Goal: Task Accomplishment & Management: Complete application form

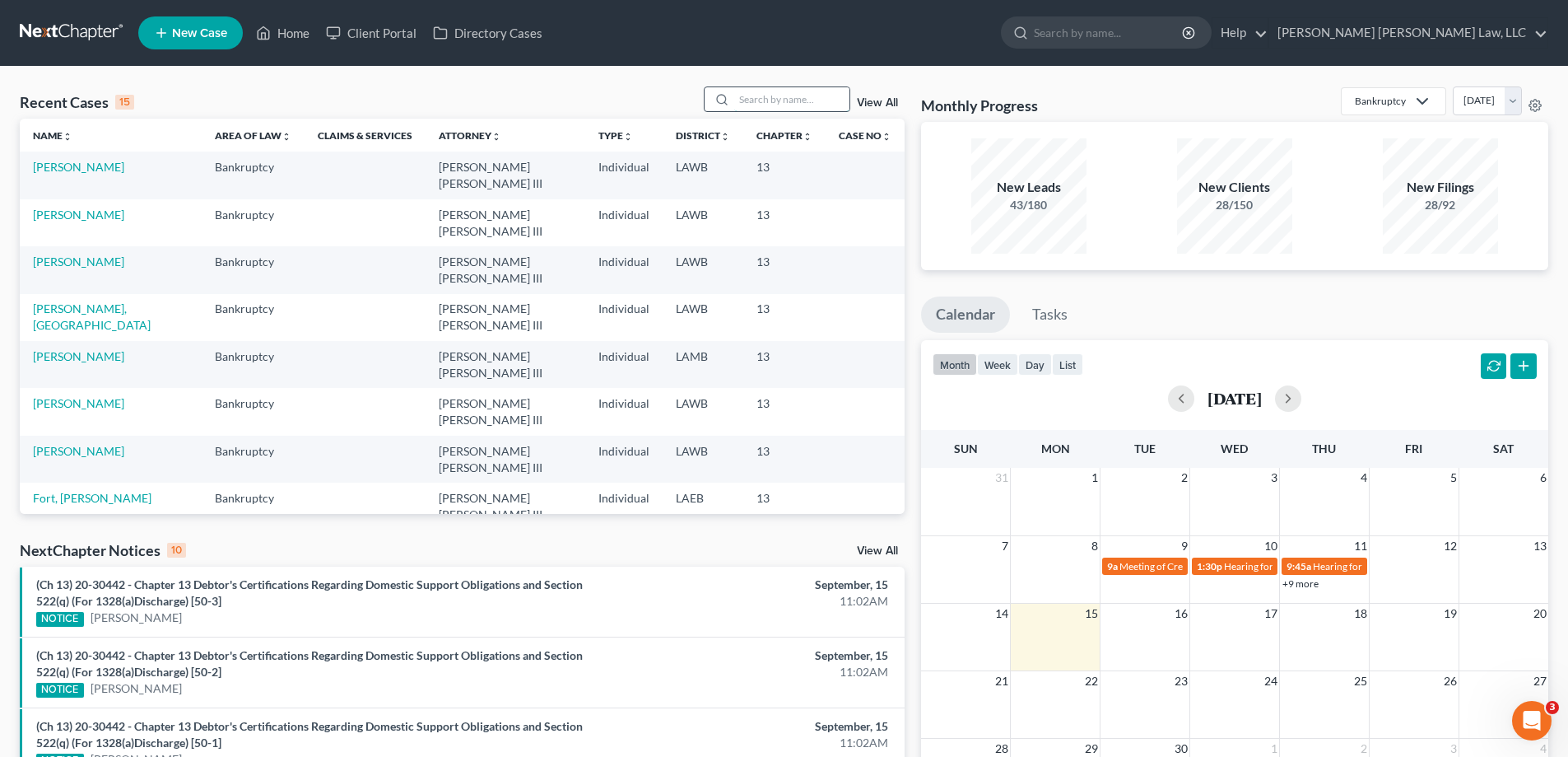
click at [793, 101] on input "search" at bounding box center [792, 99] width 115 height 24
type input "24-30383"
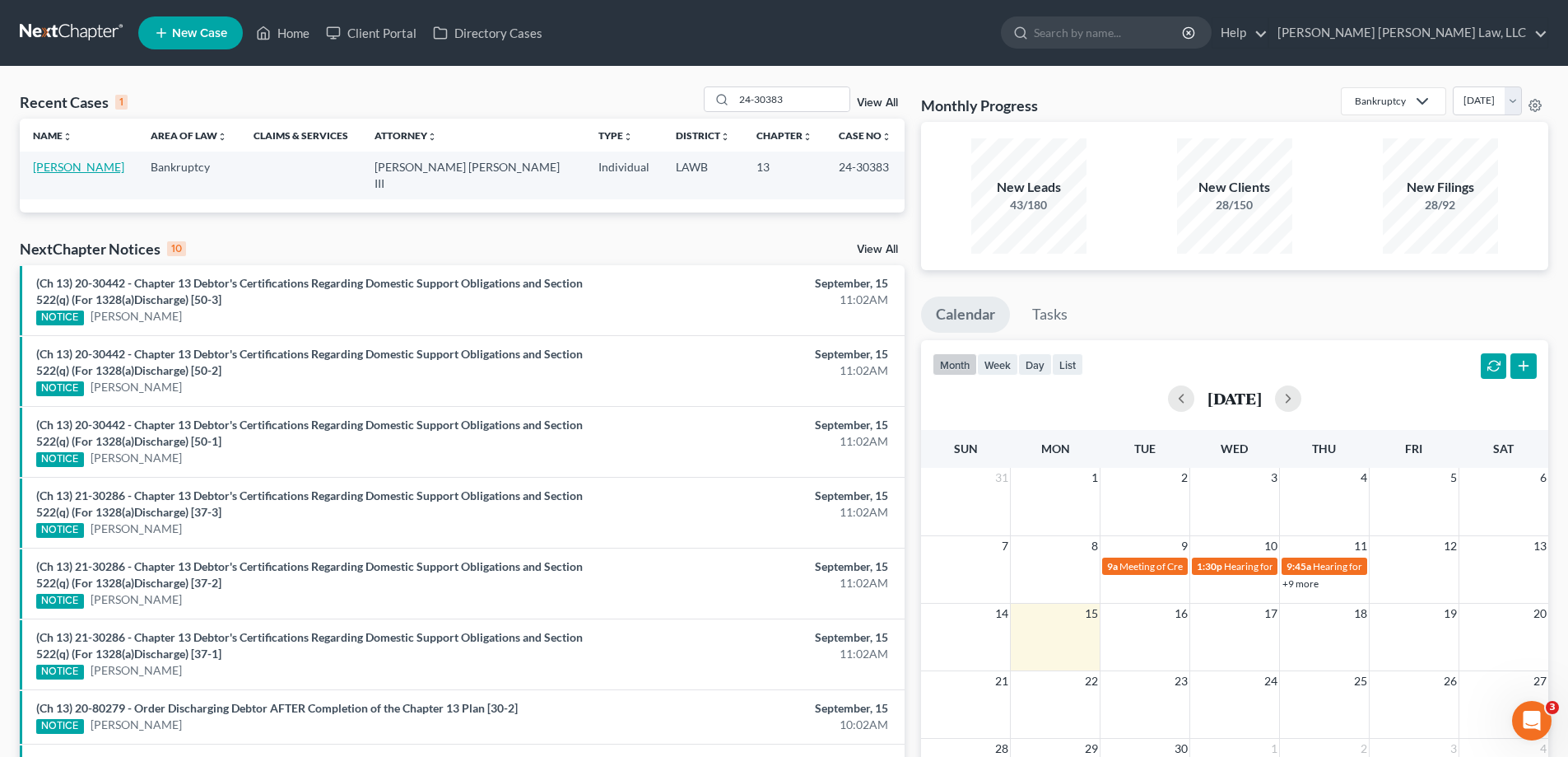
click at [68, 171] on link "[PERSON_NAME]" at bounding box center [78, 167] width 91 height 14
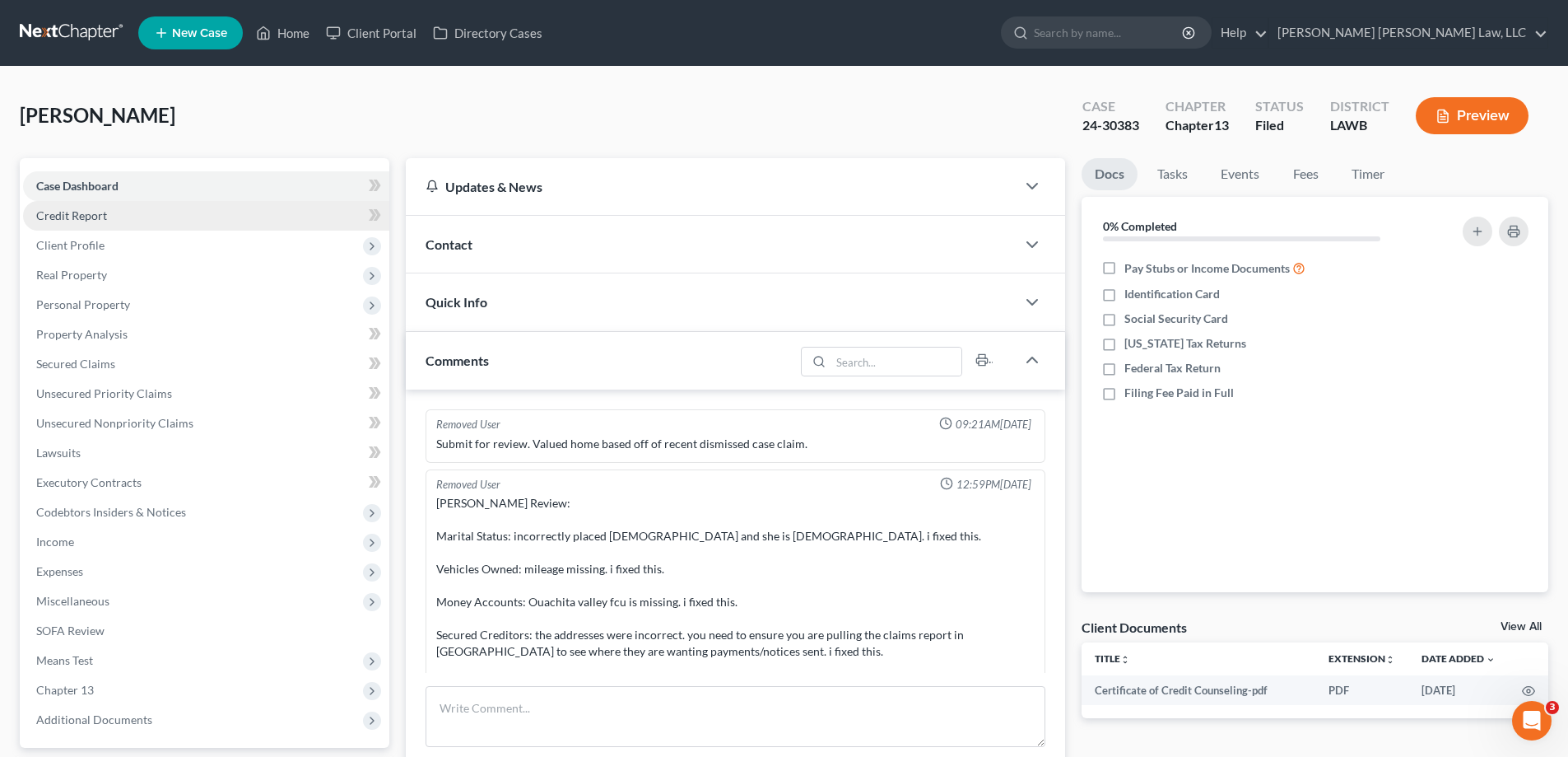
scroll to position [166, 0]
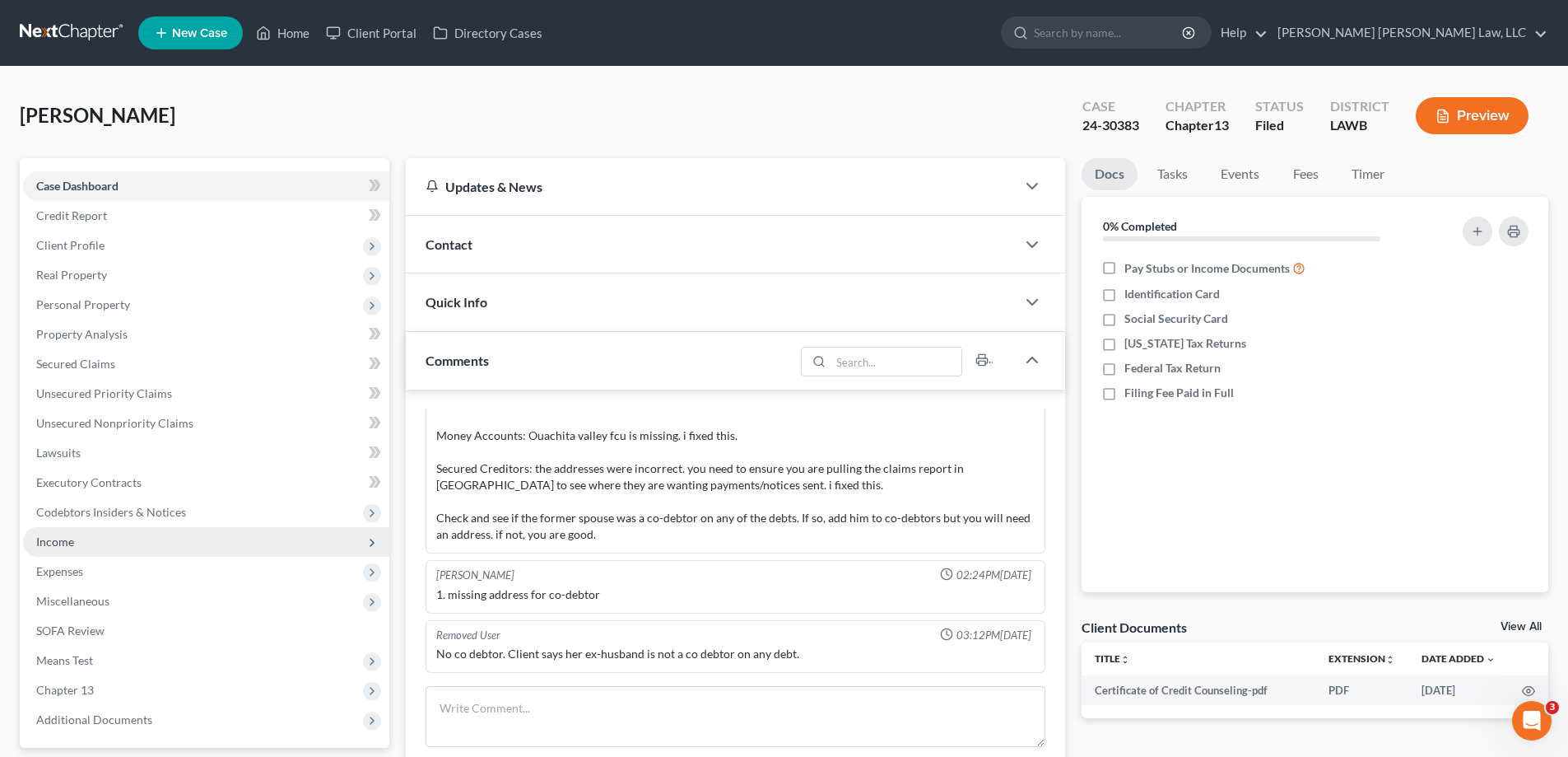
click at [90, 539] on span "Income" at bounding box center [206, 542] width 366 height 30
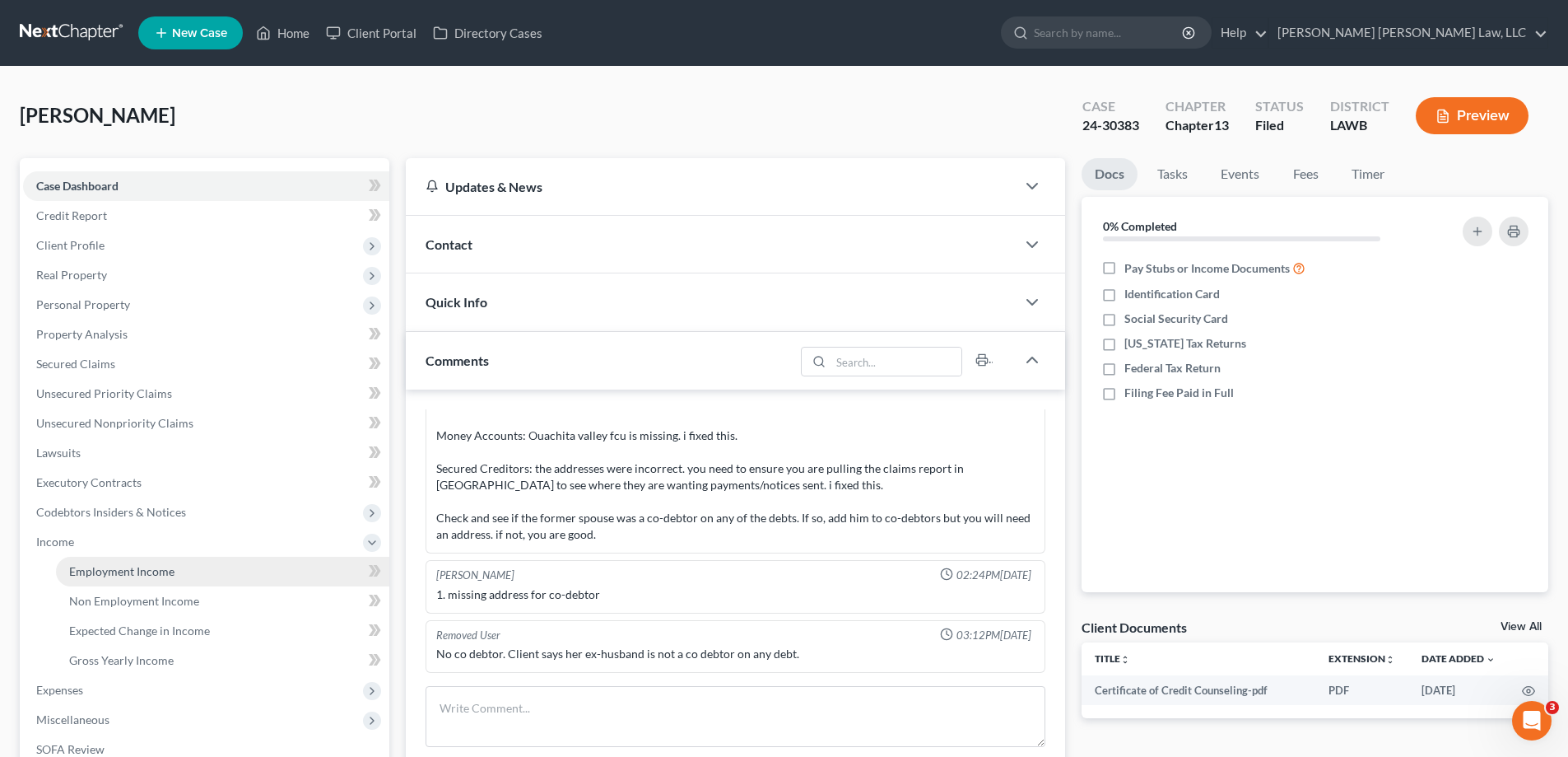
click at [109, 567] on span "Employment Income" at bounding box center [122, 571] width 105 height 14
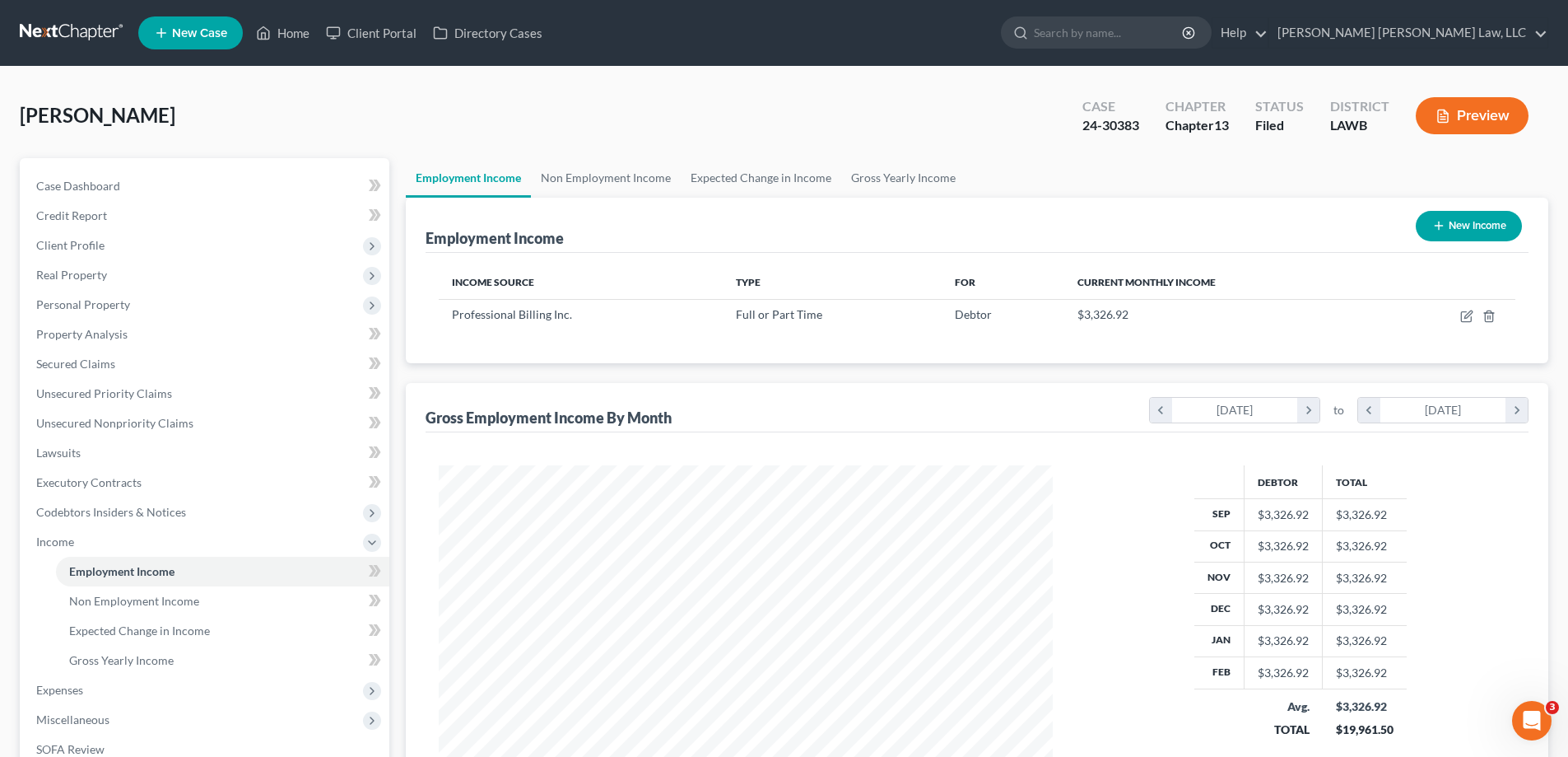
scroll to position [307, 647]
click at [291, 39] on link "Home" at bounding box center [283, 33] width 70 height 30
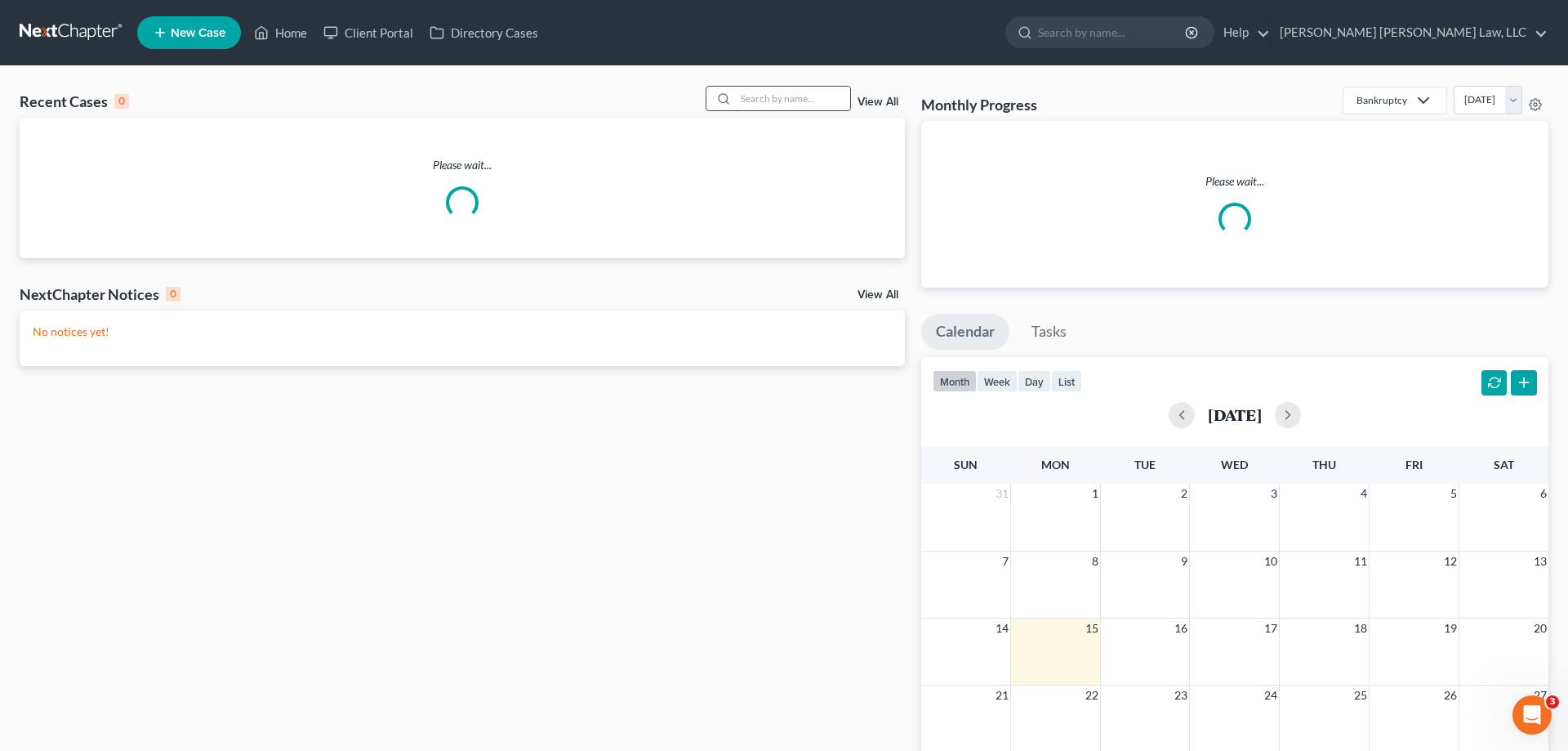
click at [759, 110] on input "search" at bounding box center [793, 99] width 114 height 24
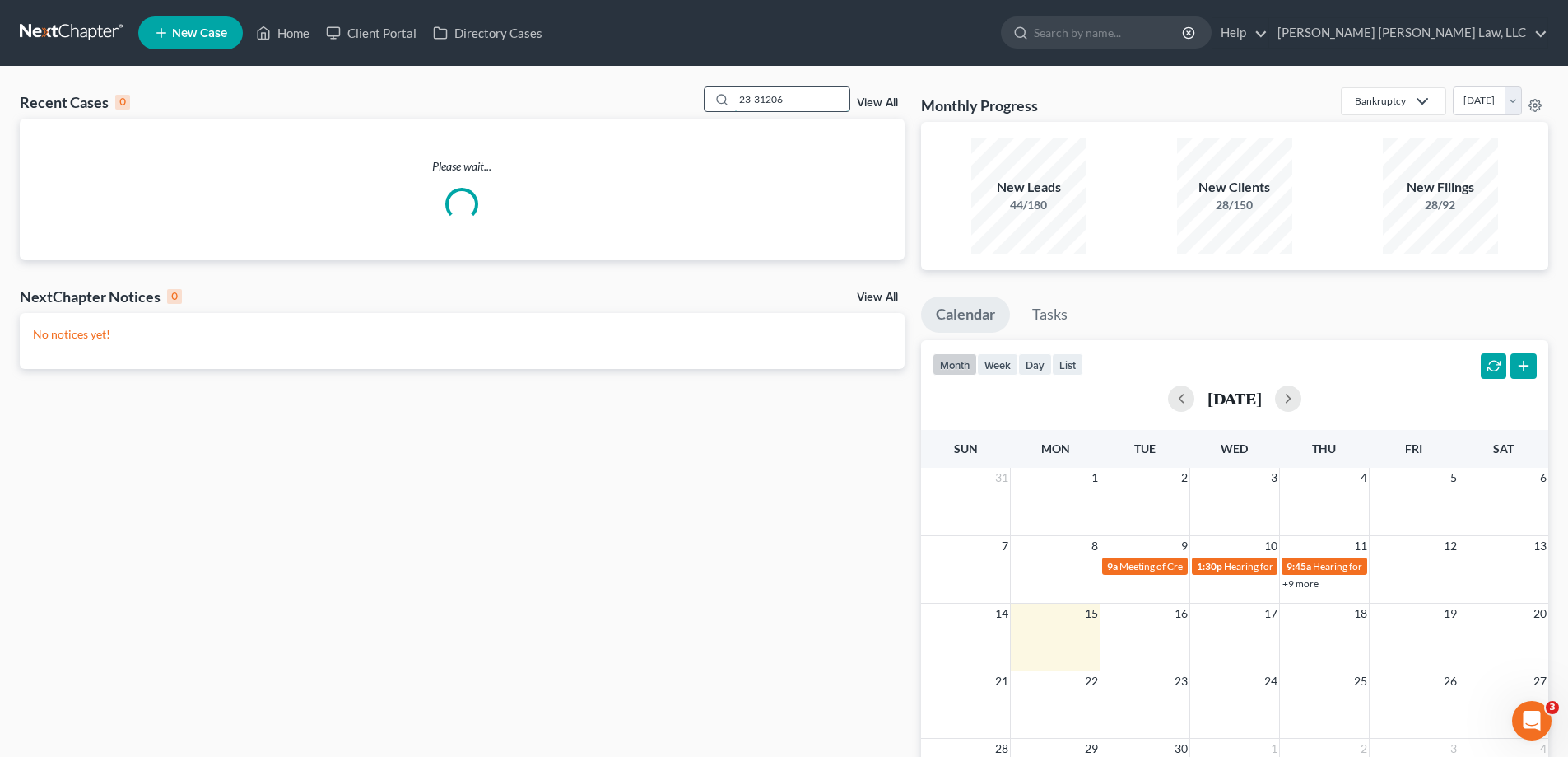
type input "23-31206"
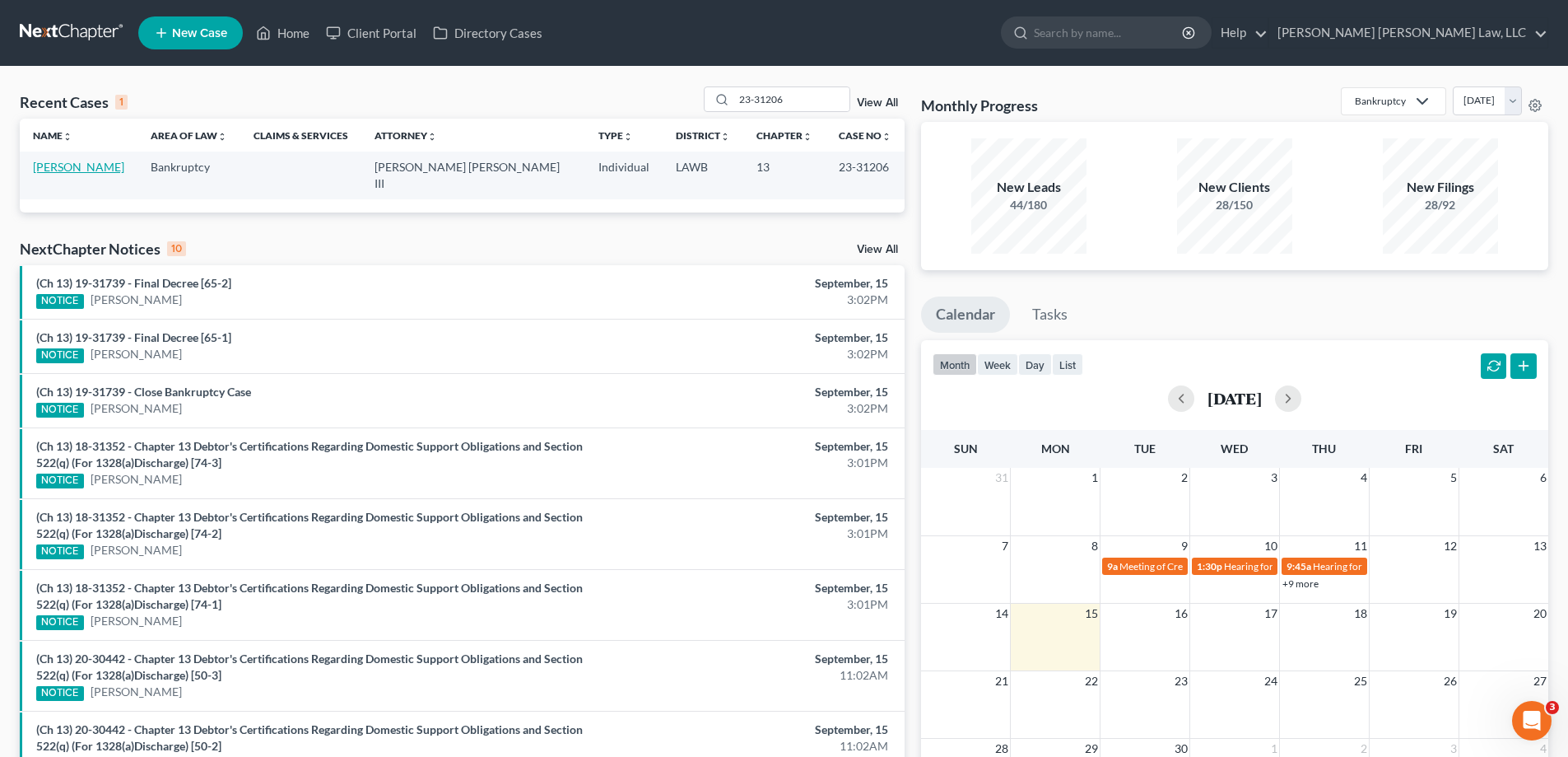
click at [72, 167] on link "[PERSON_NAME]" at bounding box center [78, 167] width 91 height 14
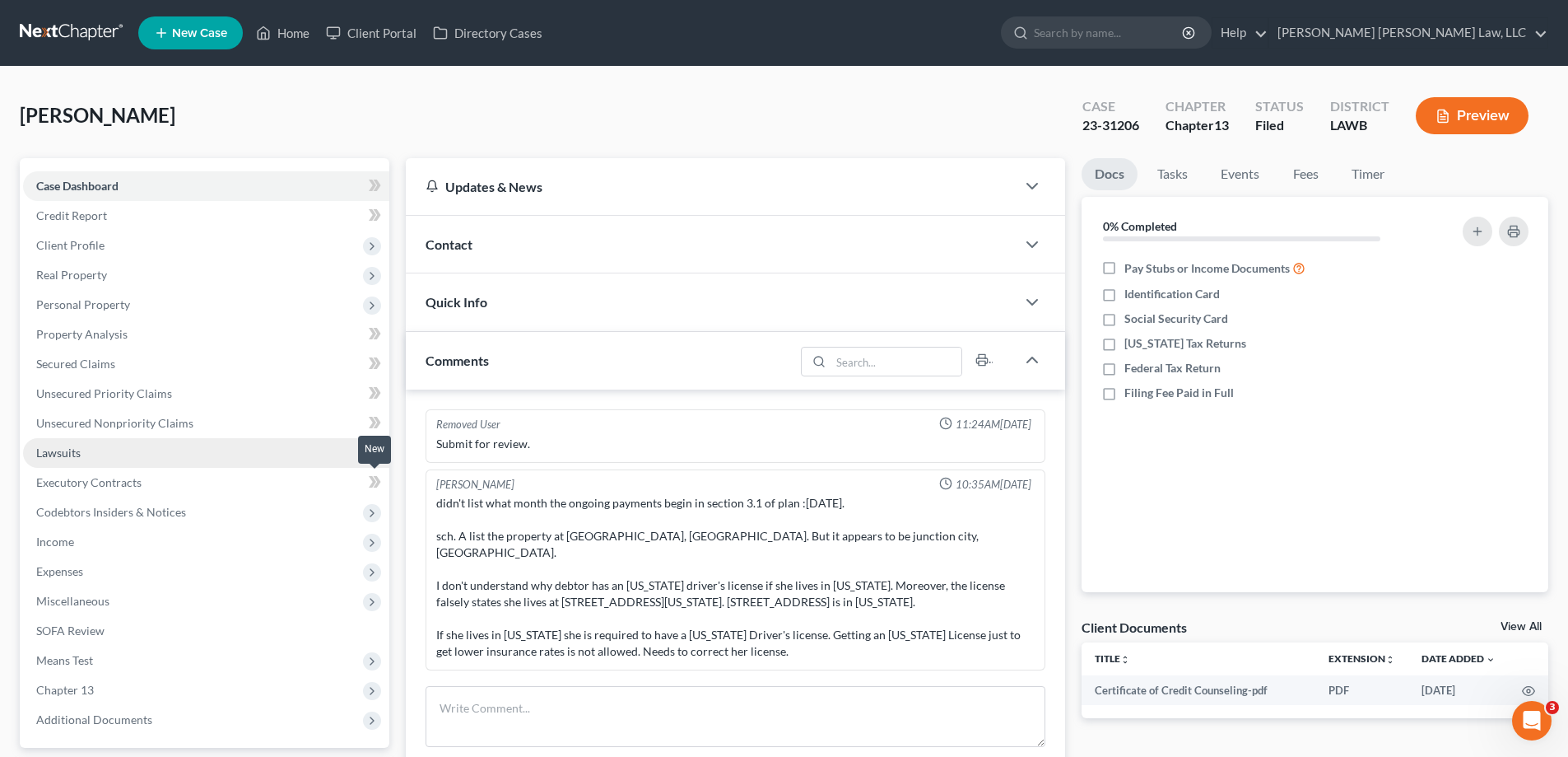
scroll to position [41, 0]
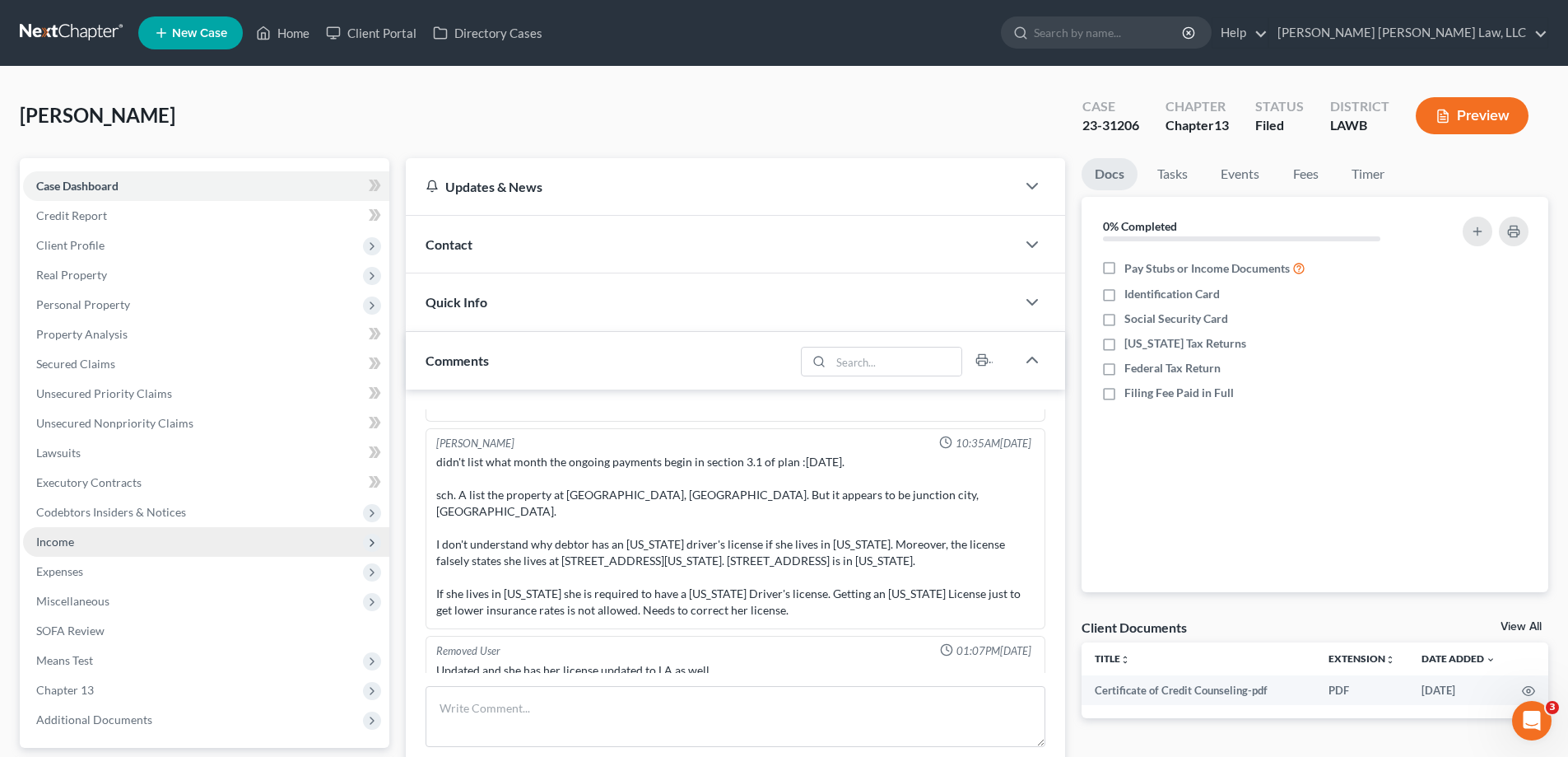
click at [91, 538] on span "Income" at bounding box center [206, 542] width 366 height 30
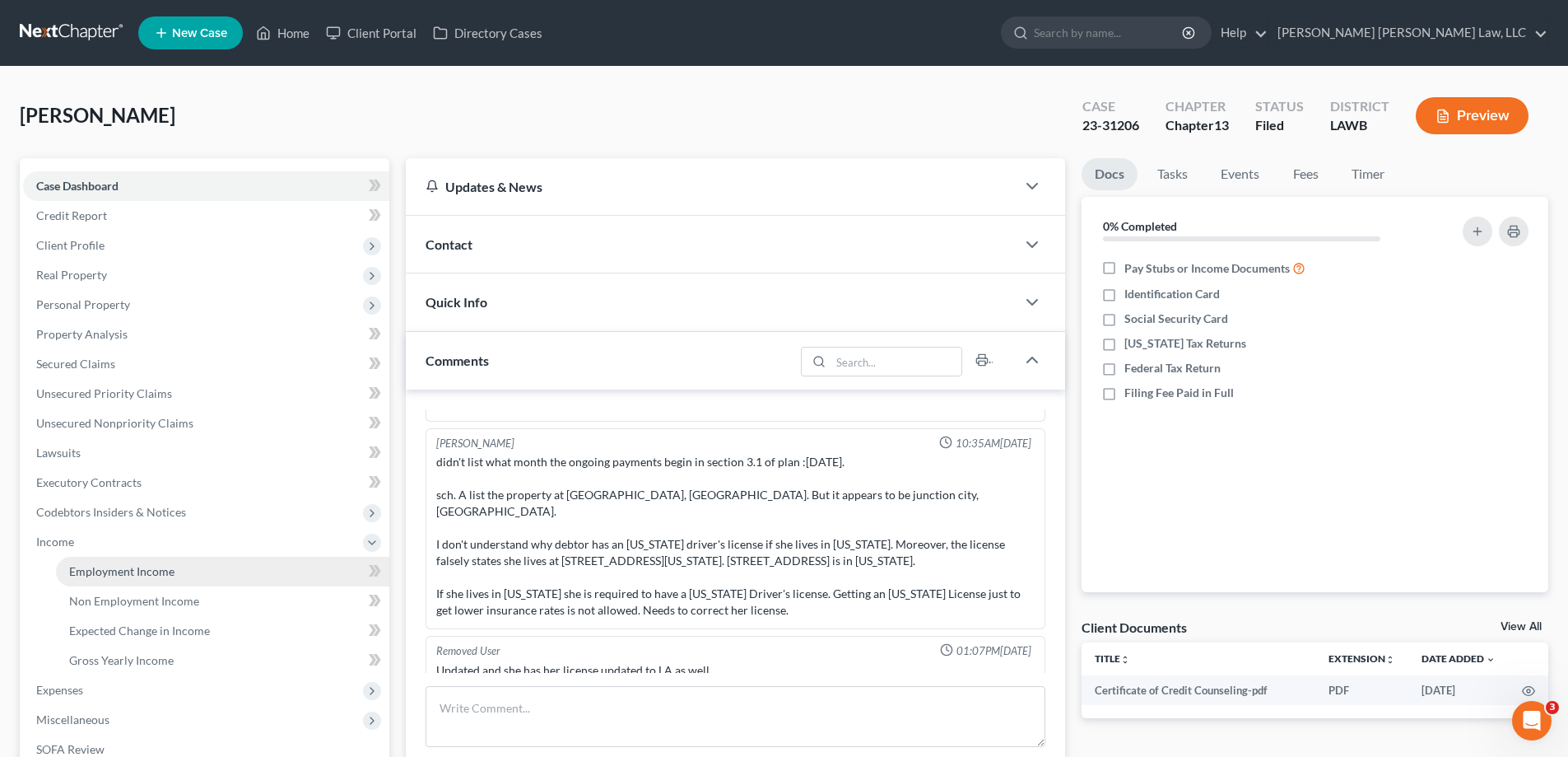
click at [138, 575] on span "Employment Income" at bounding box center [122, 571] width 105 height 14
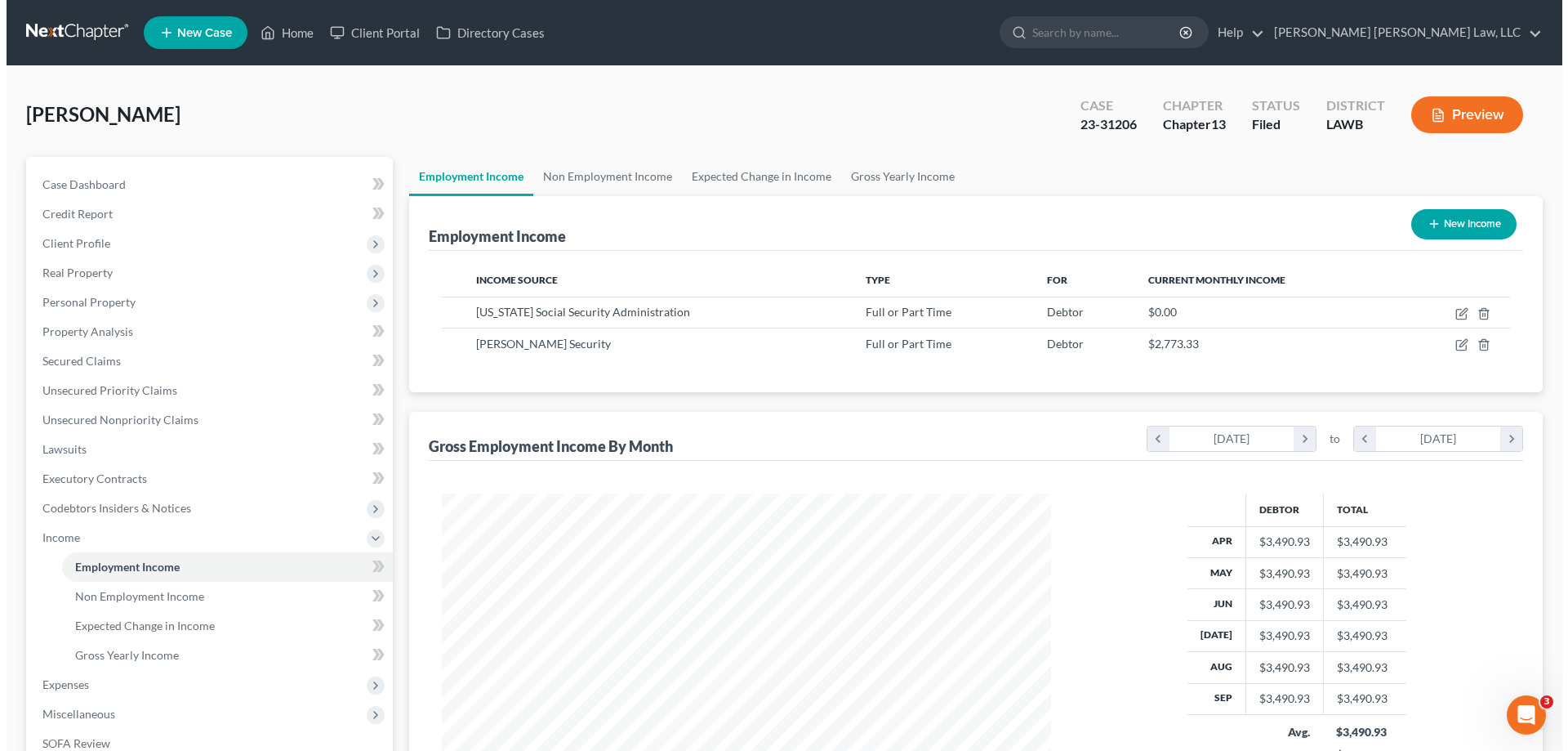
scroll to position [305, 642]
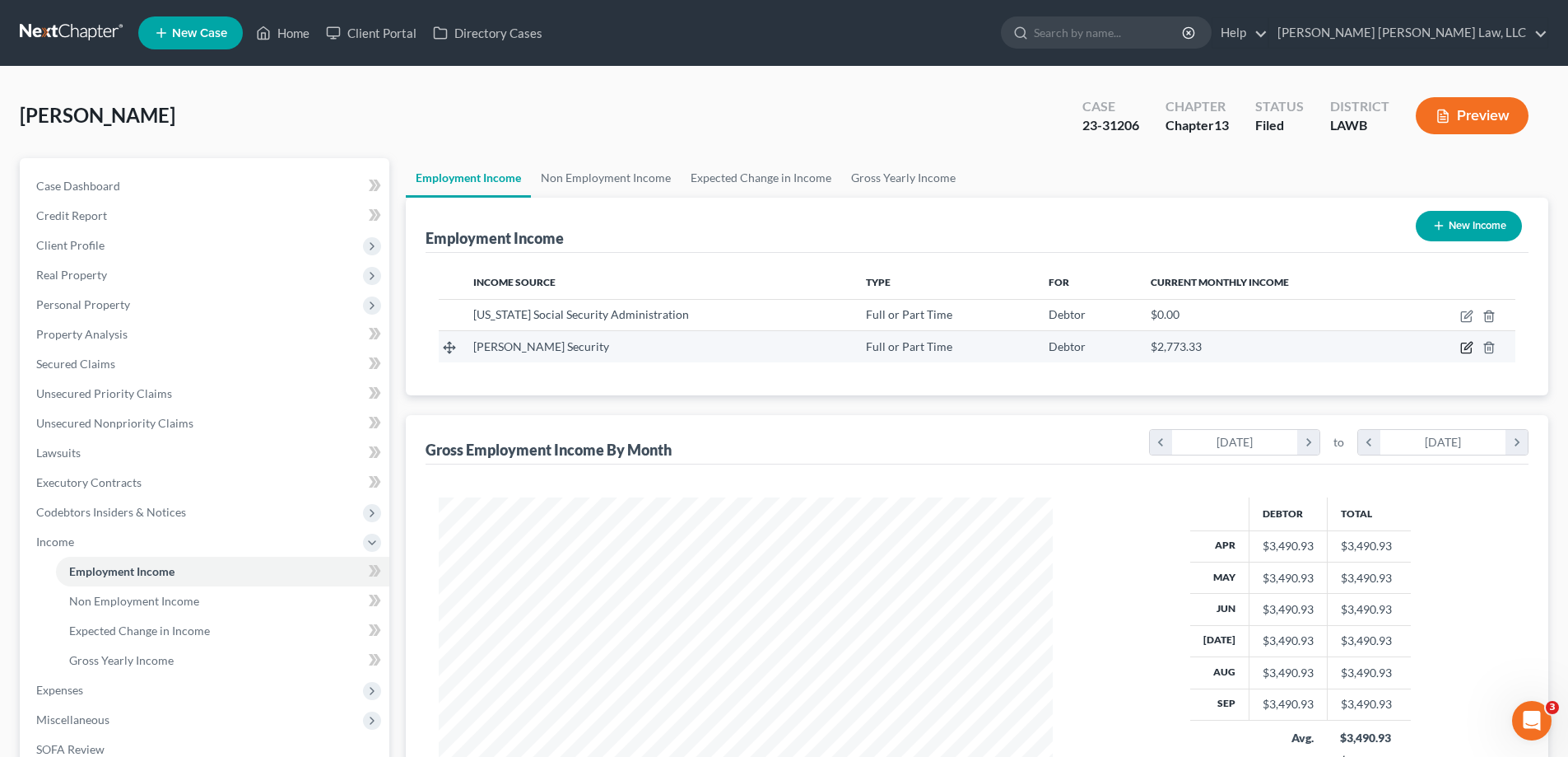
click at [1466, 350] on icon "button" at bounding box center [1468, 346] width 7 height 7
select select "0"
select select "14"
select select "3"
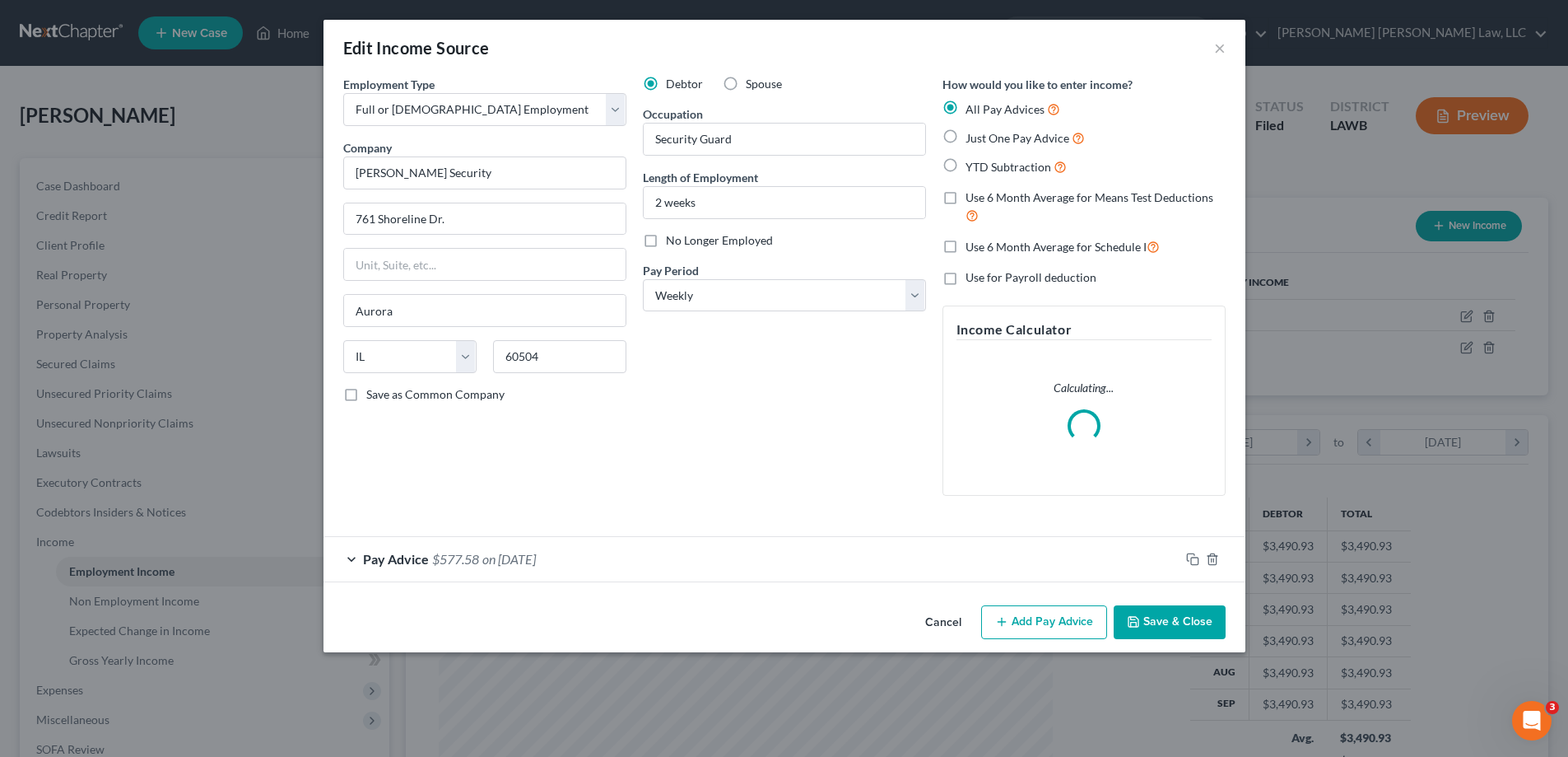
scroll to position [310, 652]
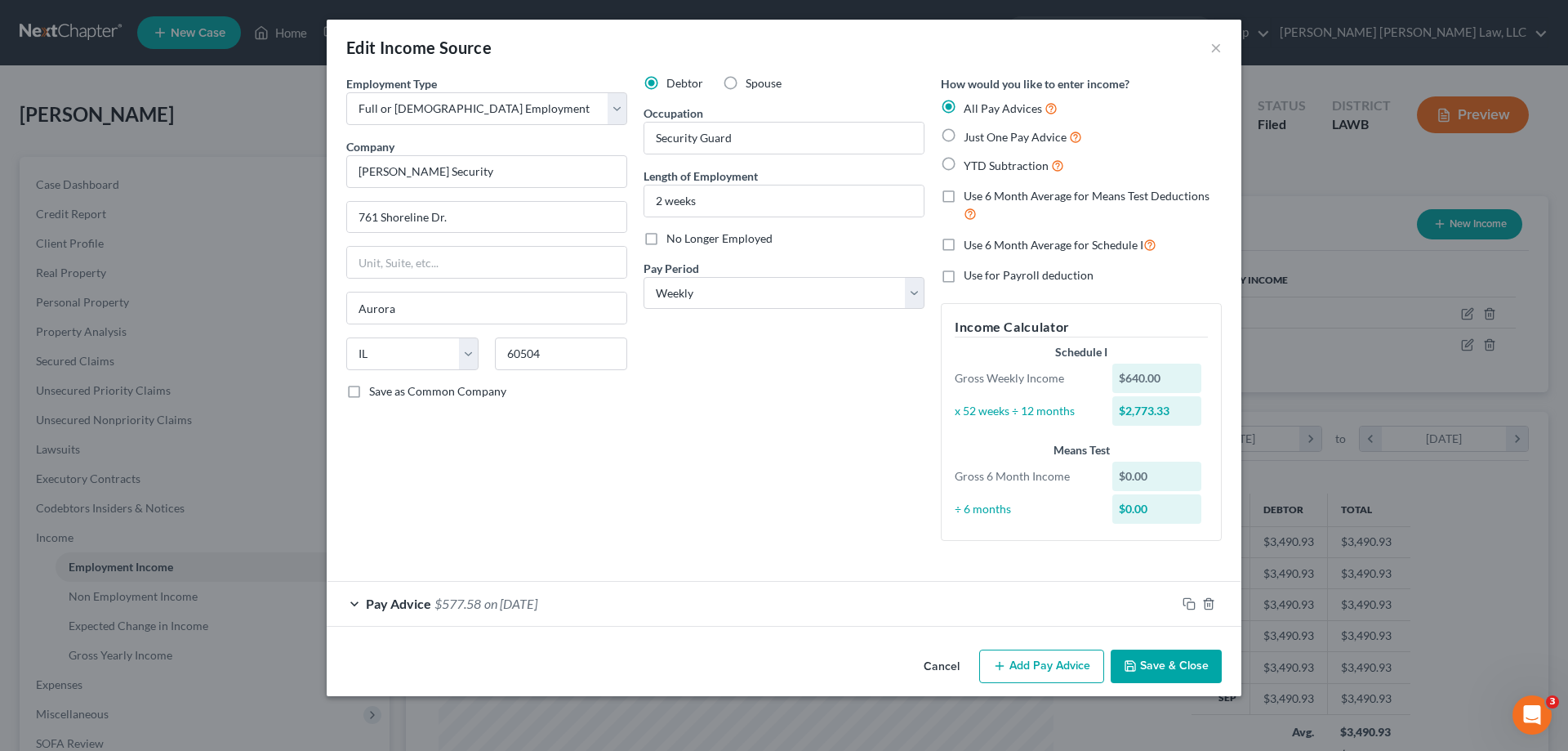
click at [667, 238] on label "No Longer Employed" at bounding box center [720, 239] width 106 height 17
click at [673, 238] on input "No Longer Employed" at bounding box center [678, 236] width 11 height 11
checkbox input "true"
click at [1152, 681] on button "Save & Close" at bounding box center [1166, 666] width 111 height 34
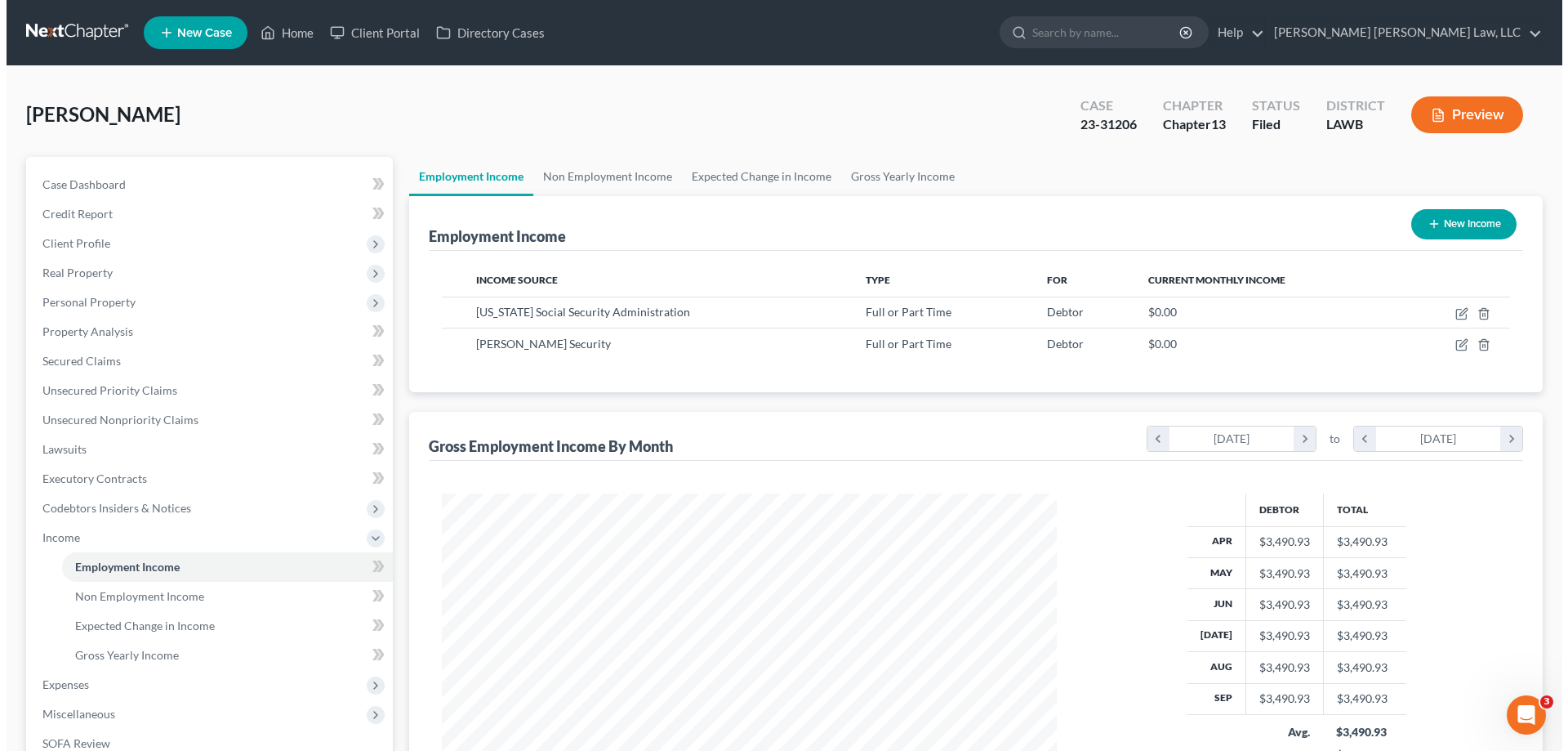
scroll to position [816843, 815976]
click at [1474, 230] on button "New Income" at bounding box center [1457, 224] width 105 height 31
select select "0"
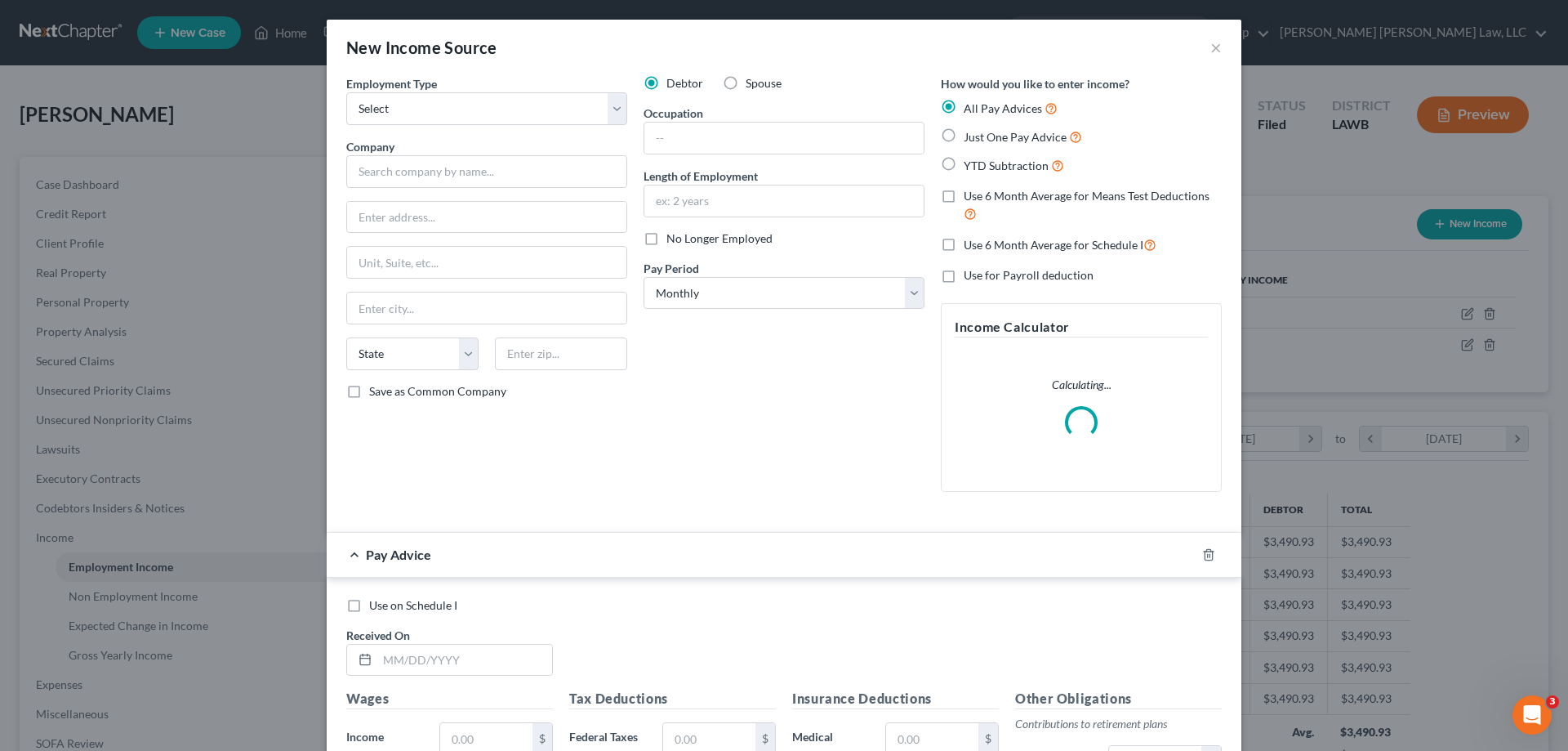
scroll to position [307, 647]
click at [493, 122] on select "Select Full or [DEMOGRAPHIC_DATA] Employment Self Employment" at bounding box center [487, 108] width 281 height 33
select select "0"
click at [347, 93] on select "Select Full or [DEMOGRAPHIC_DATA] Employment Self Employment" at bounding box center [487, 108] width 281 height 33
click at [431, 174] on input "text" at bounding box center [487, 171] width 281 height 33
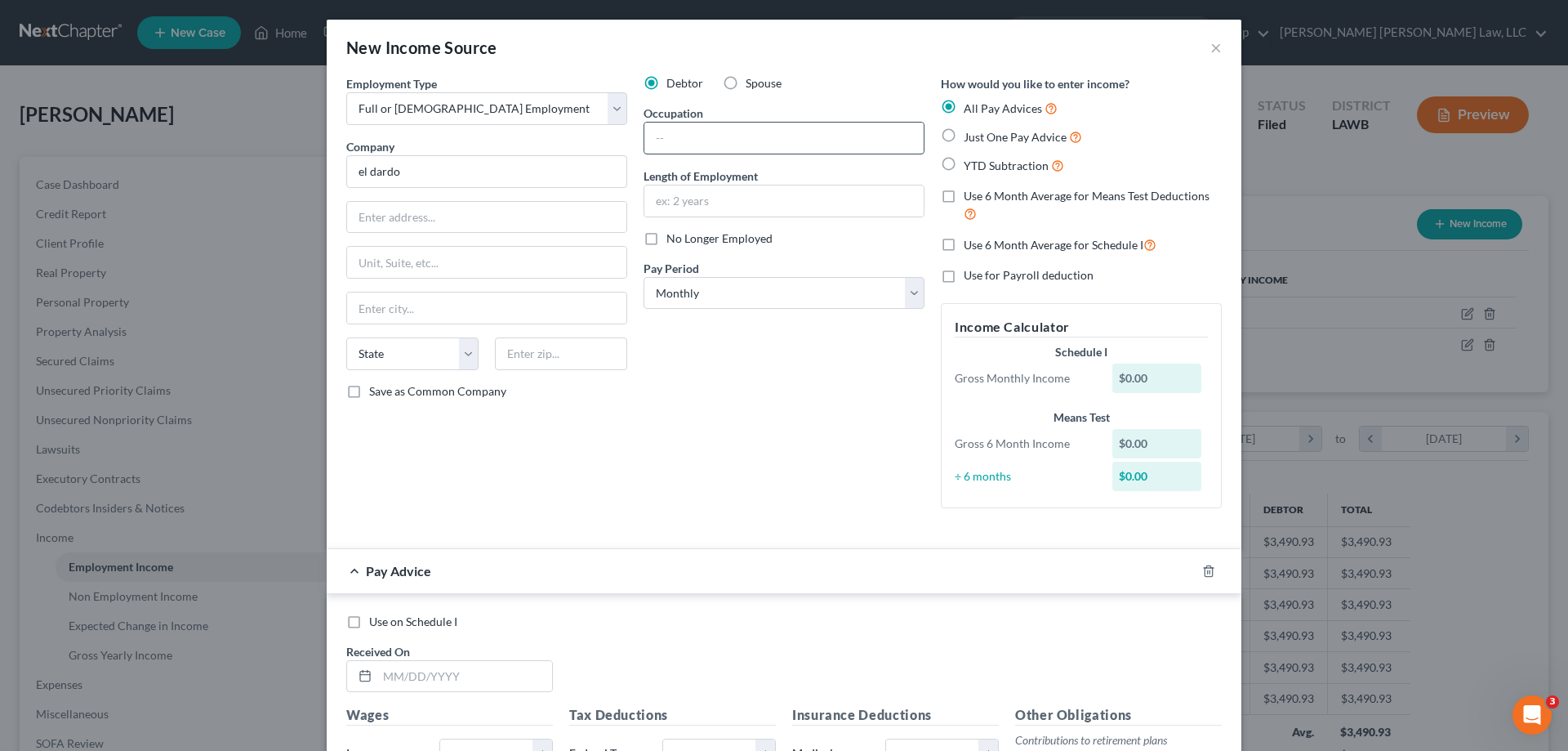
click at [716, 138] on input "text" at bounding box center [784, 138] width 280 height 32
type input "el dardo"
type input "Receptionist"
click at [712, 196] on input "text" at bounding box center [784, 201] width 280 height 32
type input "1 month"
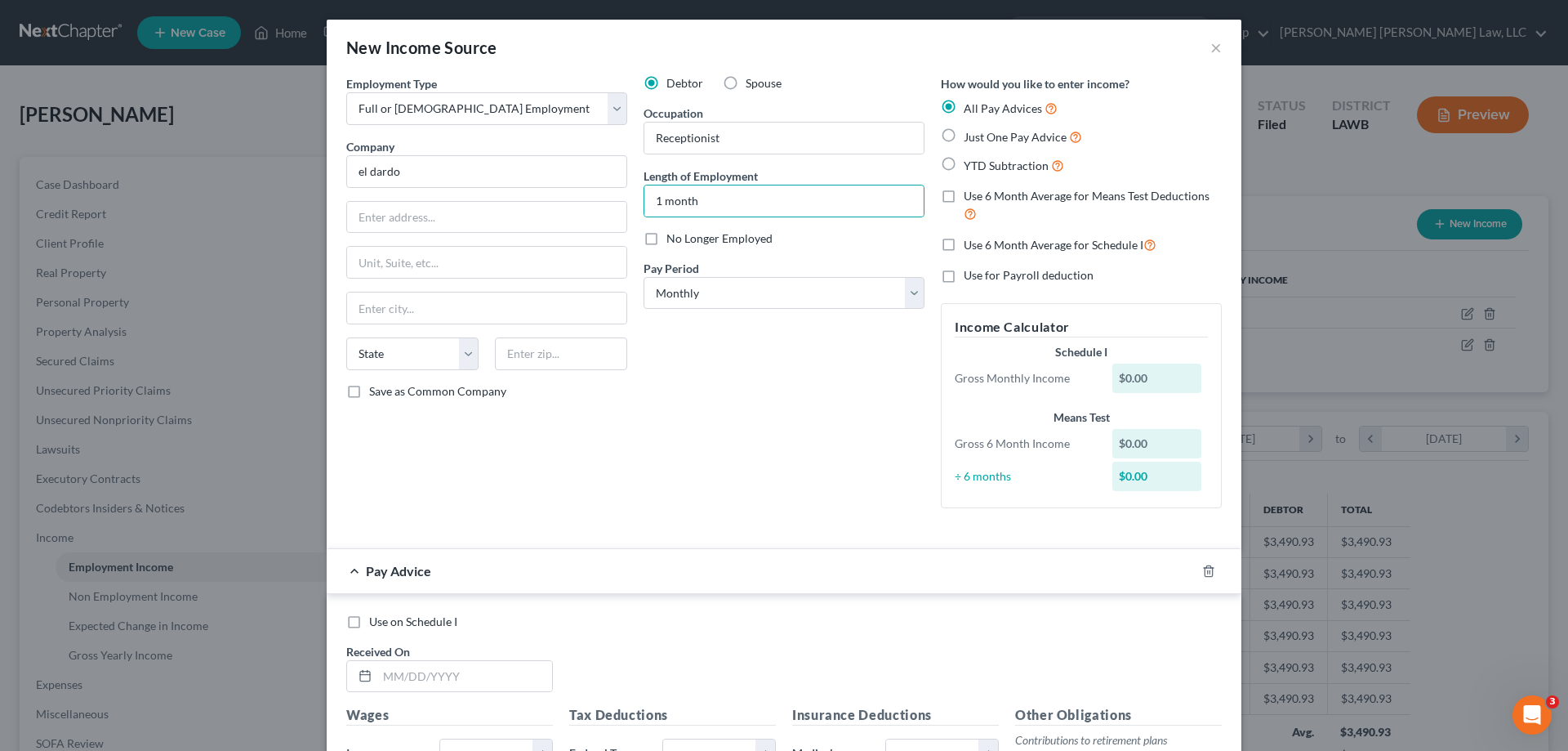
click at [963, 144] on label "Just One Pay Advice" at bounding box center [1022, 136] width 118 height 19
click at [970, 138] on input "Just One Pay Advice" at bounding box center [975, 132] width 11 height 11
radio input "true"
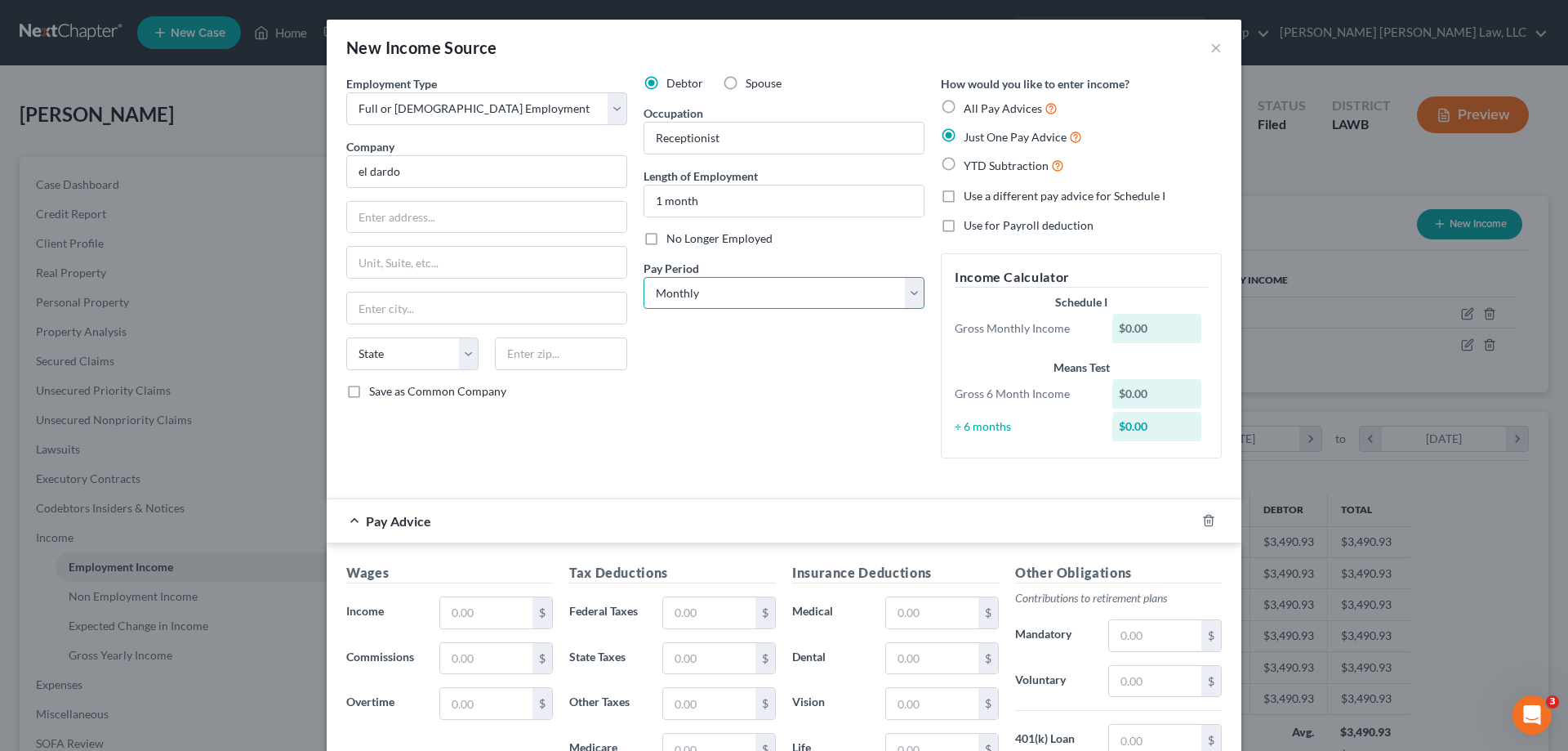
click at [698, 306] on select "Select Monthly Twice Monthly Every Other Week Weekly" at bounding box center [783, 293] width 281 height 33
select select "2"
click at [643, 277] on select "Select Monthly Twice Monthly Every Other Week Weekly" at bounding box center [783, 293] width 281 height 33
click at [514, 621] on input "text" at bounding box center [487, 613] width 93 height 32
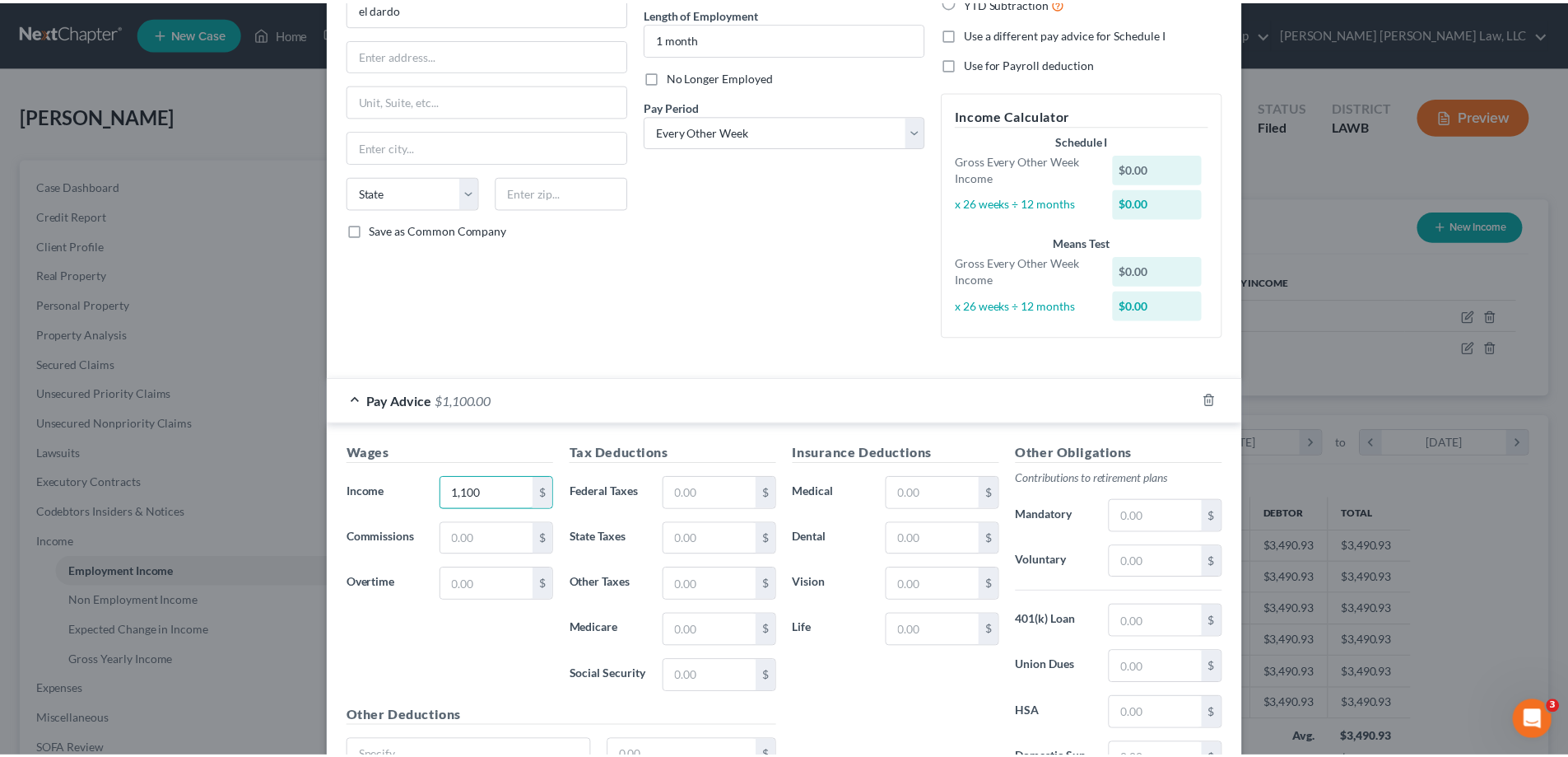
scroll to position [323, 0]
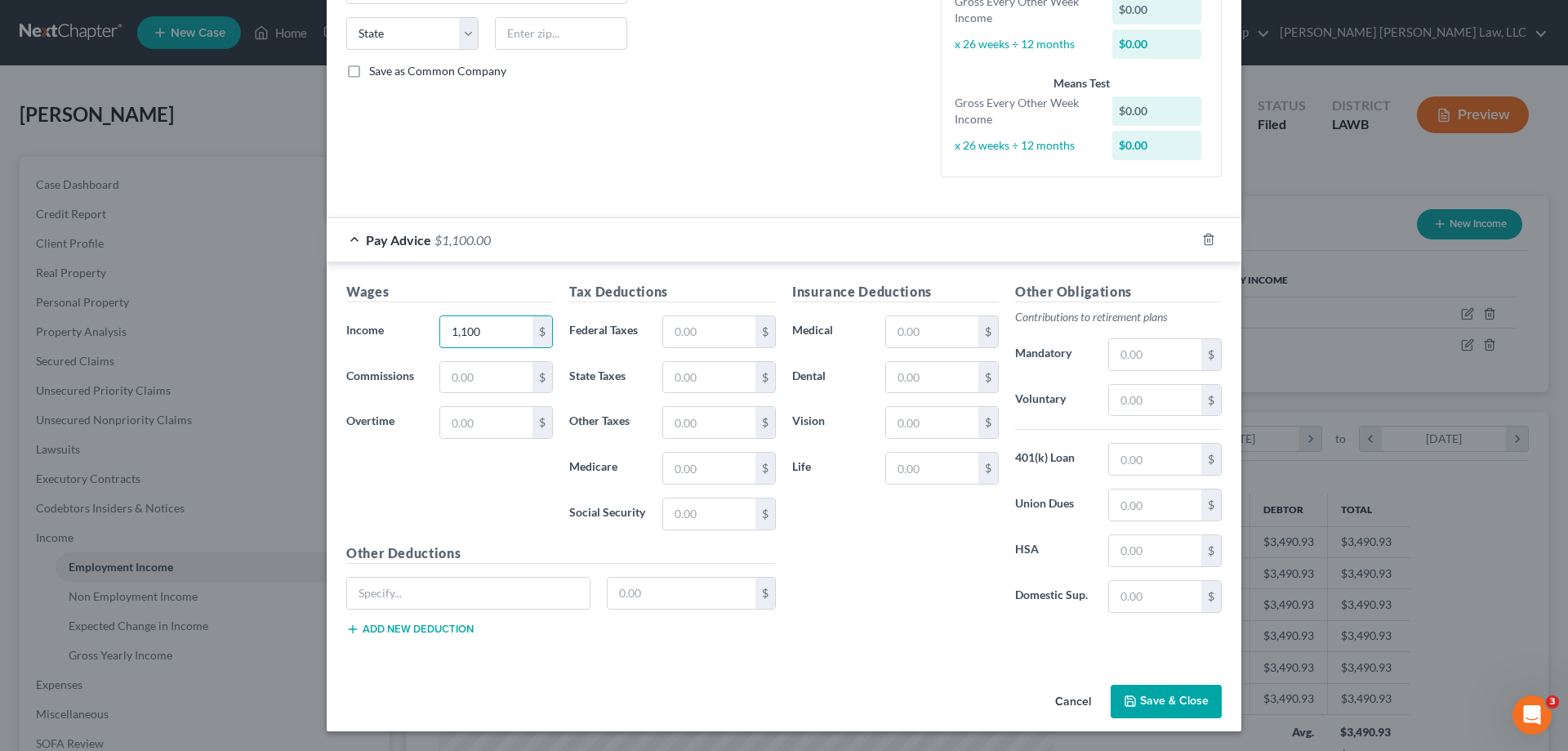
type input "1,100"
click at [1178, 683] on div "Cancel Save & Close" at bounding box center [784, 705] width 915 height 54
click at [1174, 691] on button "Save & Close" at bounding box center [1166, 702] width 111 height 34
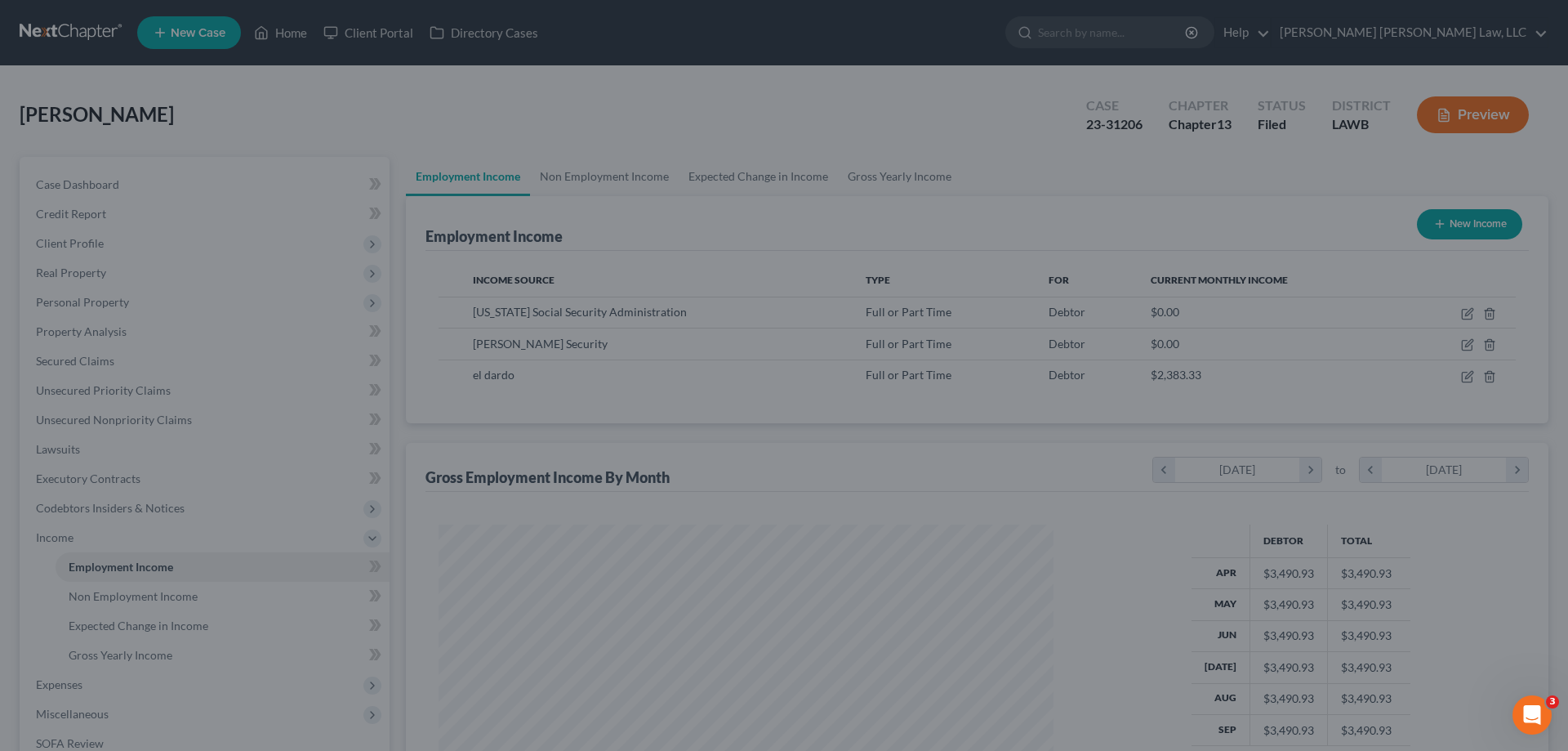
scroll to position [816843, 815976]
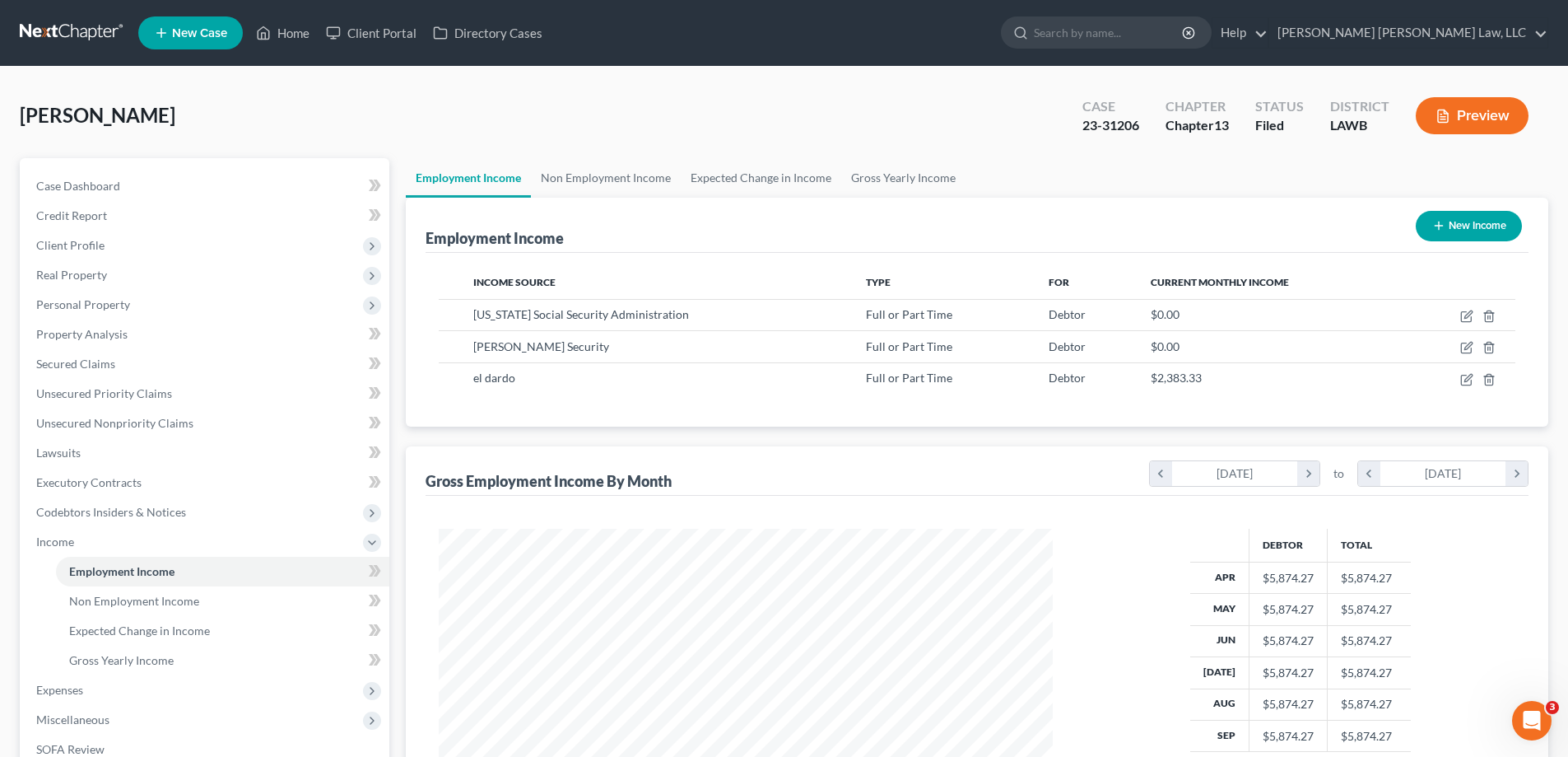
click at [1435, 235] on button "New Income" at bounding box center [1469, 226] width 106 height 31
select select "0"
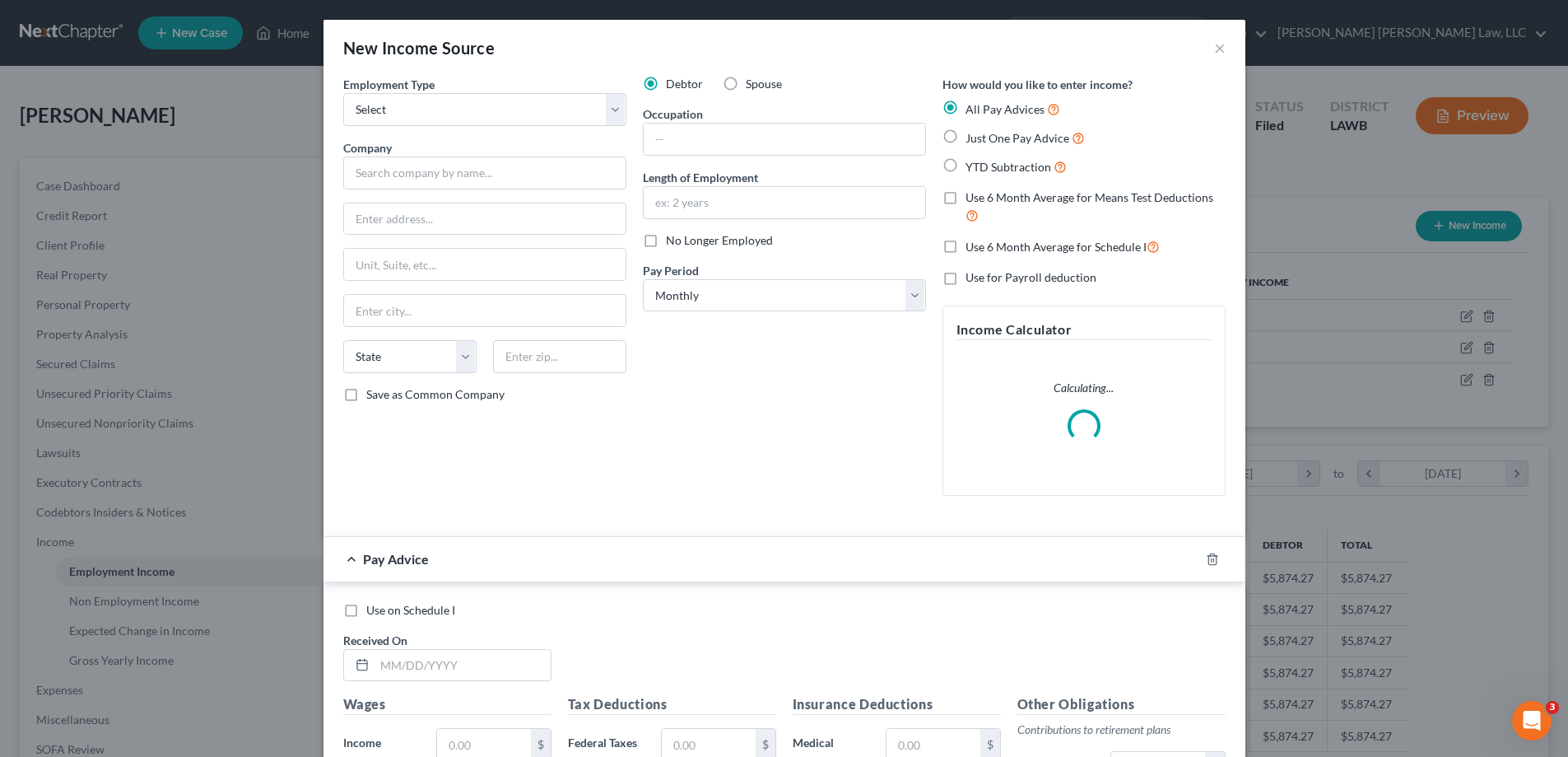
scroll to position [310, 652]
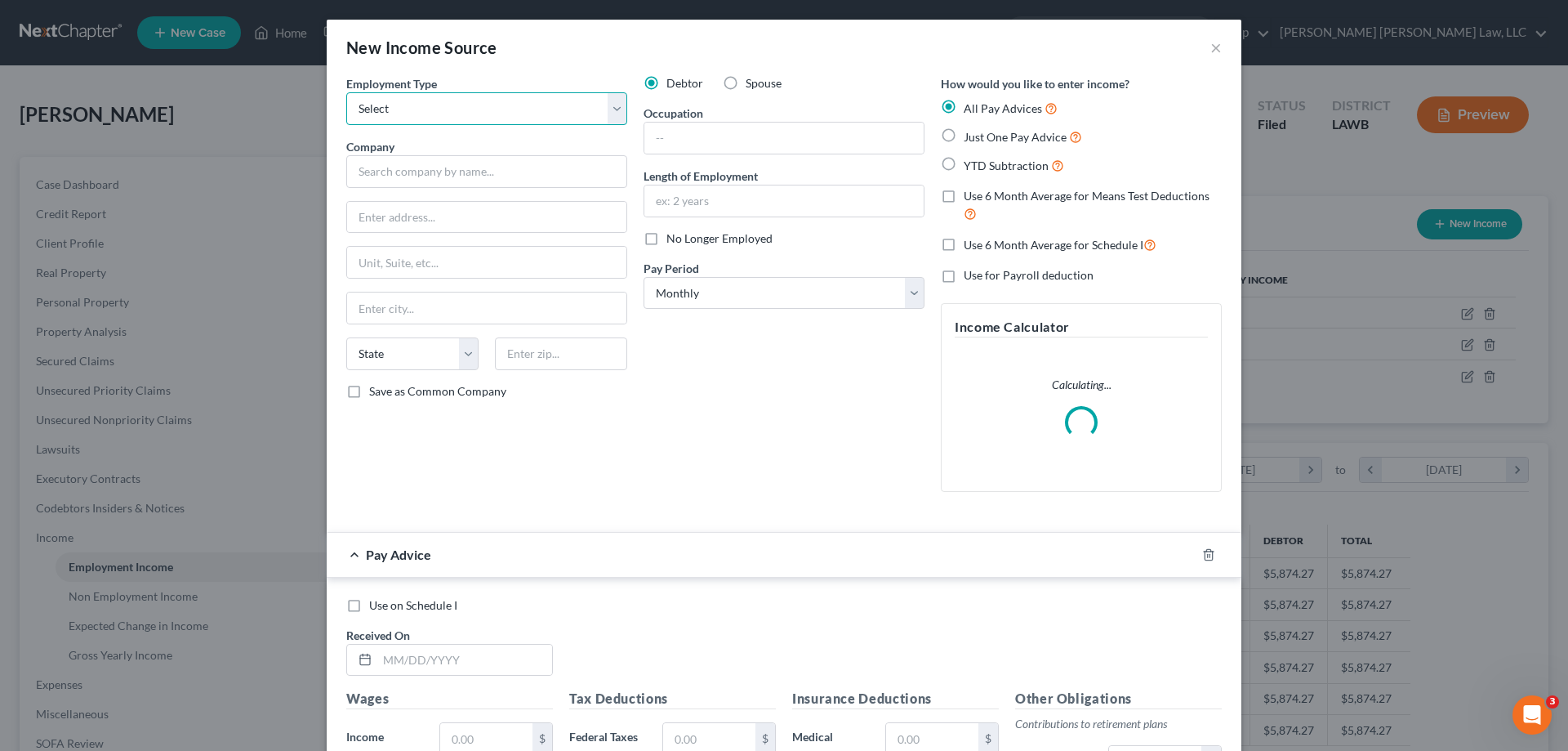
click at [538, 107] on select "Select Full or [DEMOGRAPHIC_DATA] Employment Self Employment" at bounding box center [487, 108] width 281 height 33
select select "0"
click at [347, 93] on select "Select Full or [DEMOGRAPHIC_DATA] Employment Self Employment" at bounding box center [487, 108] width 281 height 33
click at [1210, 55] on button "×" at bounding box center [1216, 47] width 12 height 20
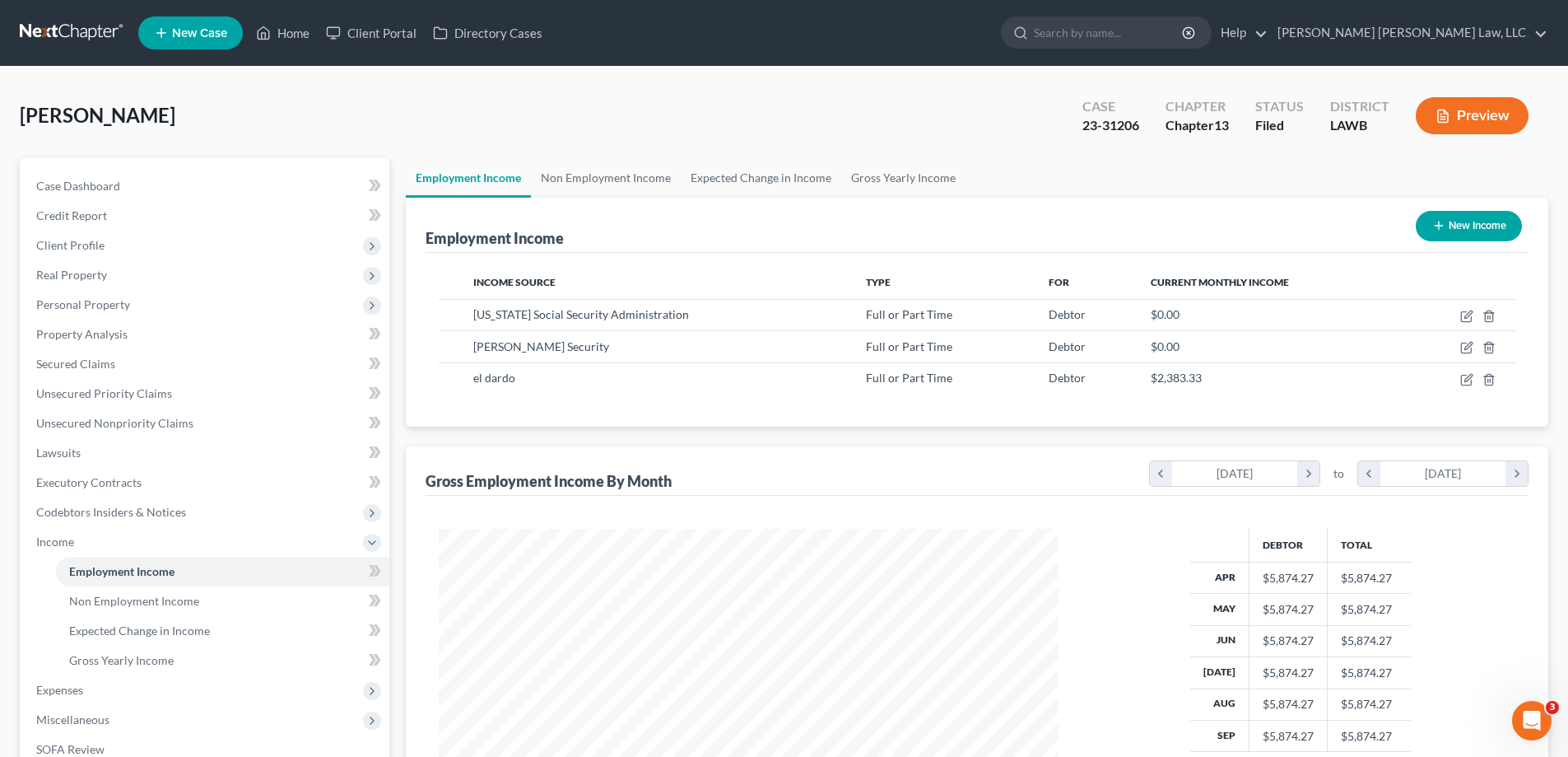
scroll to position [823369, 822694]
click at [635, 185] on link "Non Employment Income" at bounding box center [606, 178] width 150 height 40
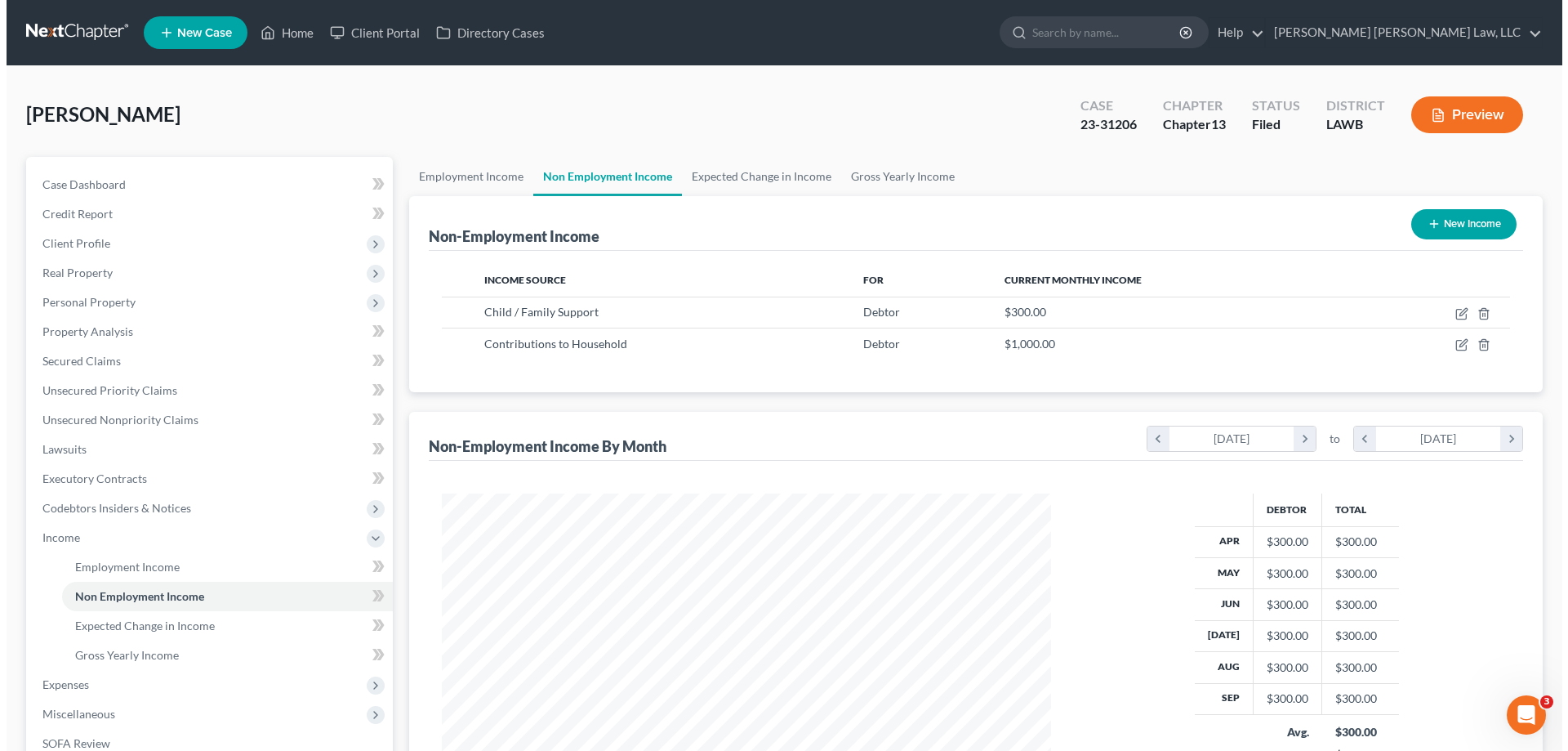
scroll to position [305, 642]
drag, startPoint x: 1475, startPoint y: 243, endPoint x: 1460, endPoint y: 219, distance: 28.3
click at [1470, 239] on div "New Income" at bounding box center [1457, 225] width 118 height 43
click at [1460, 219] on button "New Income" at bounding box center [1457, 224] width 105 height 31
select select "0"
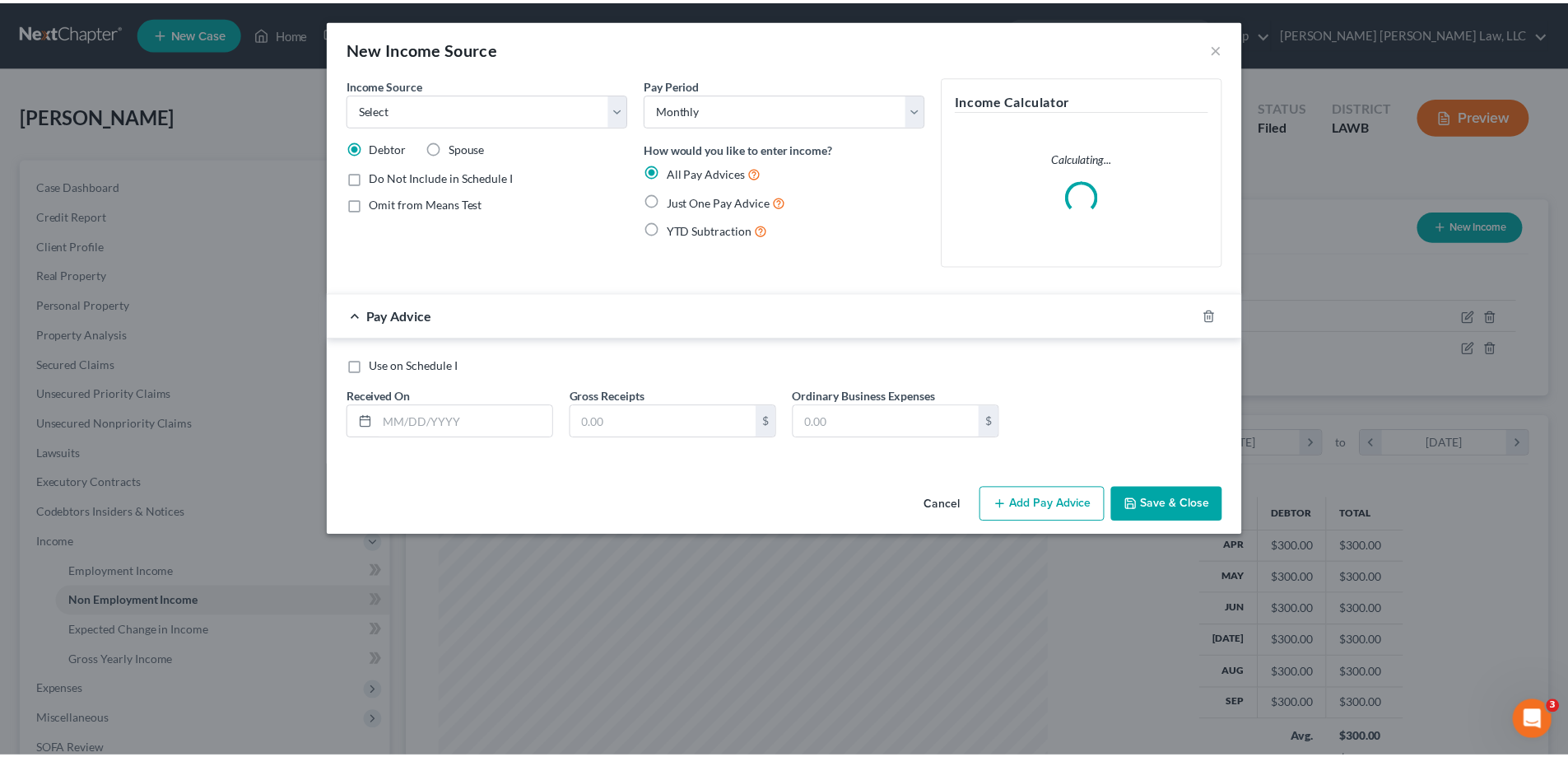
scroll to position [310, 652]
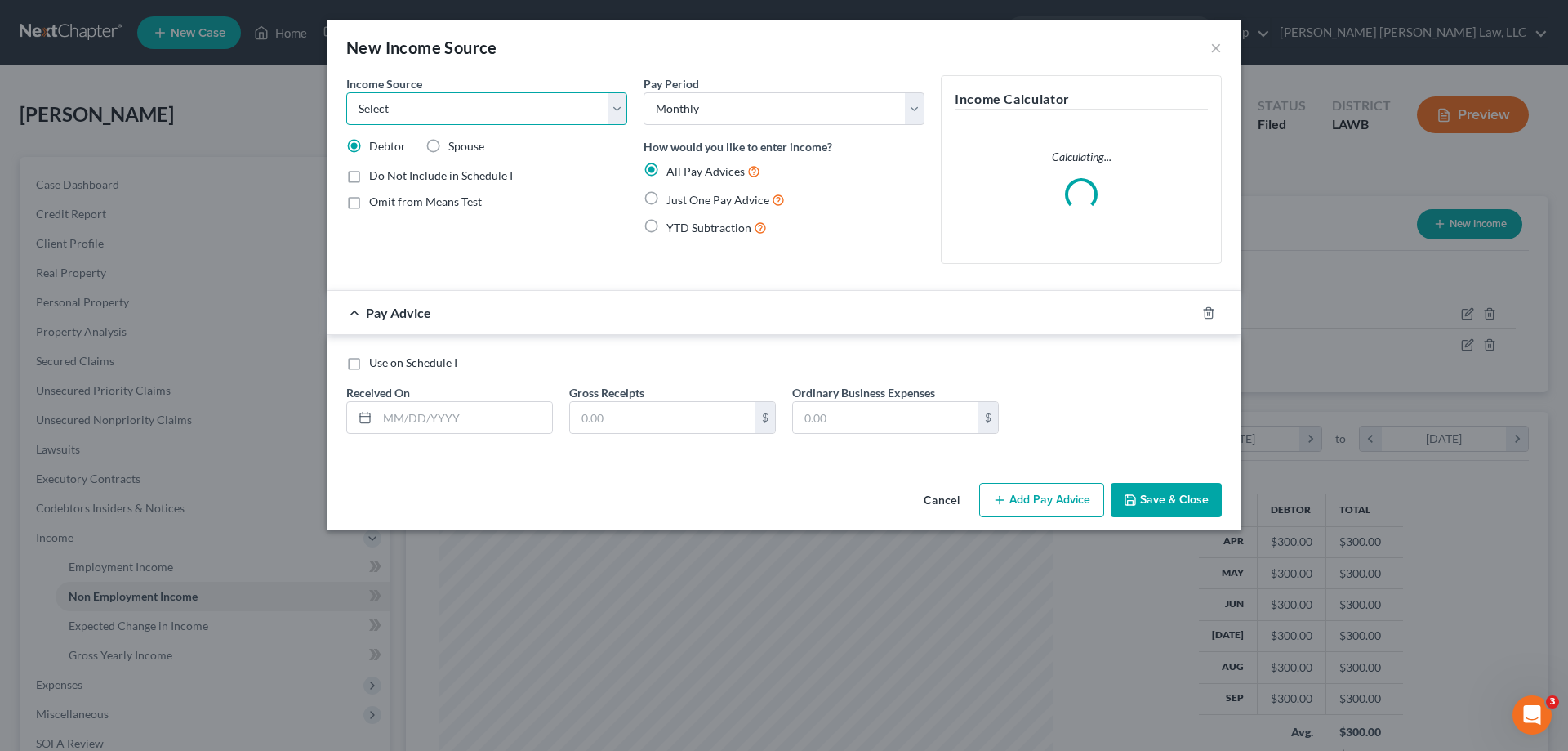
click at [452, 115] on select "Select Unemployment Disability (from employer) Pension Retirement Social Securi…" at bounding box center [487, 108] width 281 height 33
select select "13"
click at [347, 93] on select "Select Unemployment Disability (from employer) Pension Retirement Social Securi…" at bounding box center [487, 108] width 281 height 33
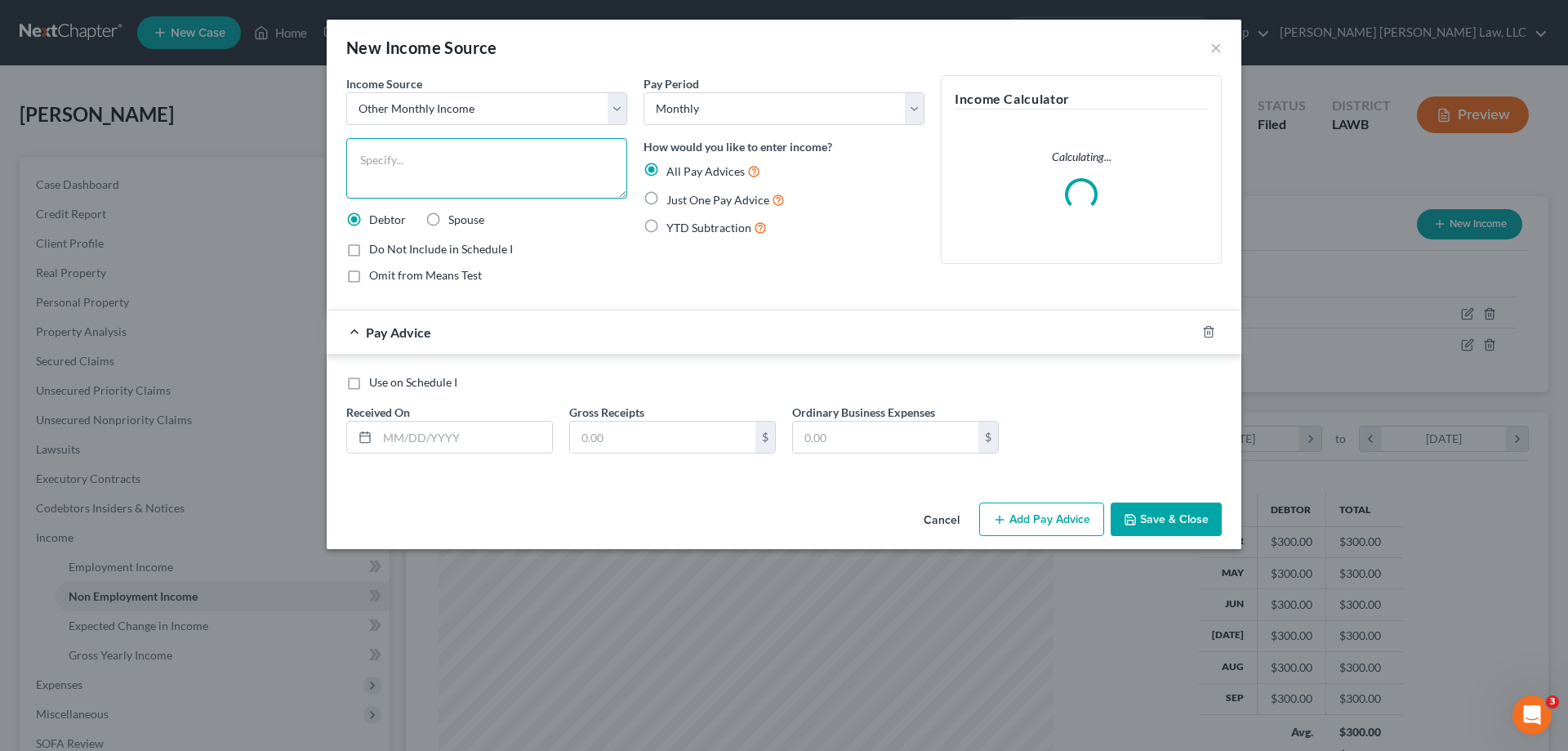
click at [481, 161] on textarea at bounding box center [487, 168] width 281 height 60
type textarea "beauty shop"
click at [686, 205] on span "Just One Pay Advice" at bounding box center [718, 200] width 102 height 14
click at [684, 201] on input "Just One Pay Advice" at bounding box center [678, 195] width 11 height 11
radio input "true"
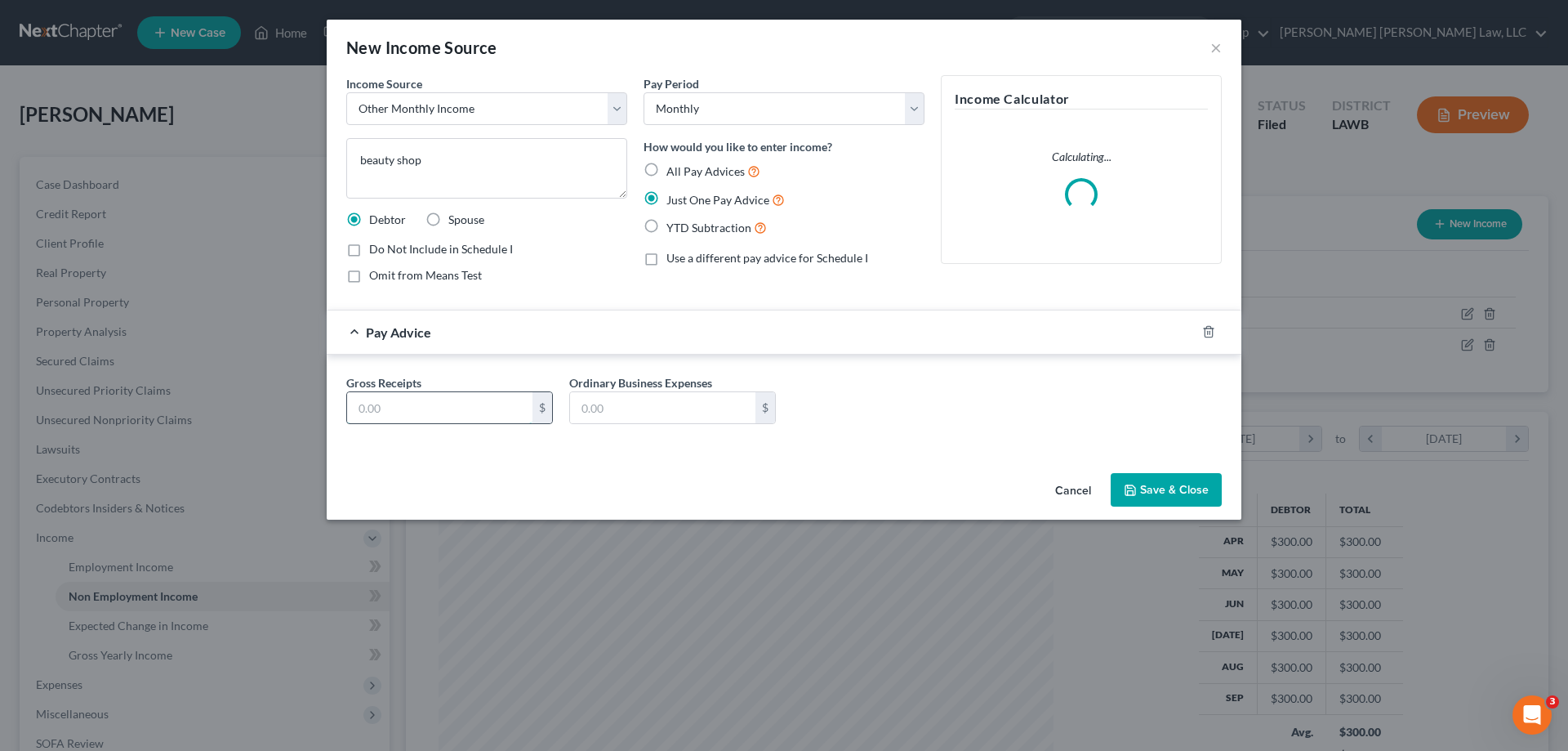
click at [456, 421] on input "text" at bounding box center [439, 408] width 185 height 32
type input "866"
click at [1147, 486] on button "Save & Close" at bounding box center [1166, 490] width 111 height 34
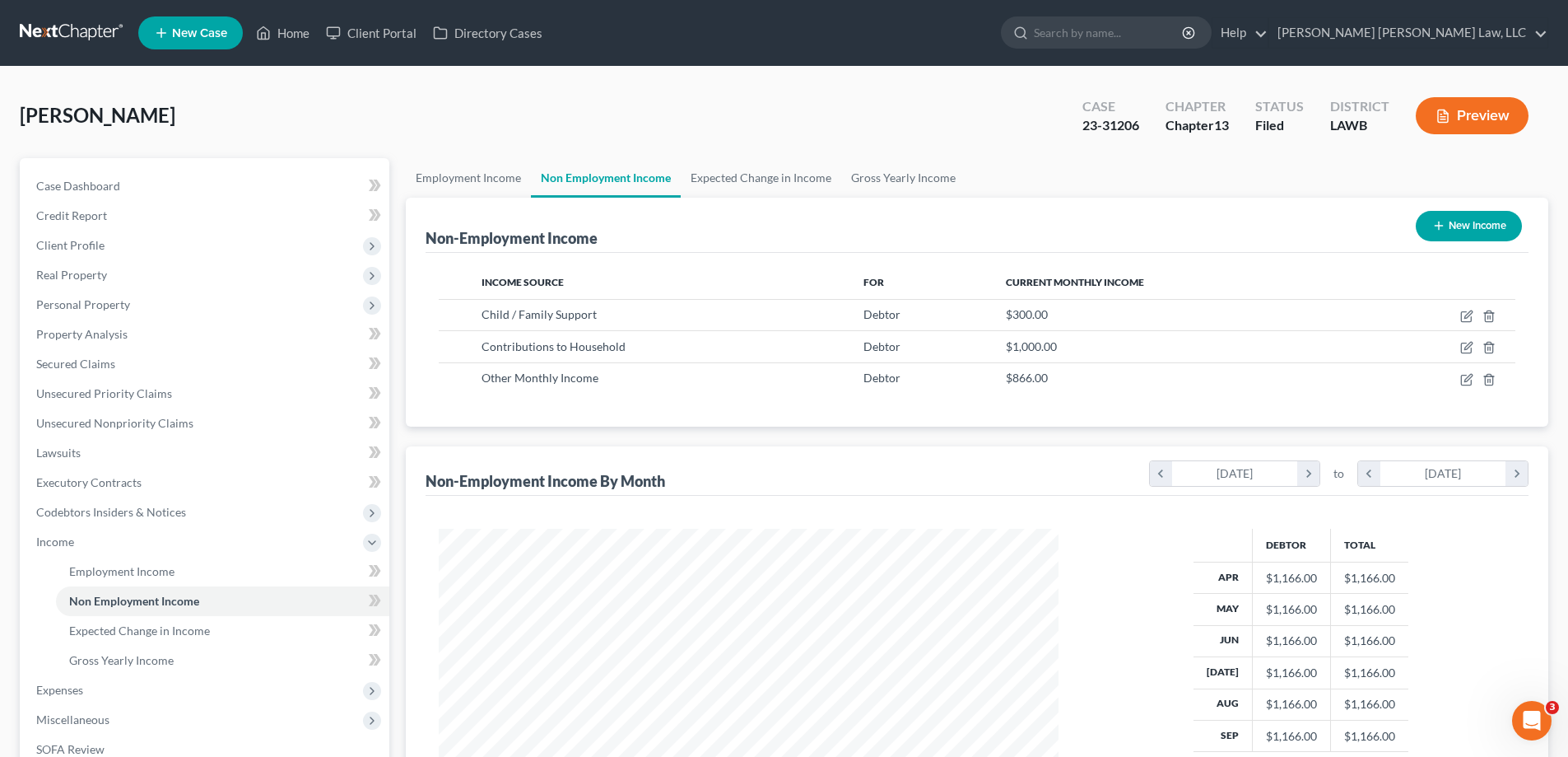
scroll to position [823369, 822694]
click at [494, 187] on link "Employment Income" at bounding box center [469, 178] width 125 height 40
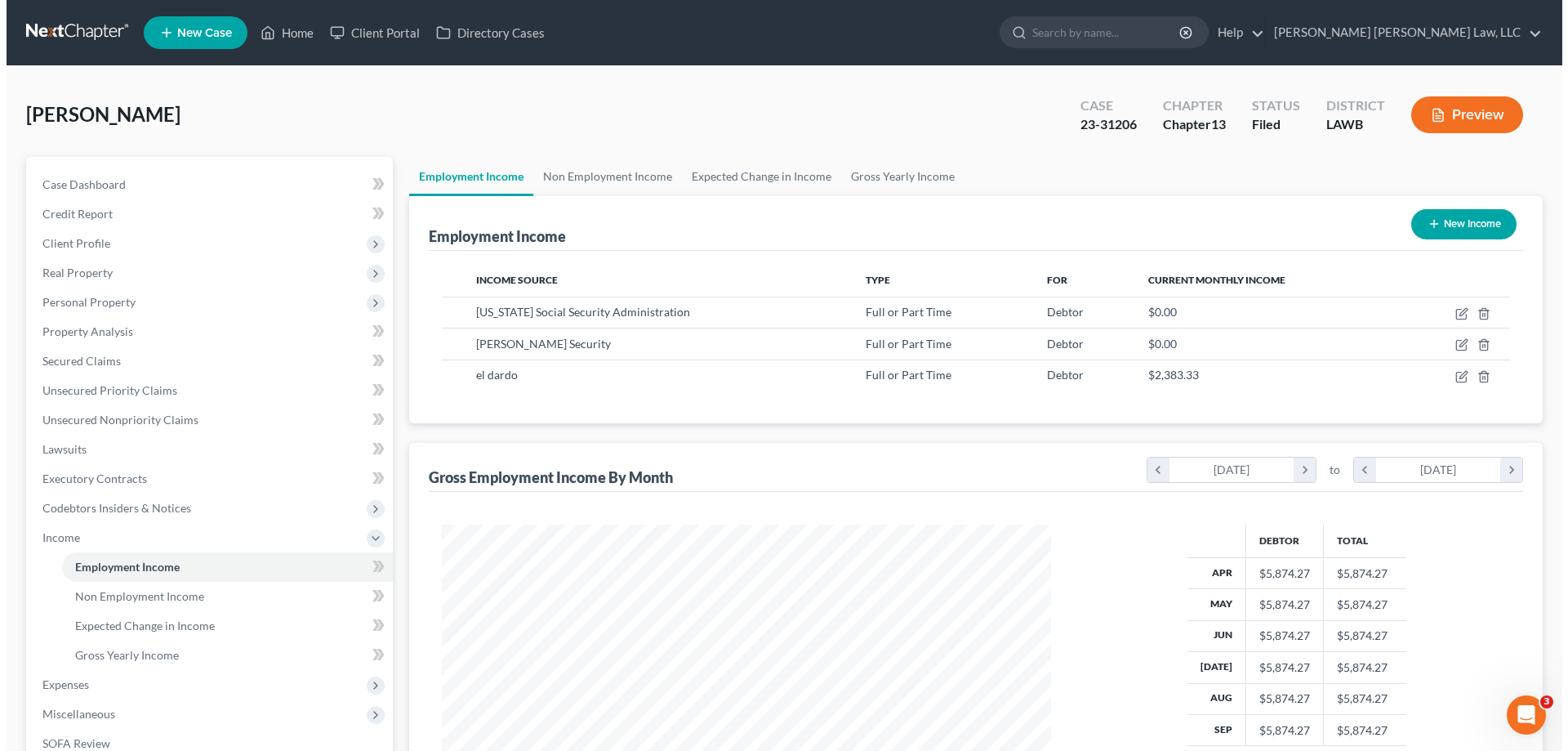
scroll to position [305, 642]
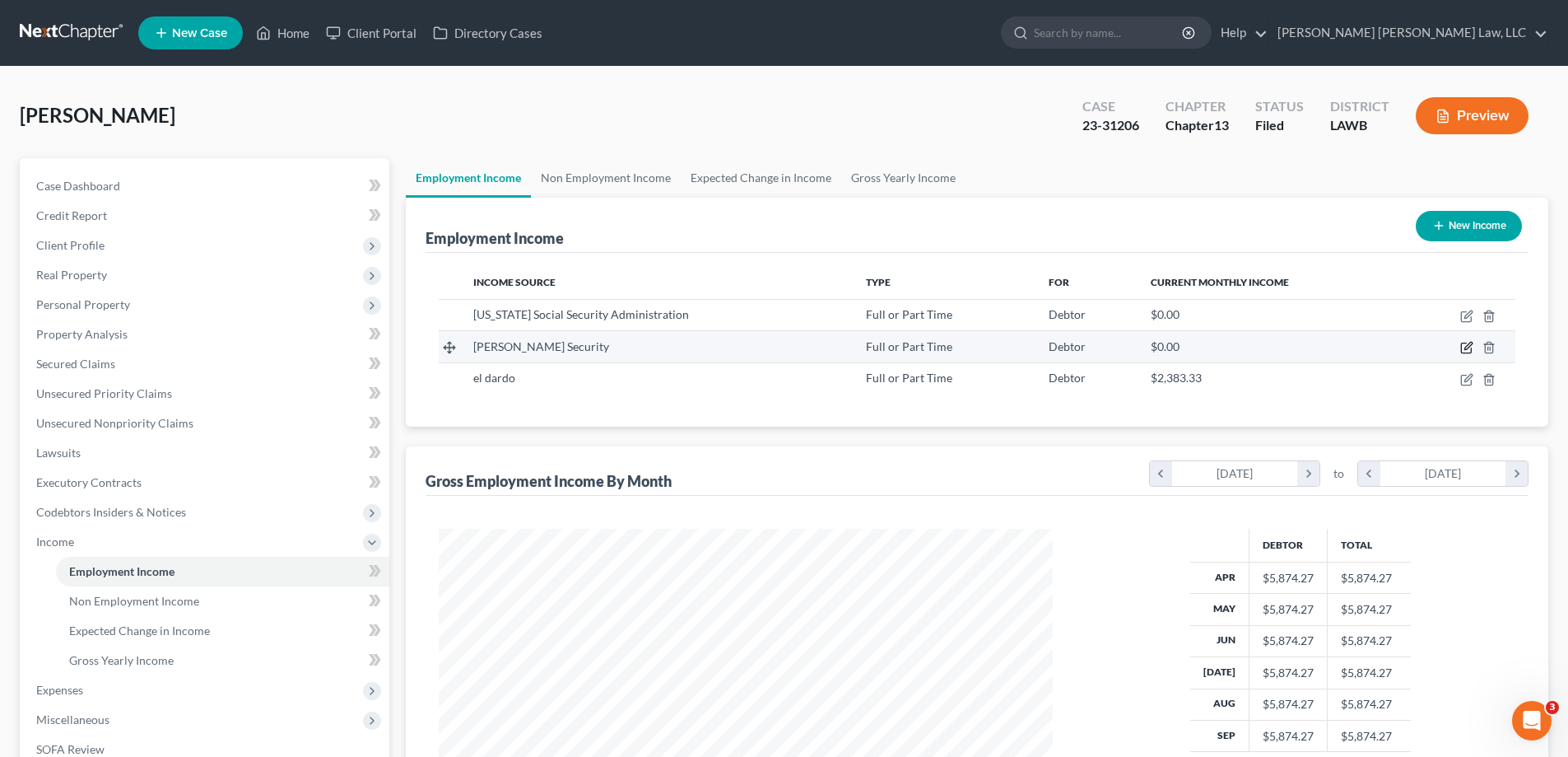
click at [1465, 346] on icon "button" at bounding box center [1467, 347] width 13 height 13
select select "0"
select select "14"
select select "3"
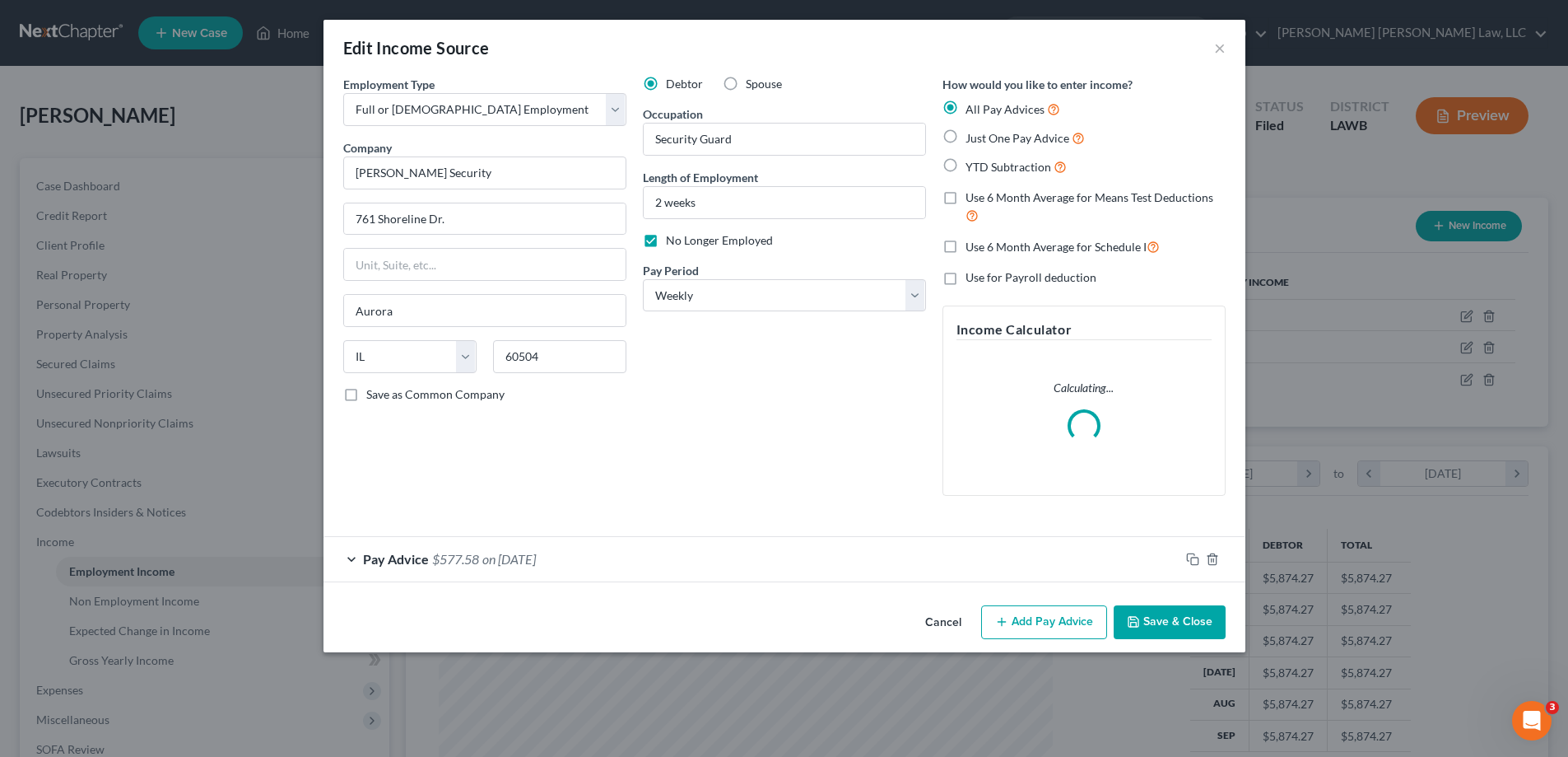
scroll to position [310, 652]
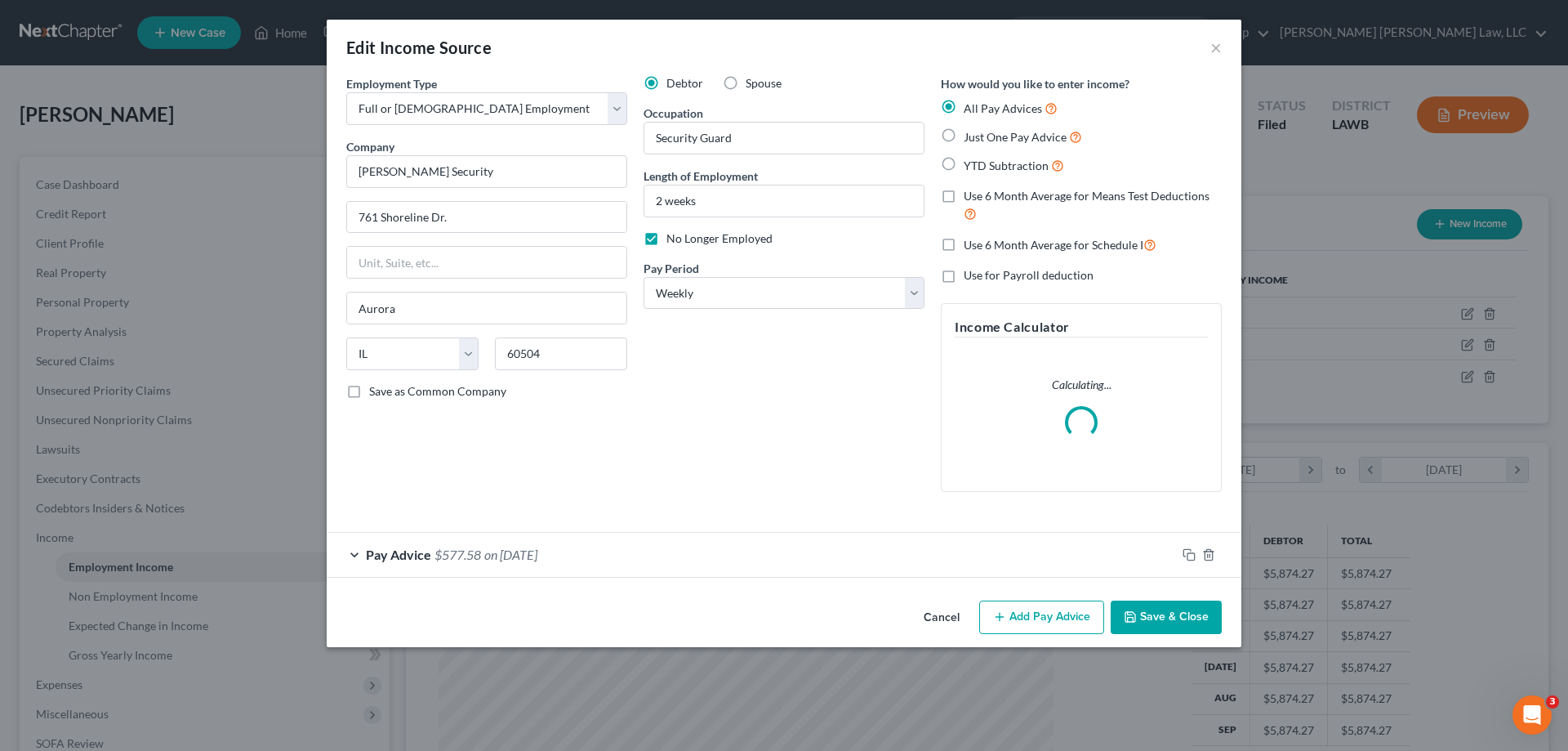
click at [667, 239] on label "No Longer Employed" at bounding box center [720, 239] width 106 height 17
click at [673, 239] on input "No Longer Employed" at bounding box center [678, 236] width 11 height 11
checkbox input "false"
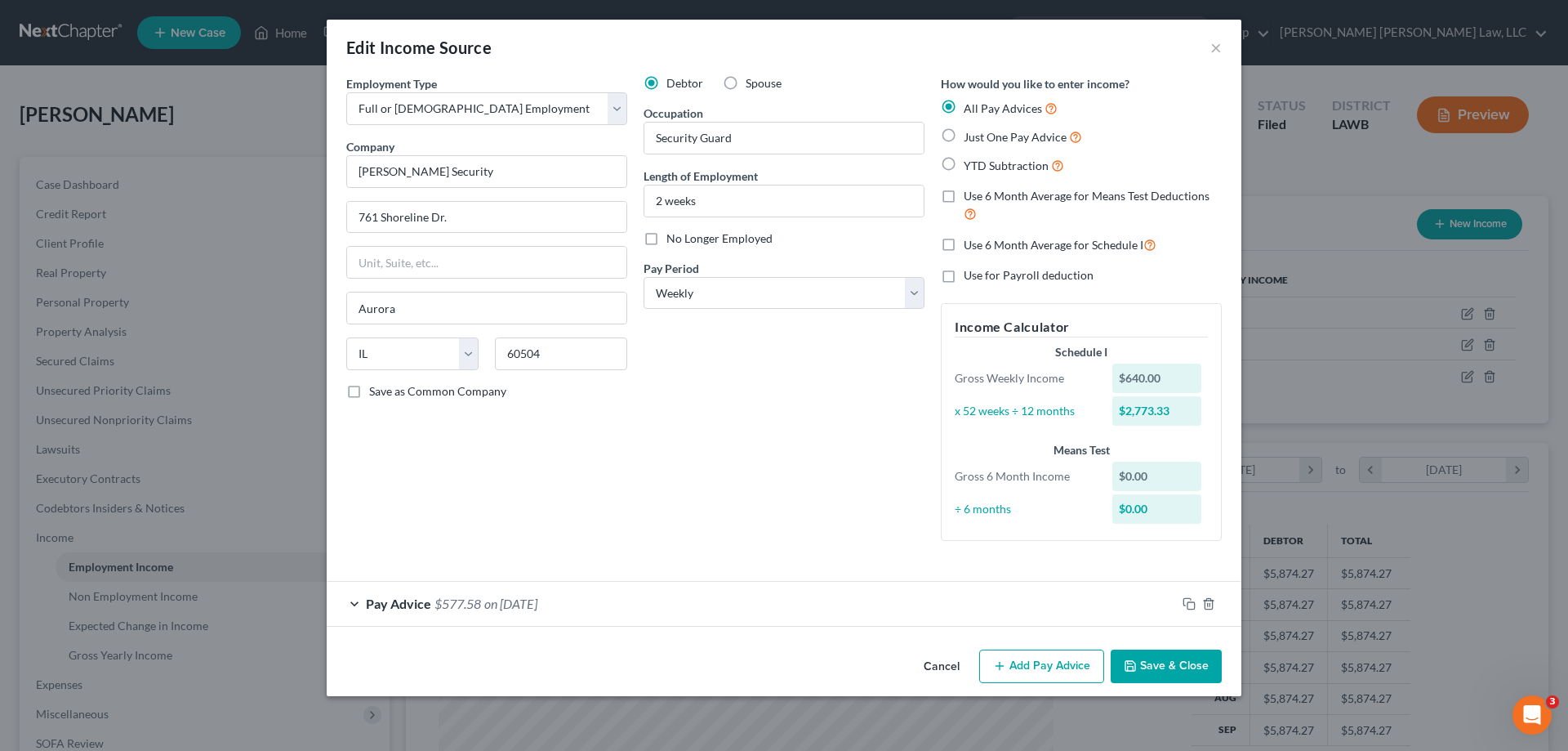
click at [1159, 663] on button "Save & Close" at bounding box center [1166, 666] width 111 height 34
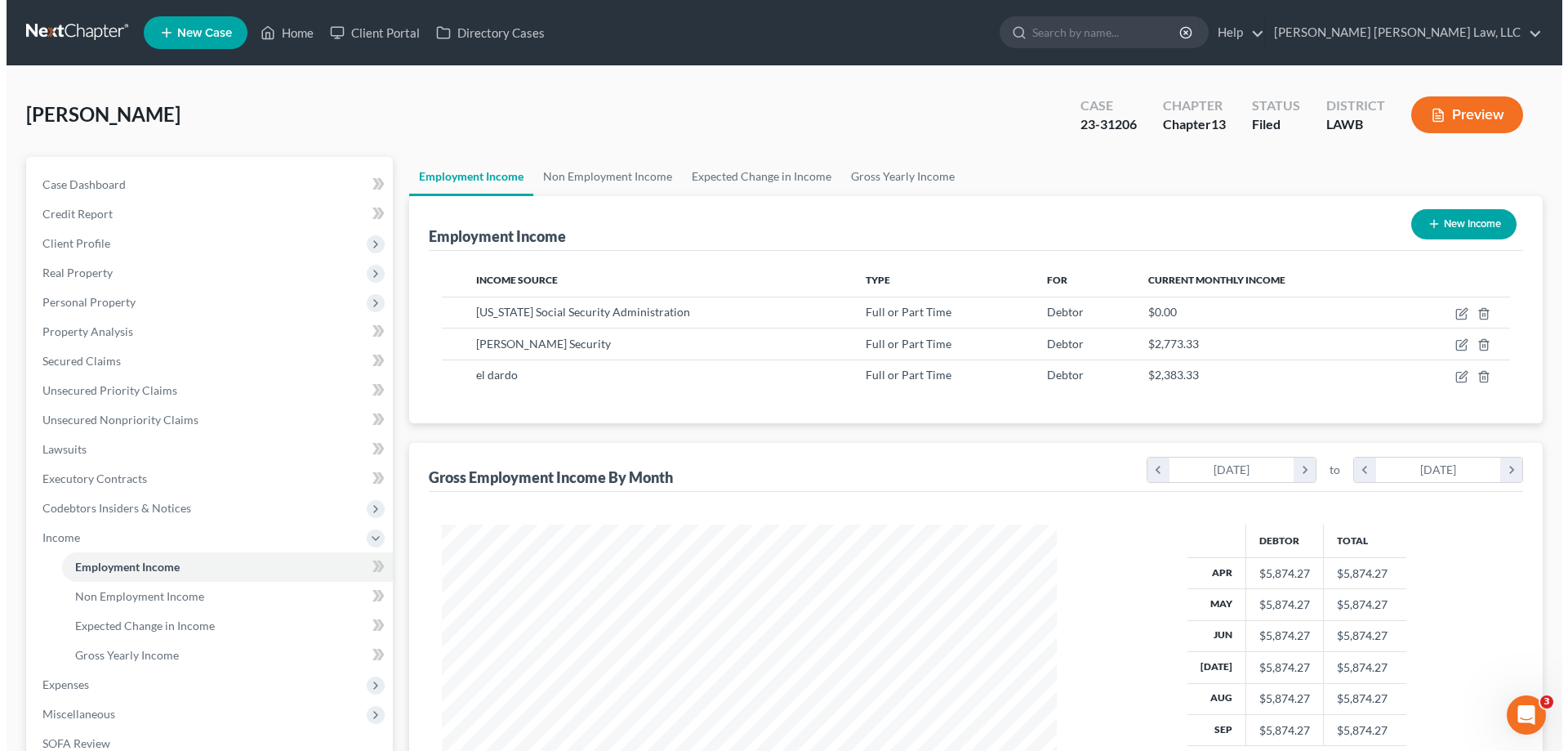
scroll to position [816843, 815976]
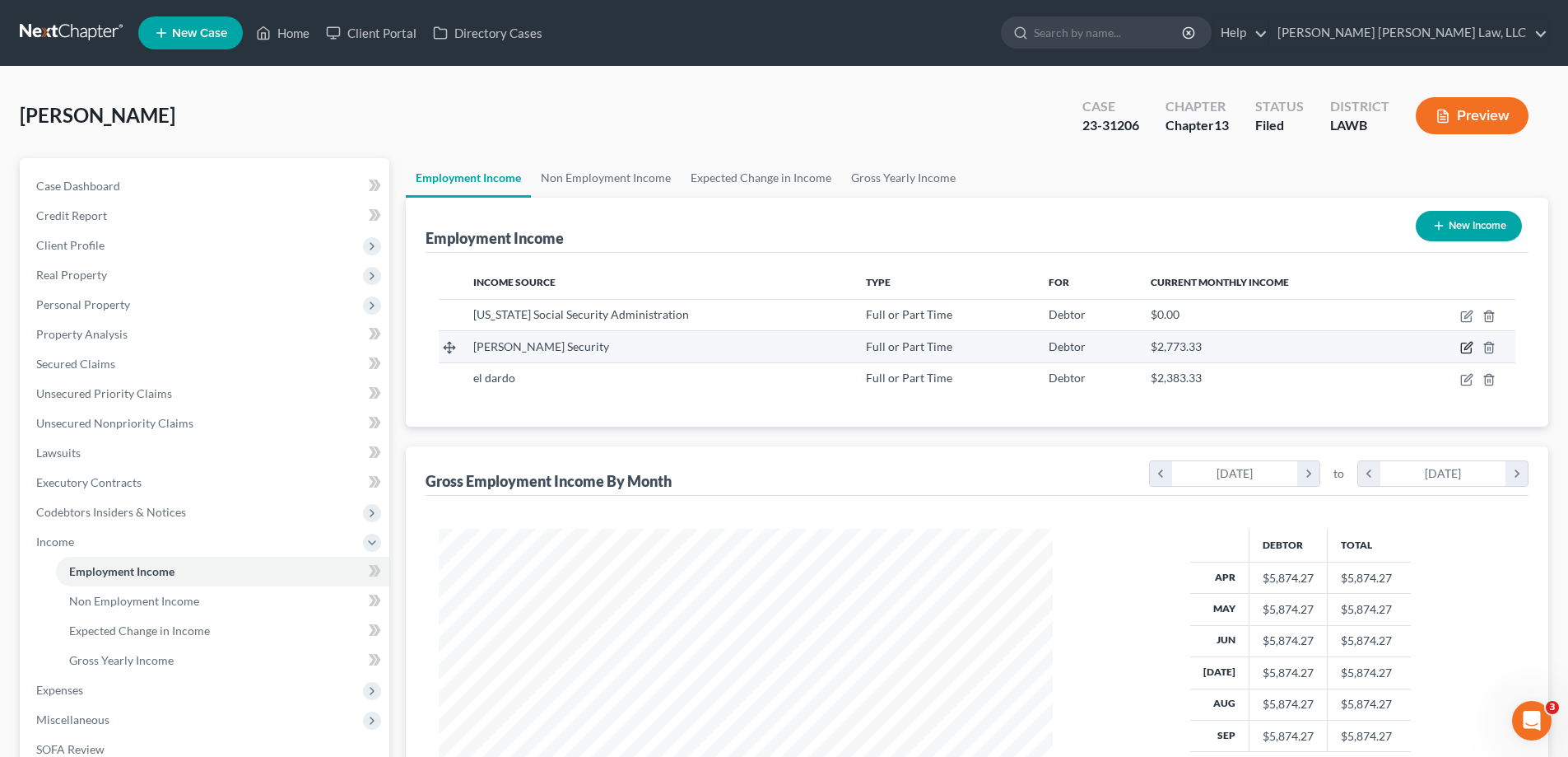
click at [1464, 353] on icon "button" at bounding box center [1467, 347] width 13 height 13
select select "0"
select select "14"
select select "3"
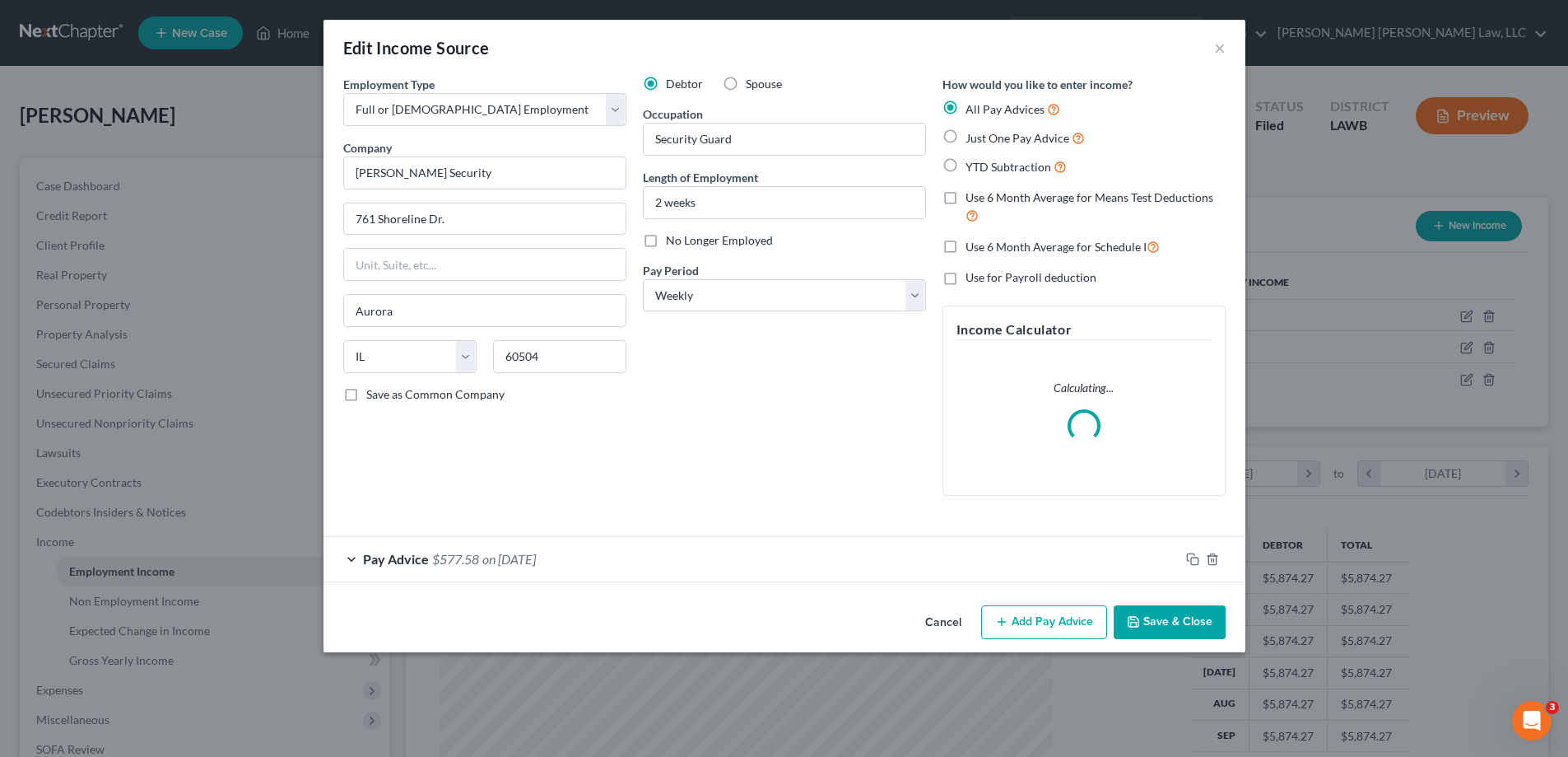
scroll to position [310, 652]
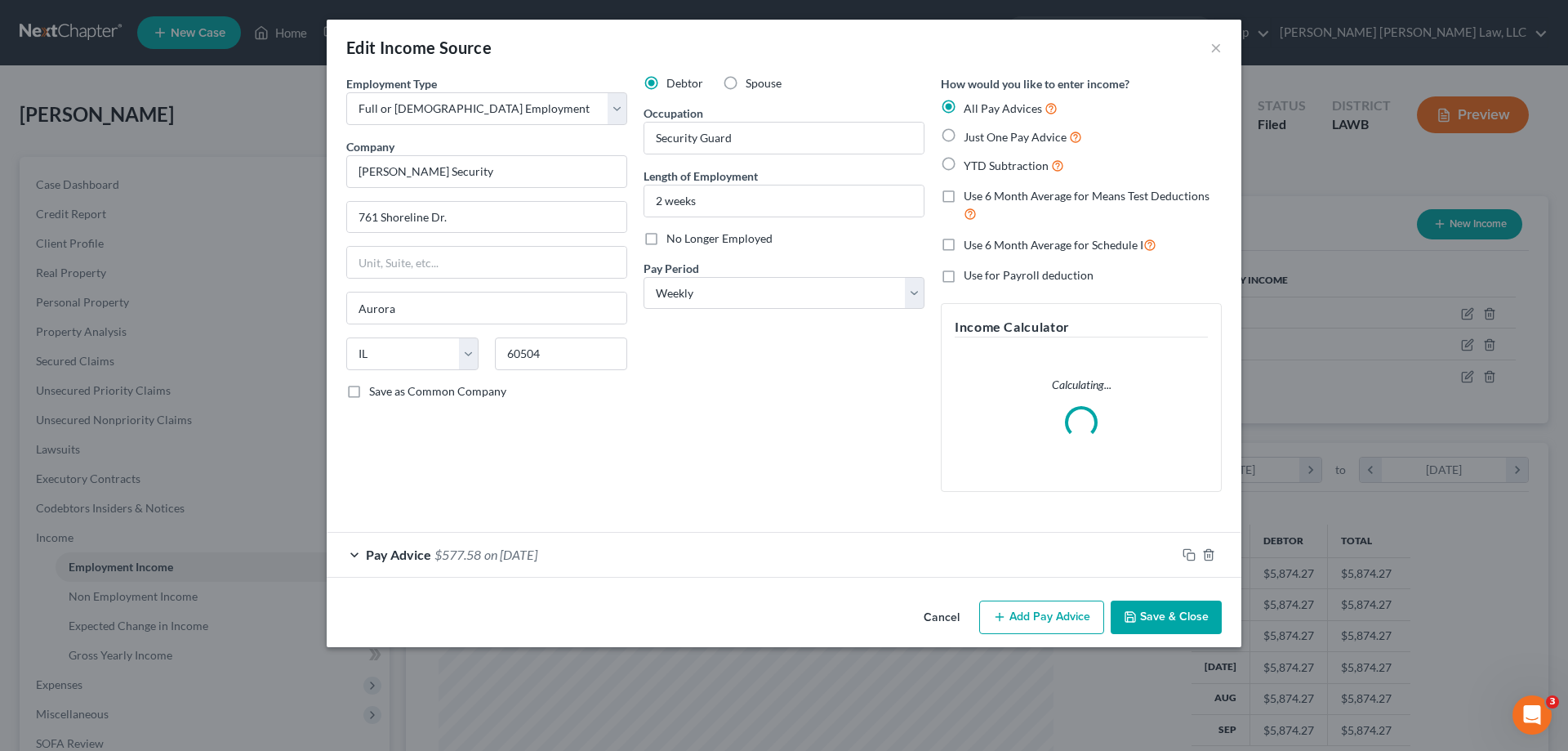
click at [667, 239] on label "No Longer Employed" at bounding box center [720, 239] width 106 height 17
click at [673, 239] on input "No Longer Employed" at bounding box center [678, 236] width 11 height 11
checkbox input "true"
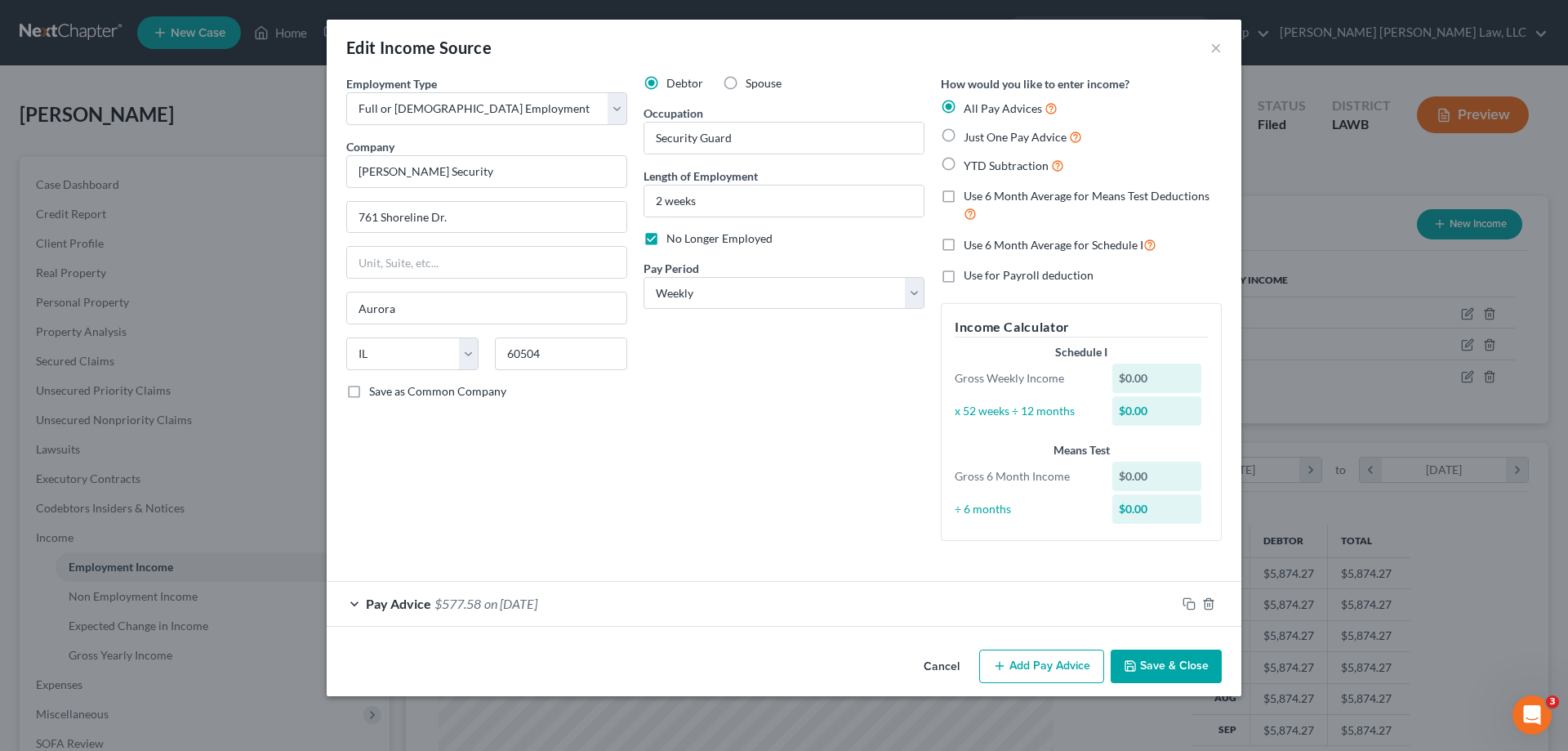
click at [1163, 668] on button "Save & Close" at bounding box center [1166, 666] width 111 height 34
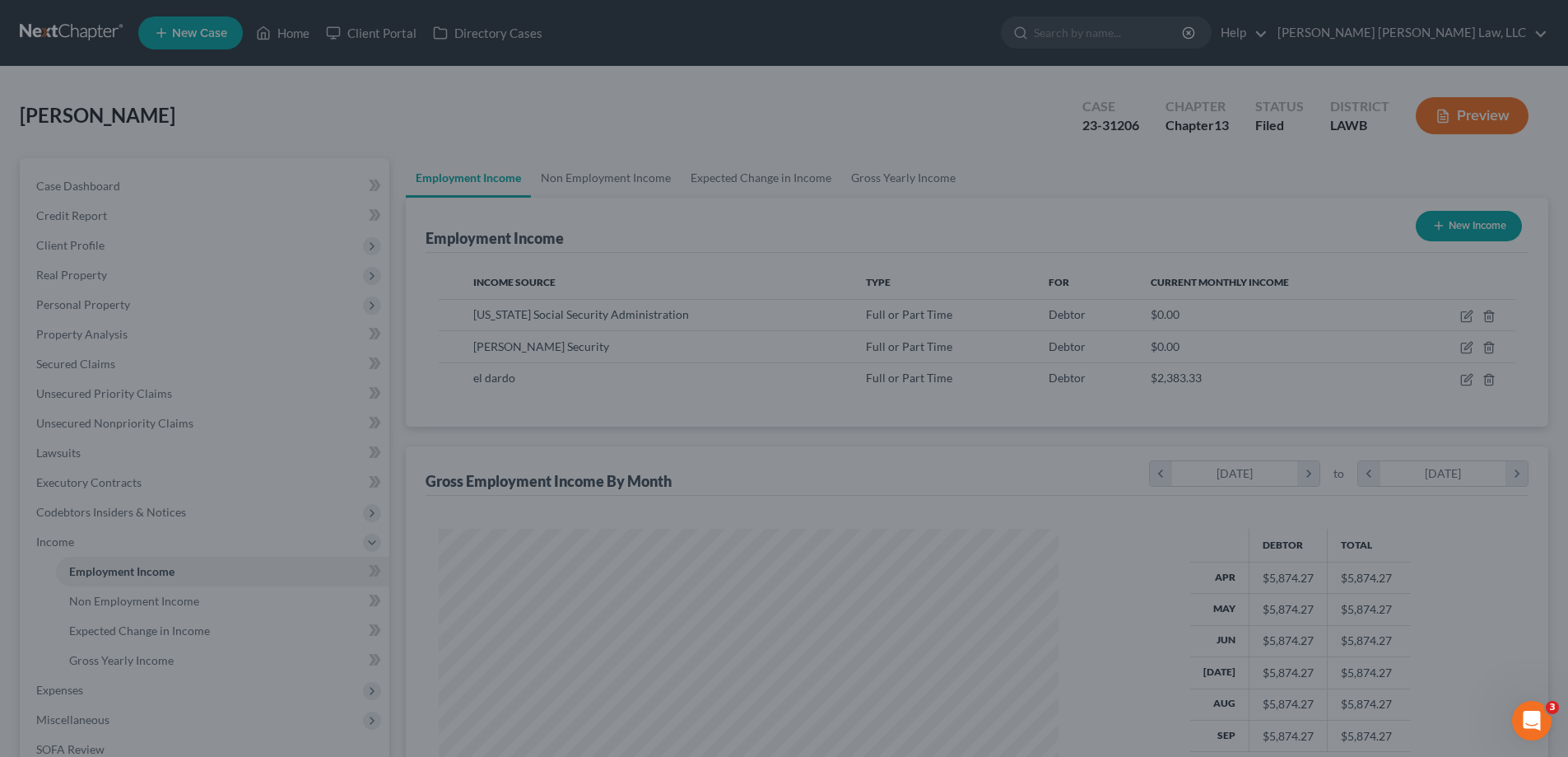
scroll to position [823369, 822694]
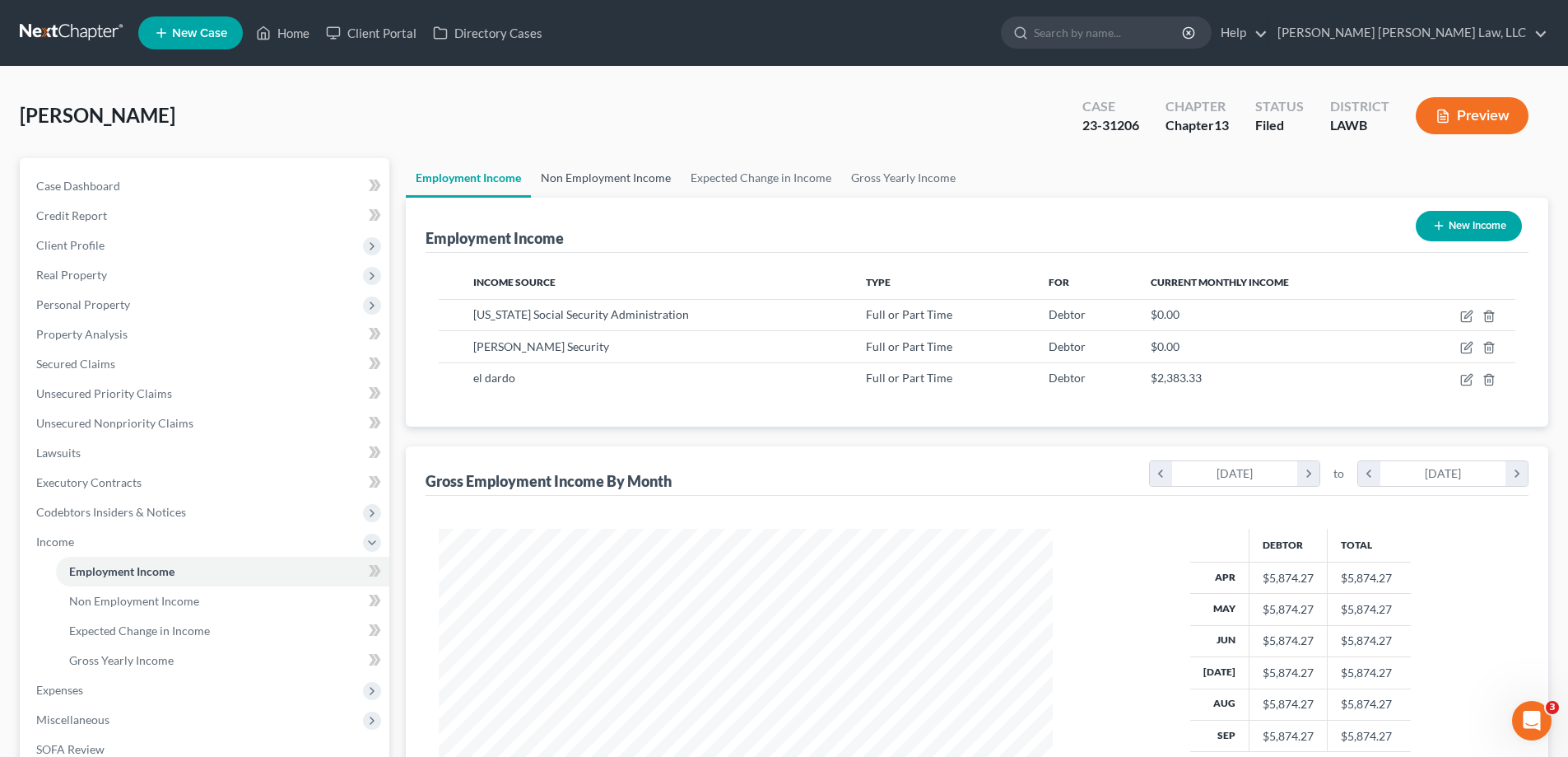
click at [593, 184] on link "Non Employment Income" at bounding box center [606, 178] width 150 height 40
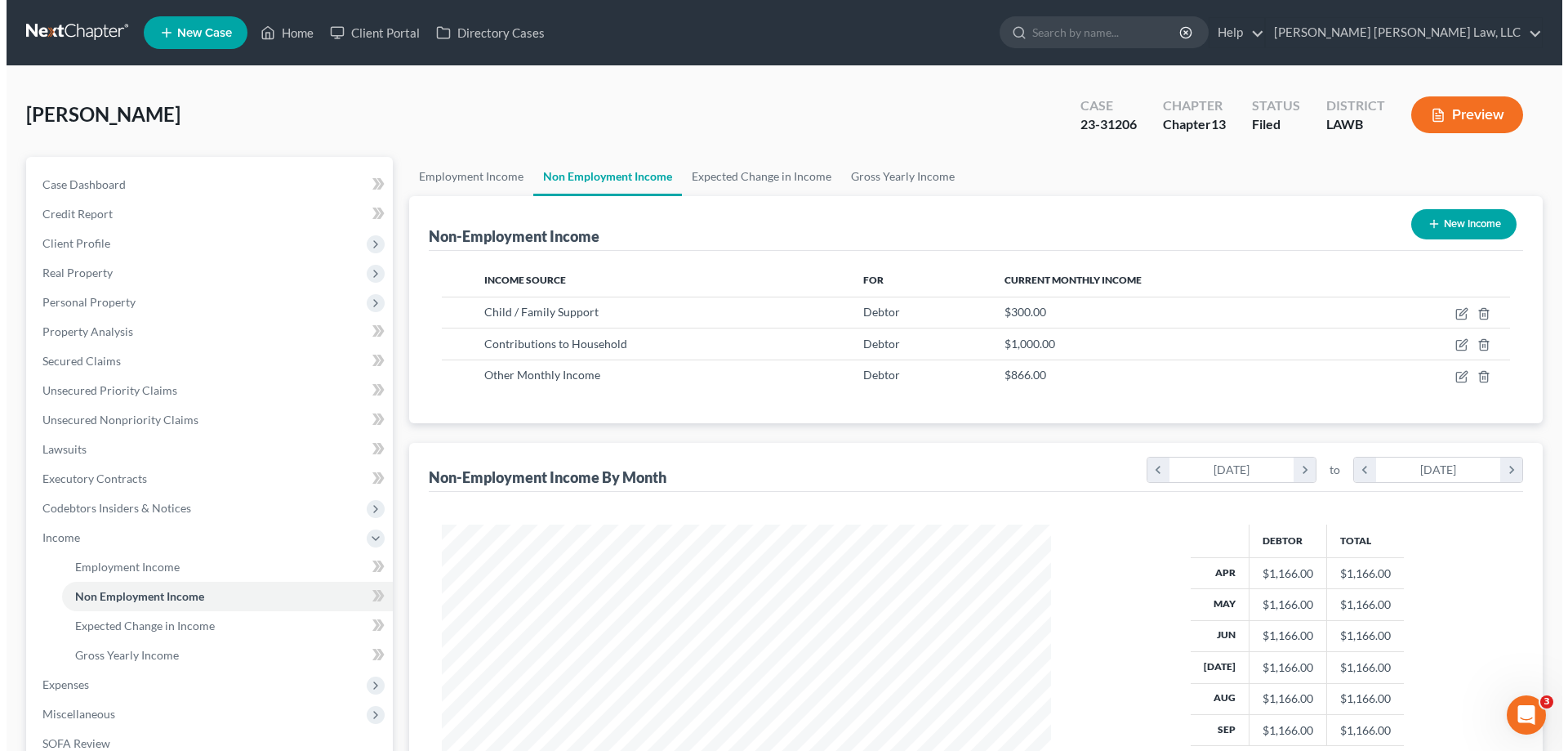
scroll to position [305, 642]
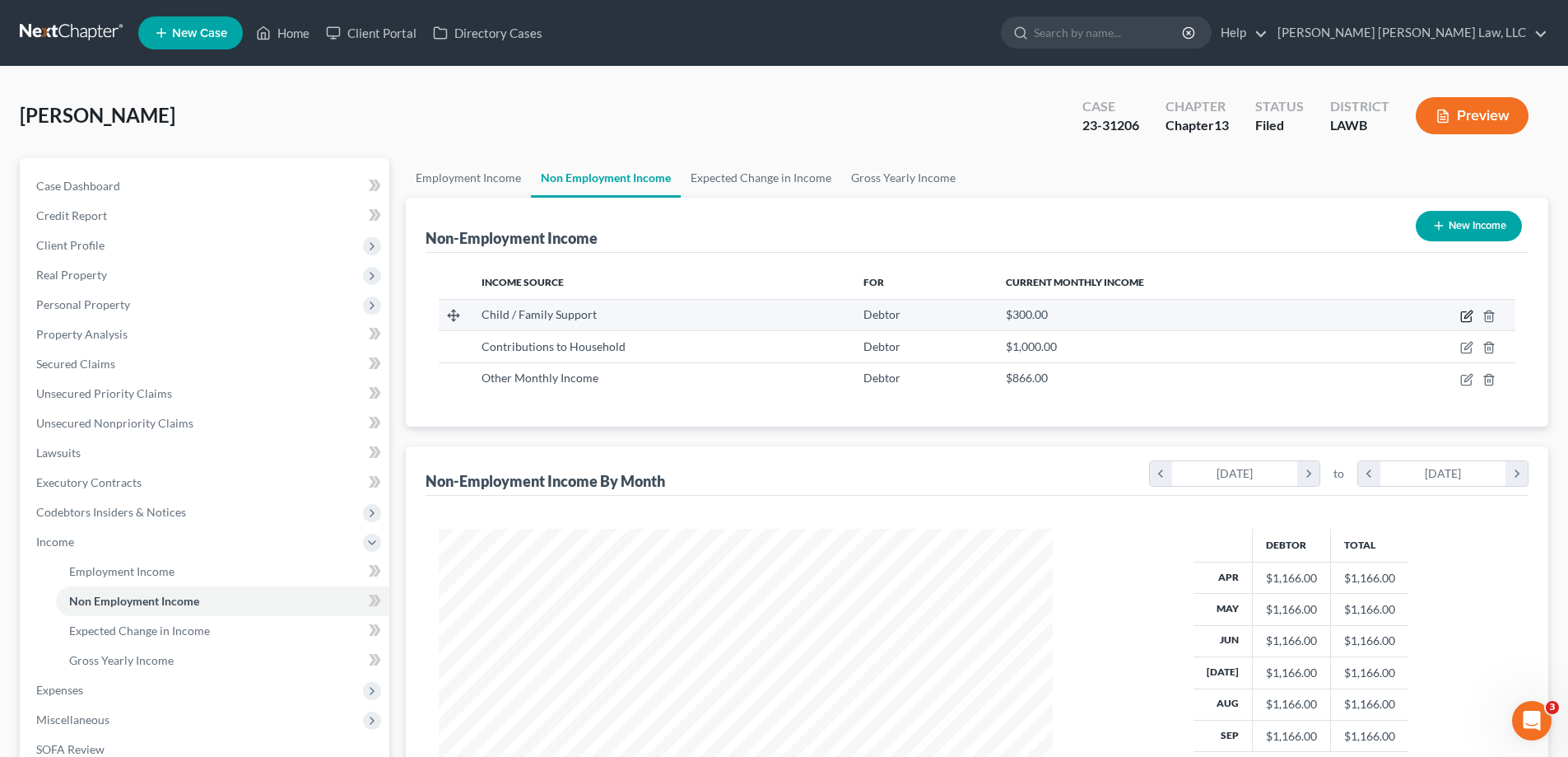
click at [1461, 313] on icon "button" at bounding box center [1467, 316] width 13 height 13
select select "7"
select select "0"
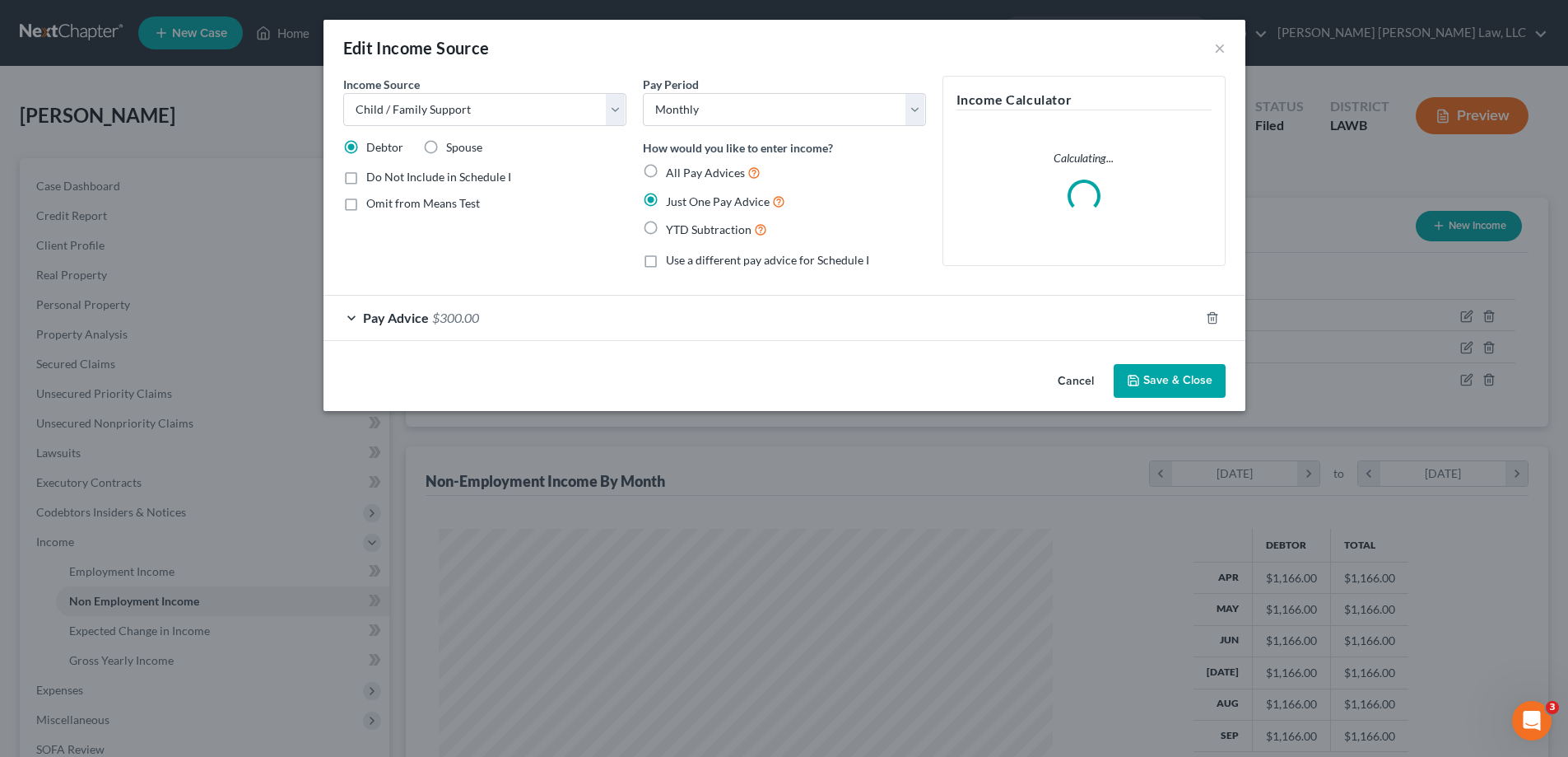
scroll to position [310, 652]
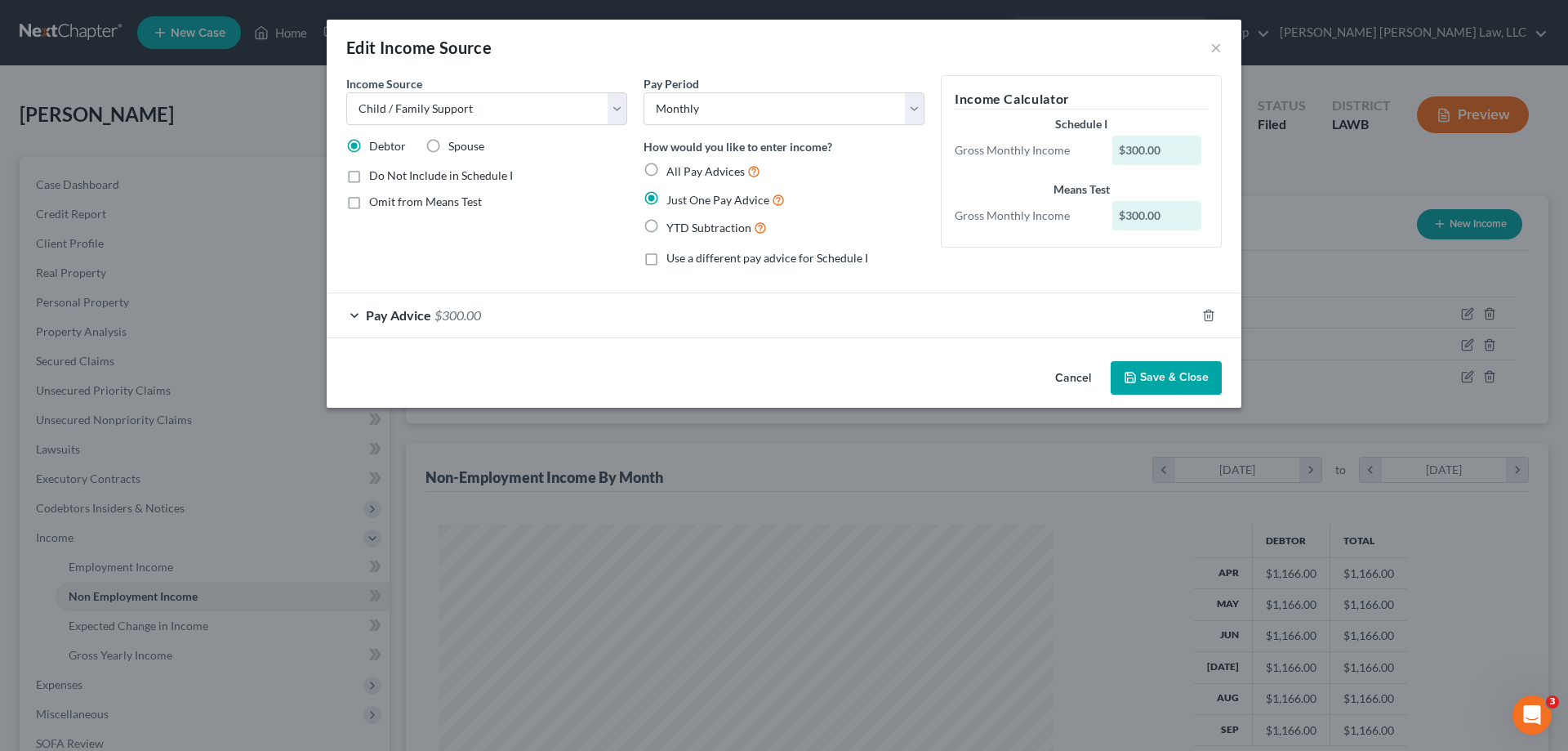
click at [1076, 379] on button "Cancel" at bounding box center [1073, 378] width 62 height 33
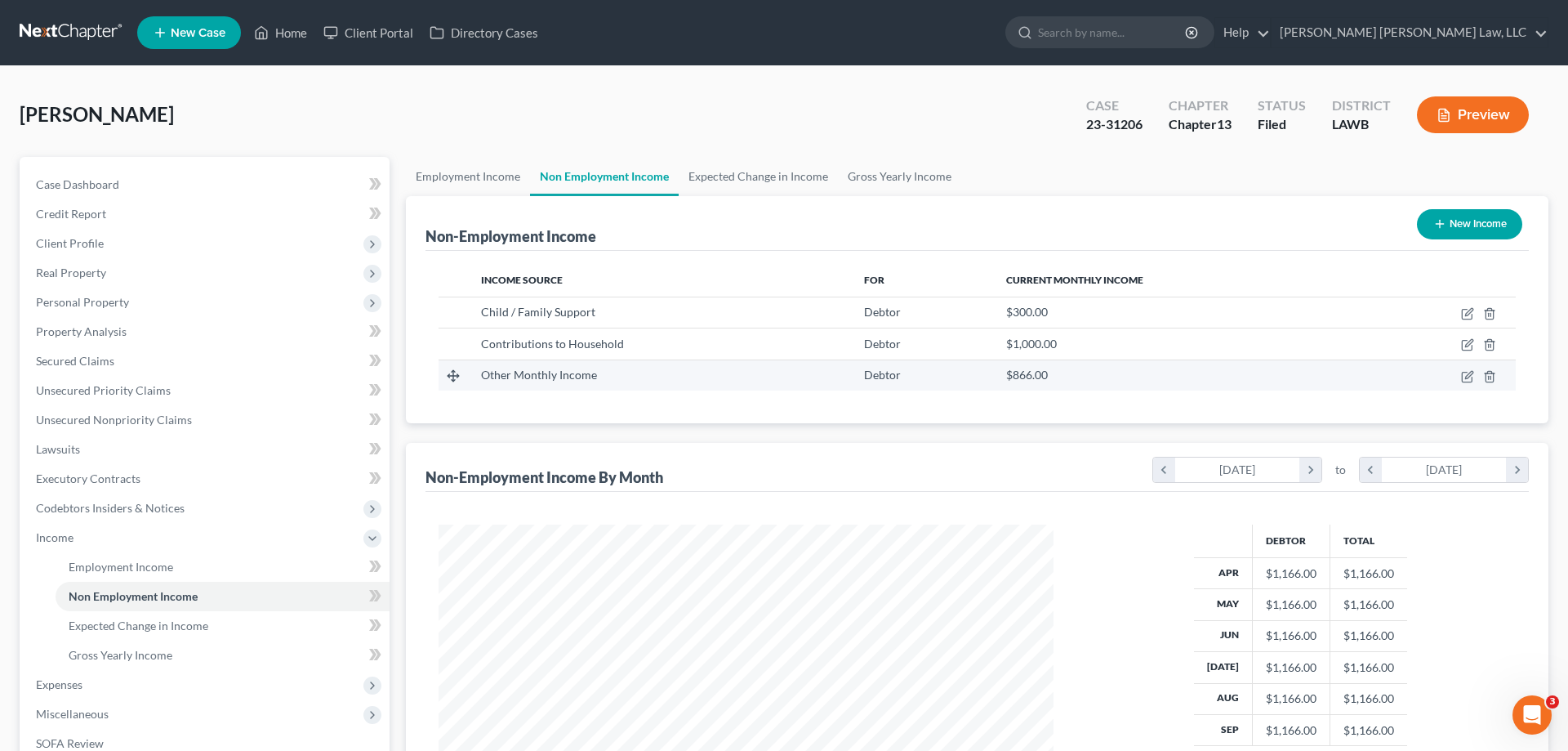
scroll to position [816843, 815976]
click at [1451, 343] on icon "button" at bounding box center [1455, 344] width 13 height 13
select select "8"
select select "0"
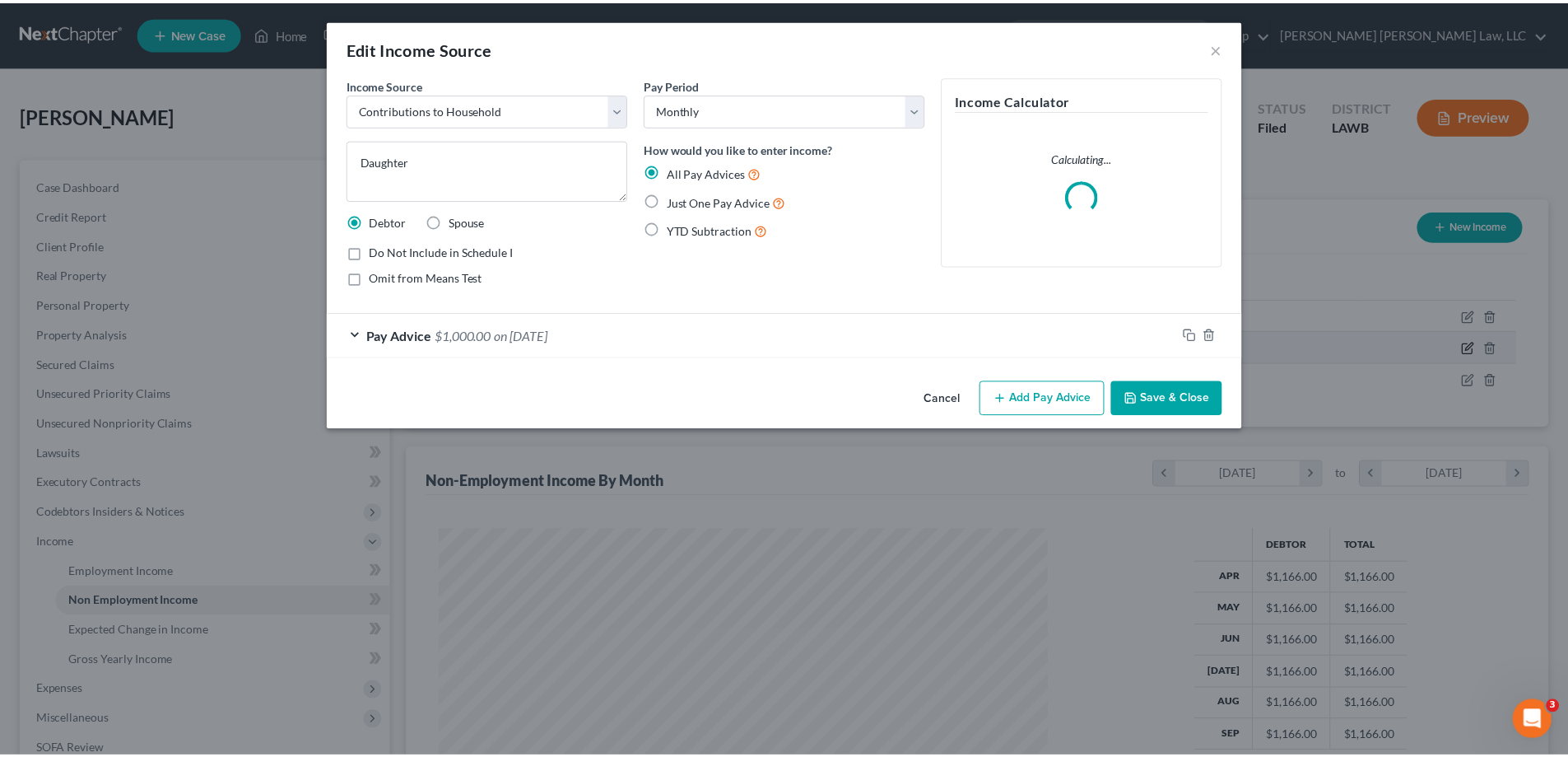
scroll to position [310, 652]
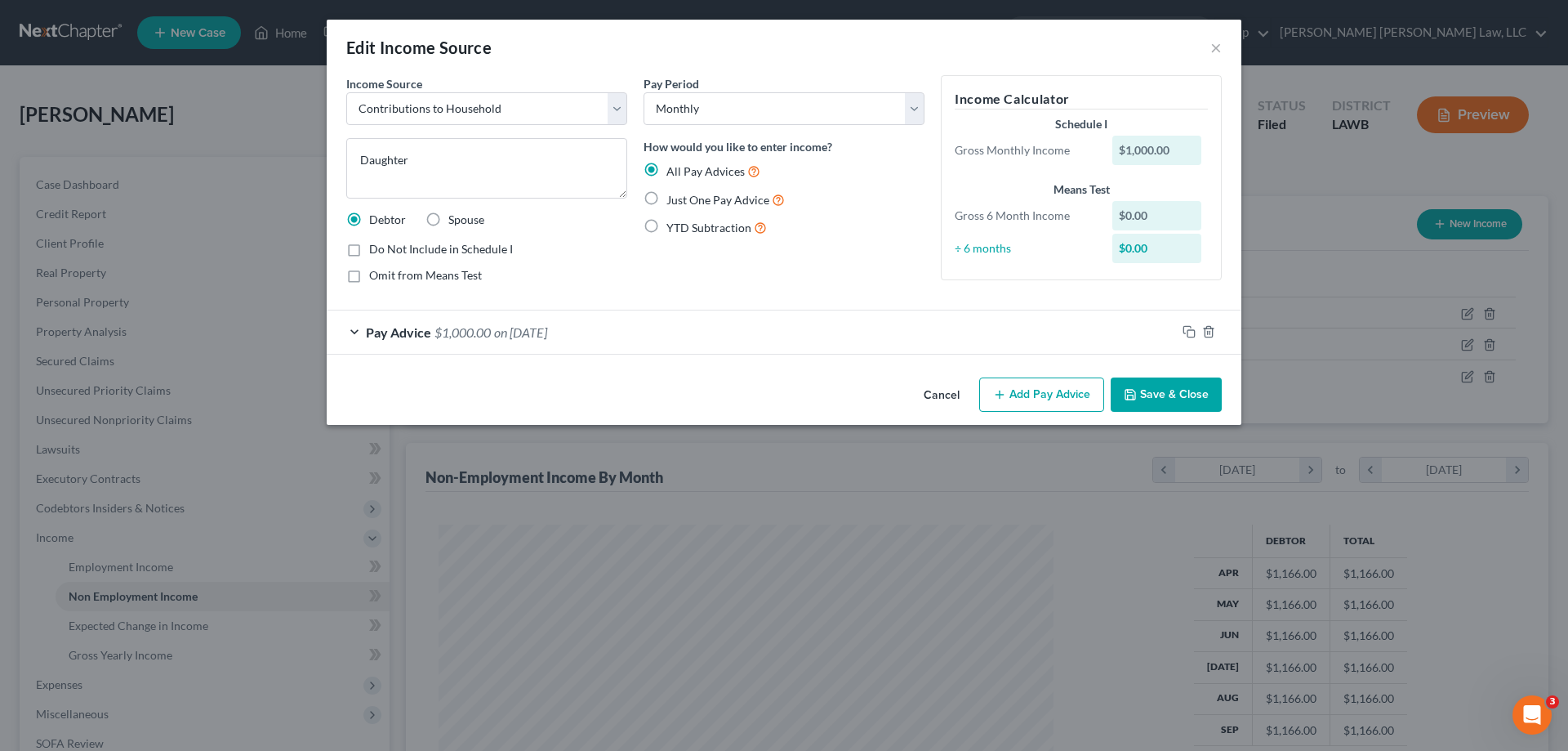
click at [954, 389] on button "Cancel" at bounding box center [941, 395] width 62 height 33
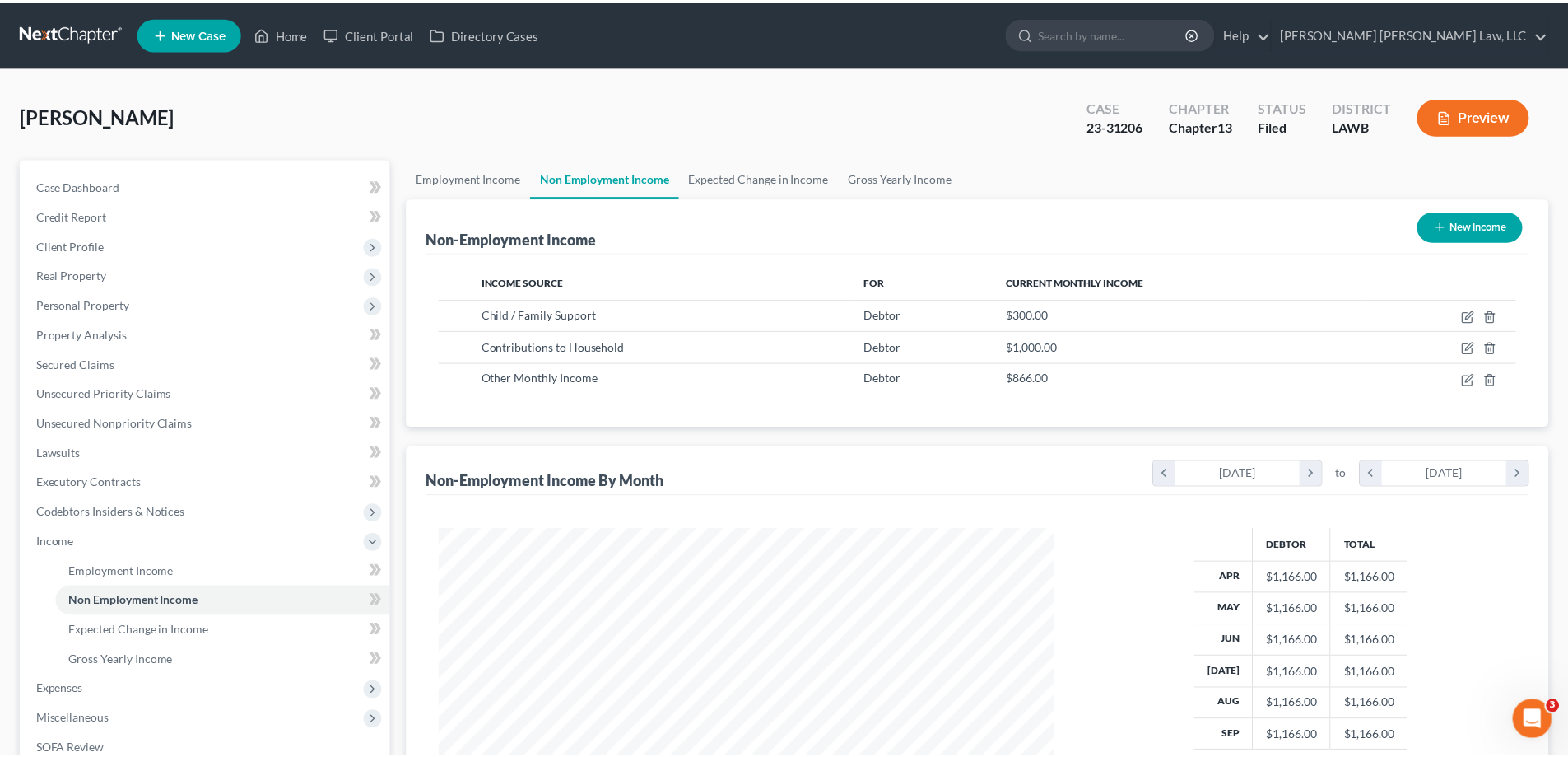
scroll to position [823369, 822694]
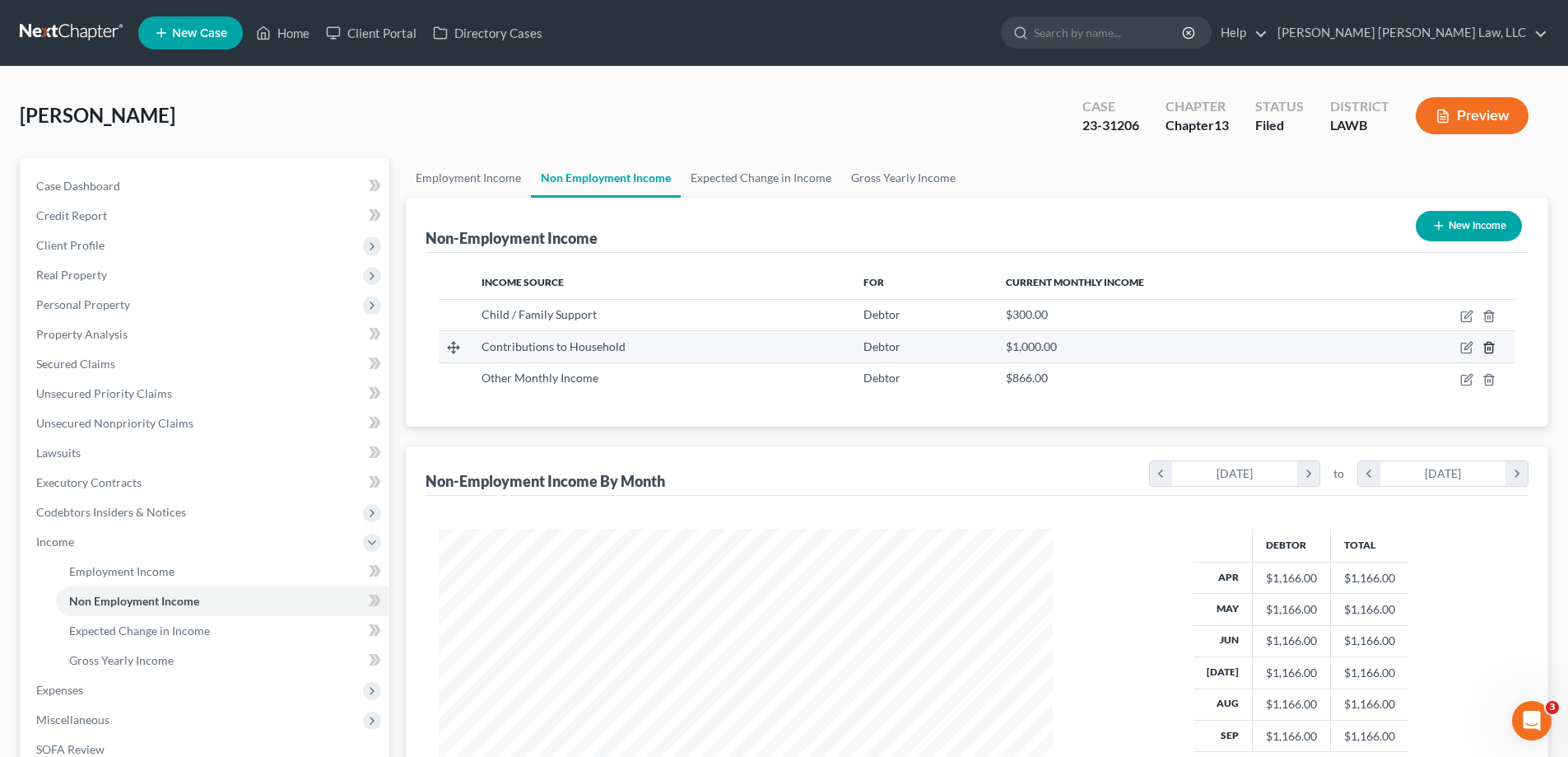
click at [1487, 353] on icon "button" at bounding box center [1489, 347] width 13 height 13
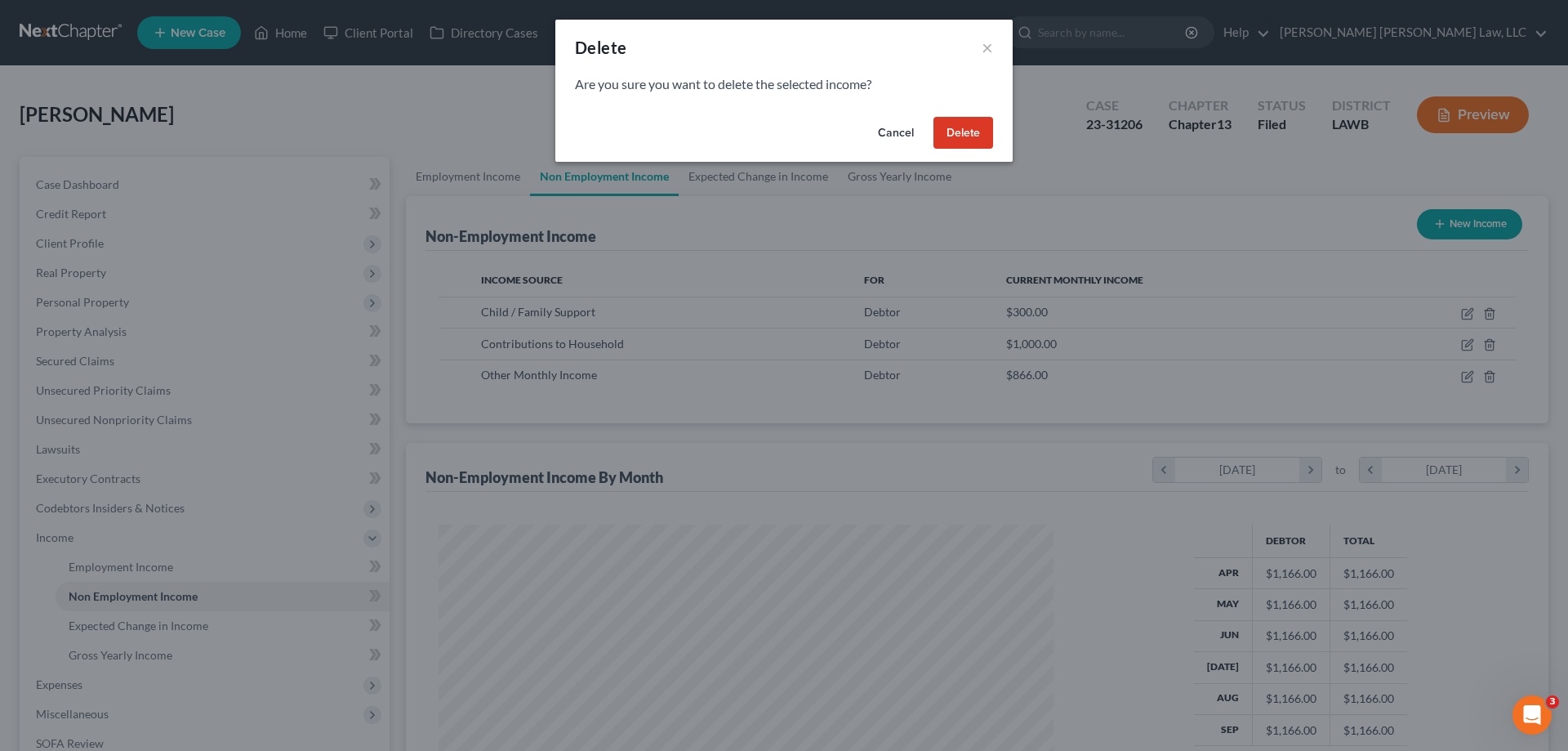
click at [966, 133] on button "Delete" at bounding box center [963, 133] width 60 height 33
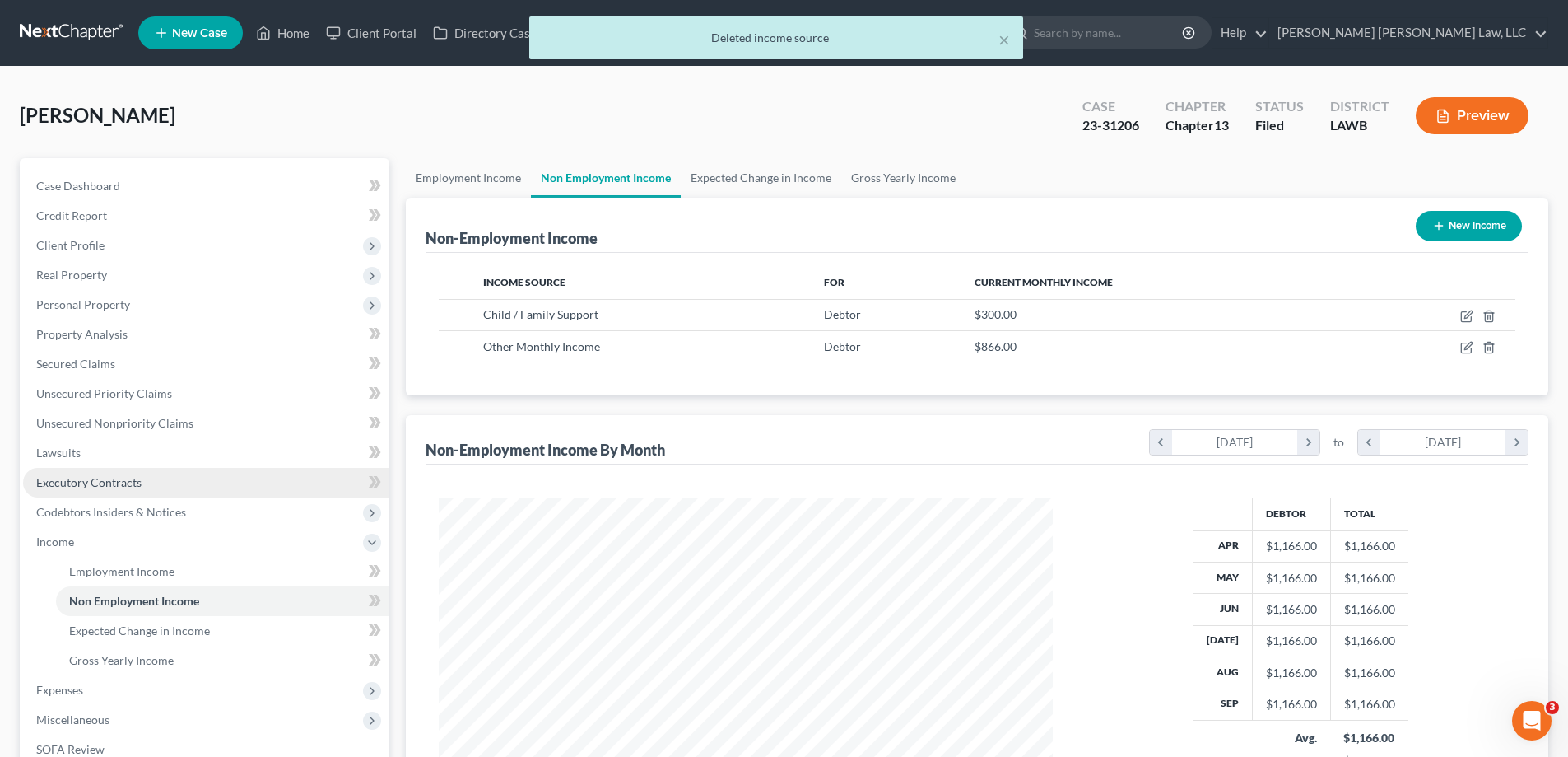
scroll to position [82, 0]
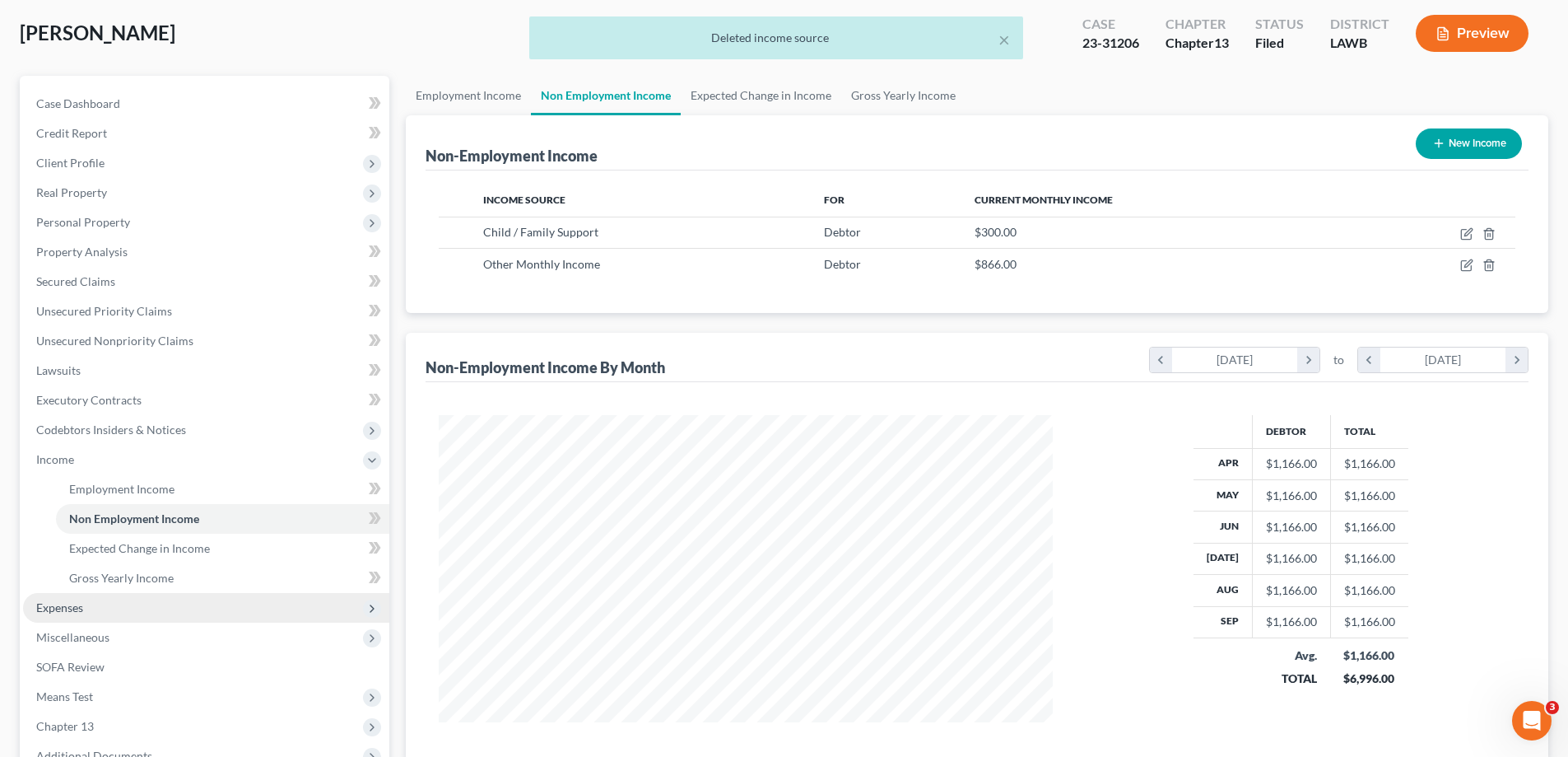
click at [108, 607] on span "Expenses" at bounding box center [206, 608] width 366 height 30
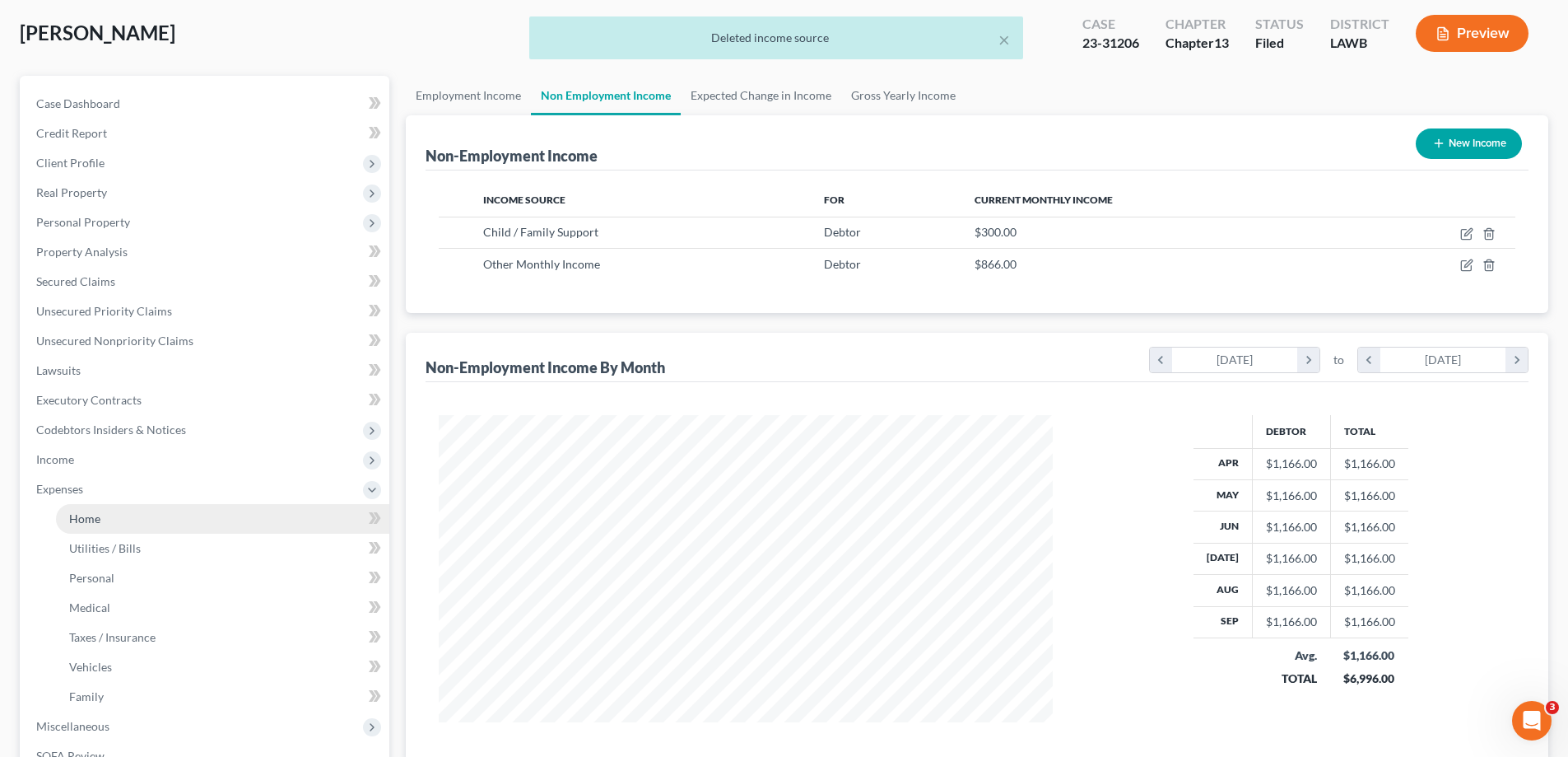
click at [118, 517] on link "Home" at bounding box center [222, 519] width 334 height 30
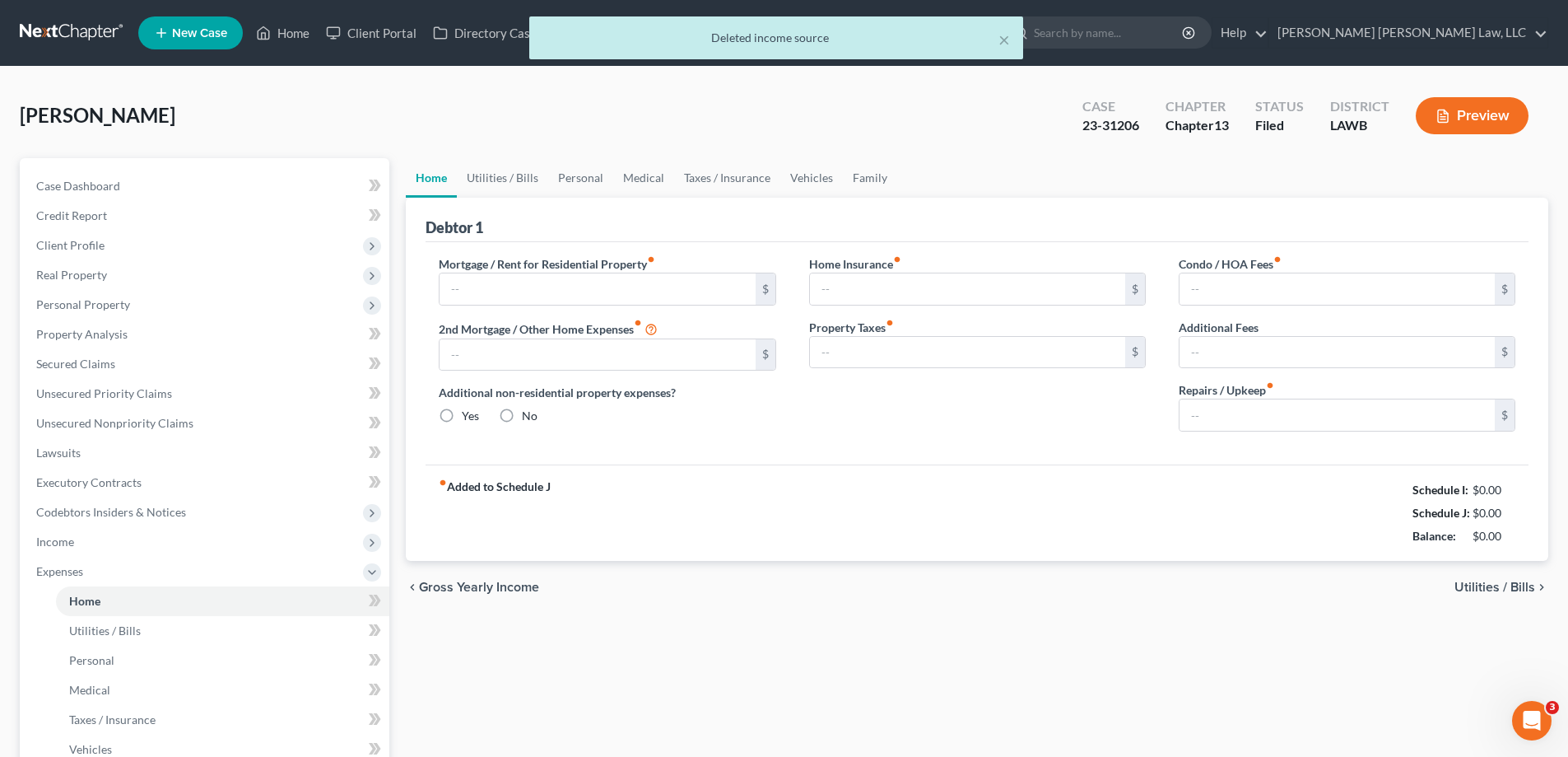
type input "0.00"
radio input "true"
type input "0.00"
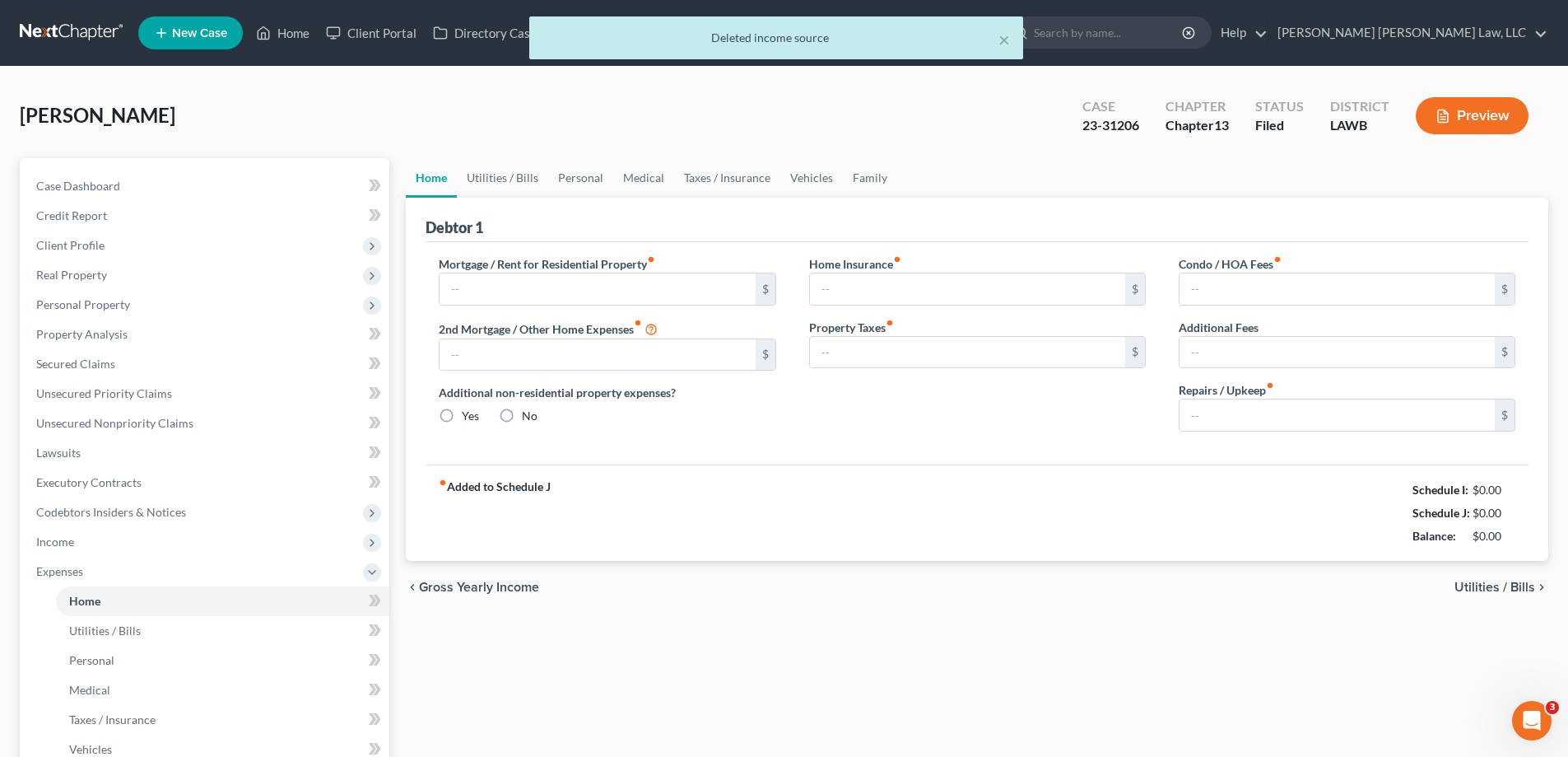
type input "0.00"
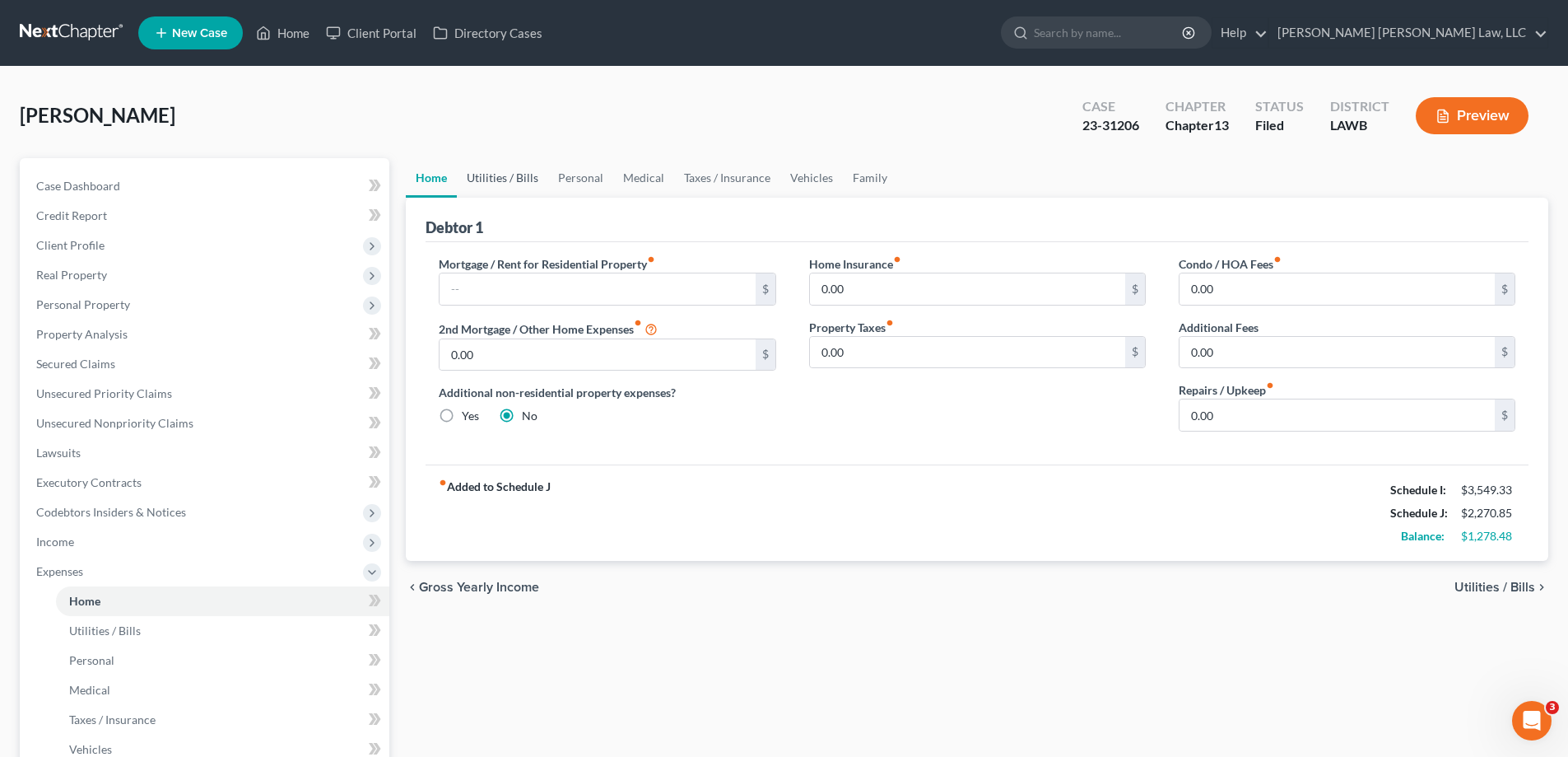
click at [514, 170] on link "Utilities / Bills" at bounding box center [502, 178] width 91 height 40
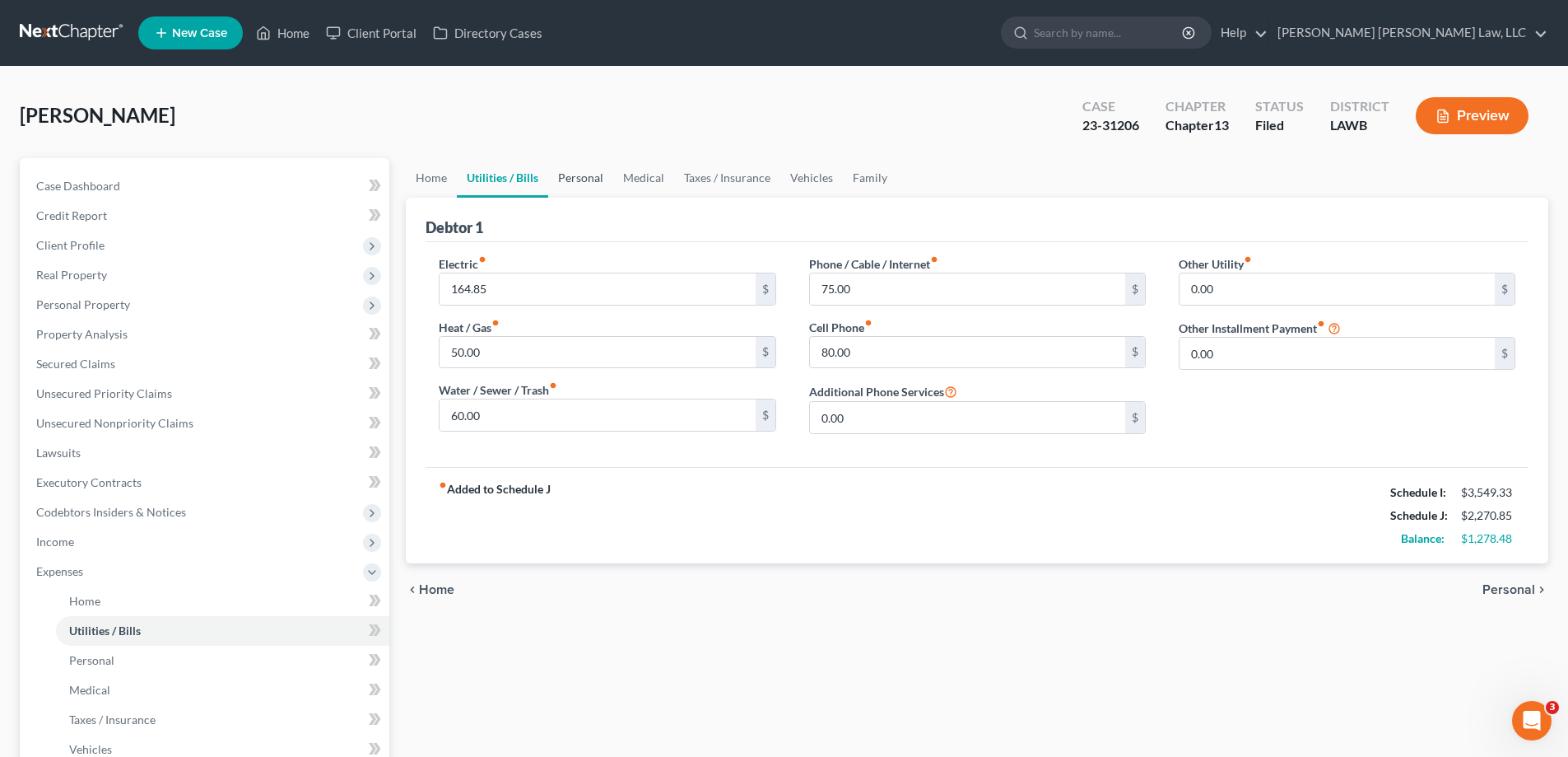
click at [591, 178] on link "Personal" at bounding box center [581, 178] width 66 height 40
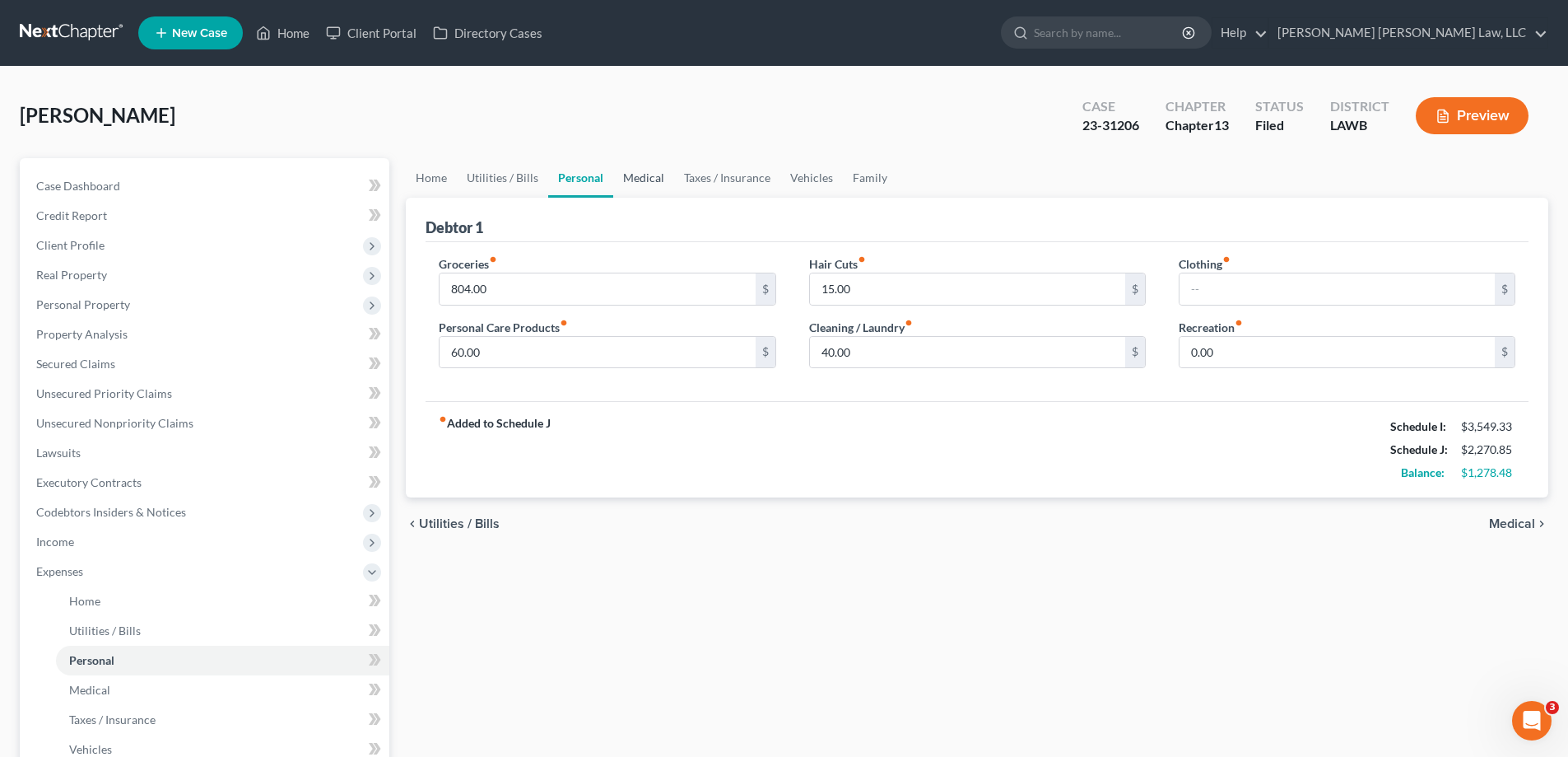
click at [614, 186] on link "Medical" at bounding box center [643, 178] width 61 height 40
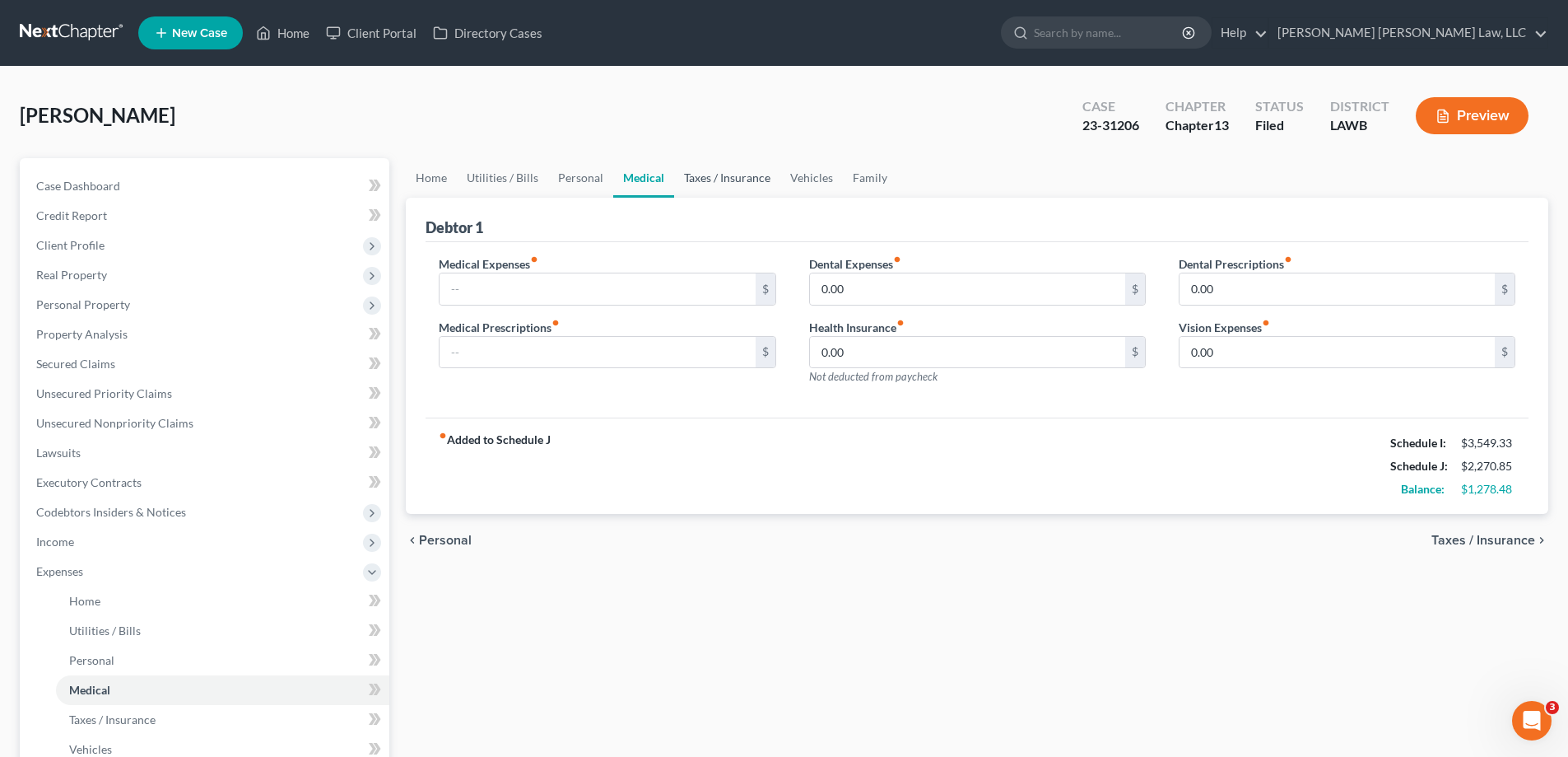
click at [716, 194] on link "Taxes / Insurance" at bounding box center [727, 178] width 106 height 40
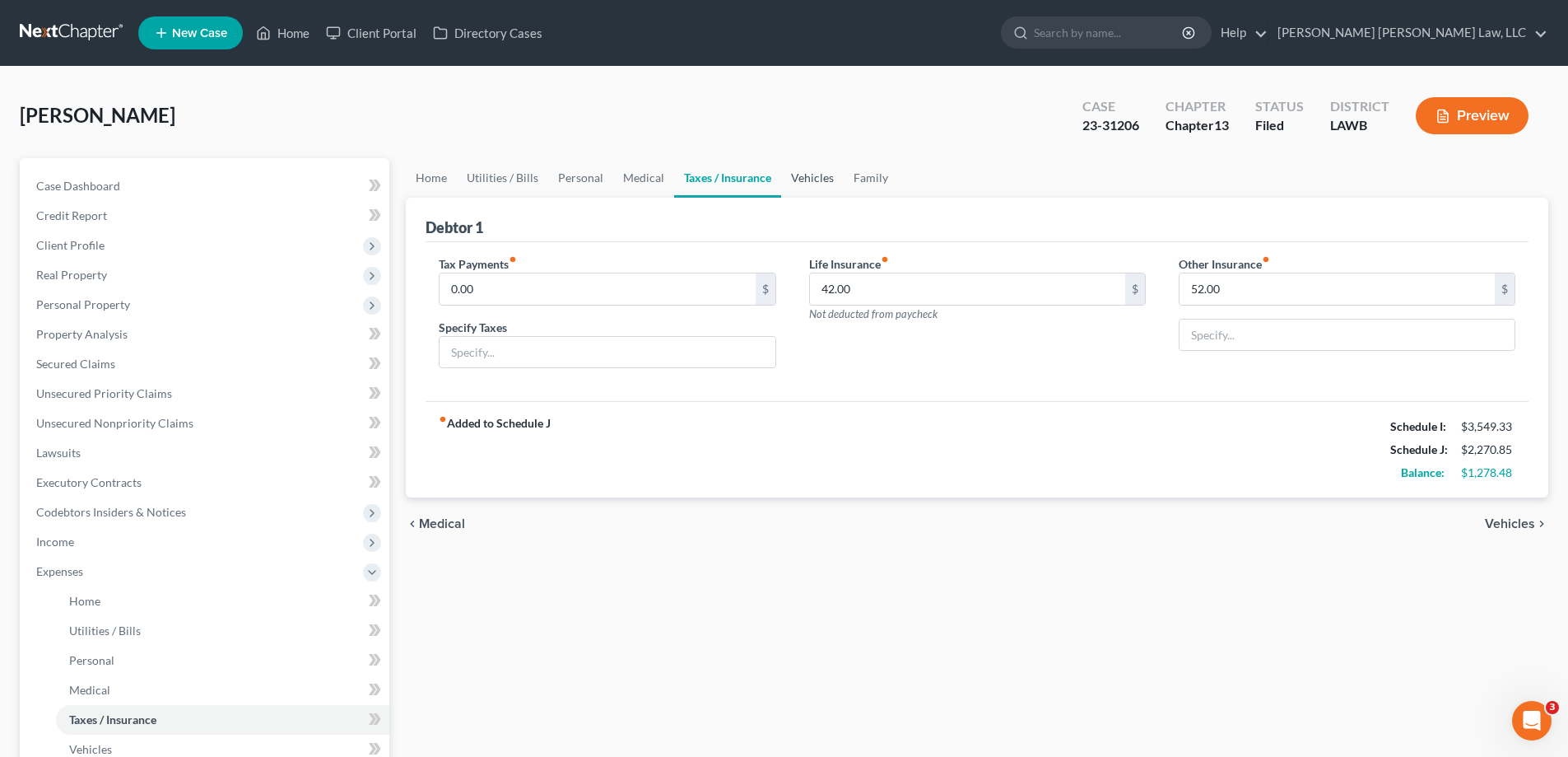
click at [818, 177] on link "Vehicles" at bounding box center [812, 178] width 63 height 40
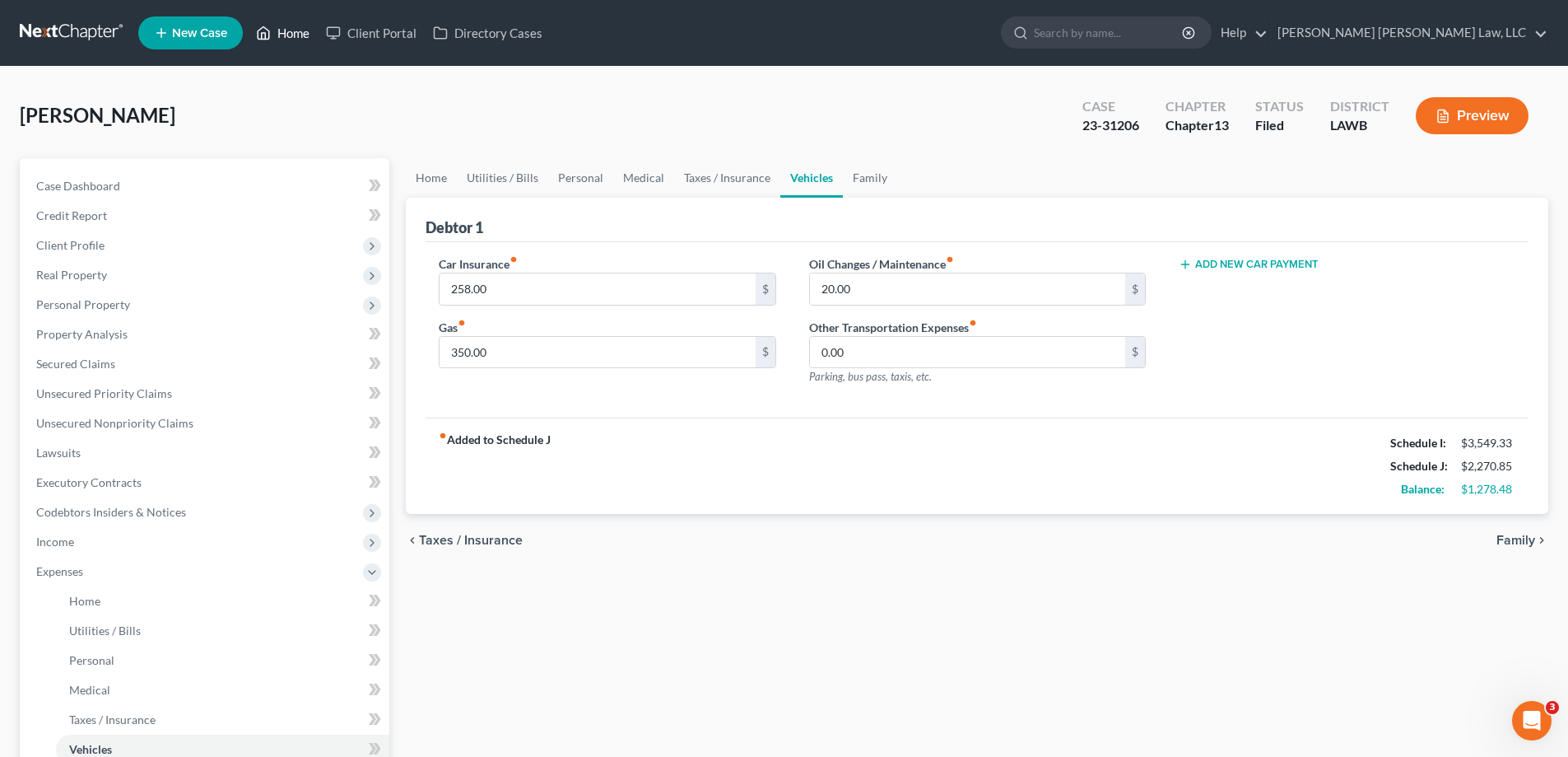
click at [290, 41] on link "Home" at bounding box center [283, 33] width 70 height 30
